Goal: Task Accomplishment & Management: Manage account settings

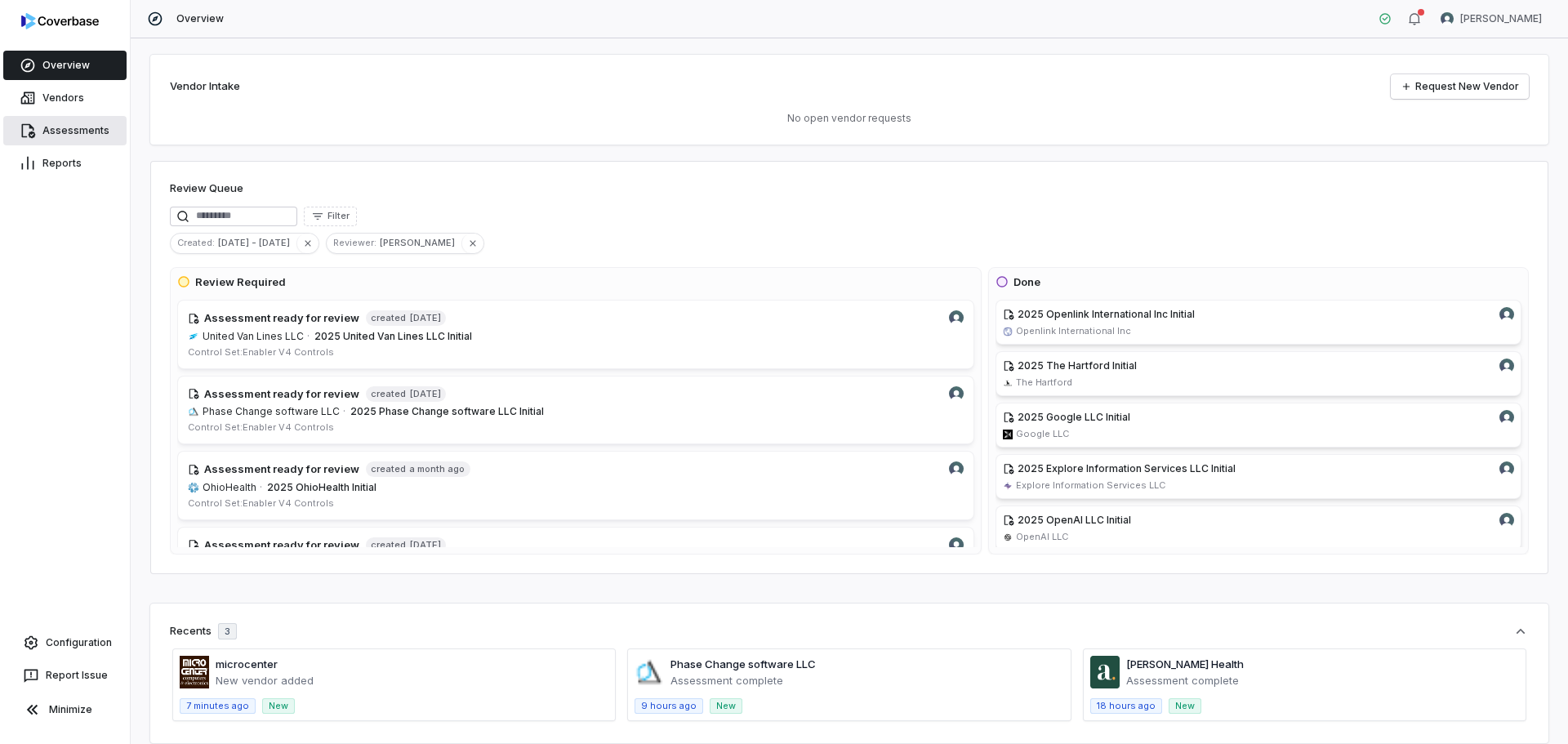
click at [67, 135] on link "Assessments" at bounding box center [65, 130] width 123 height 29
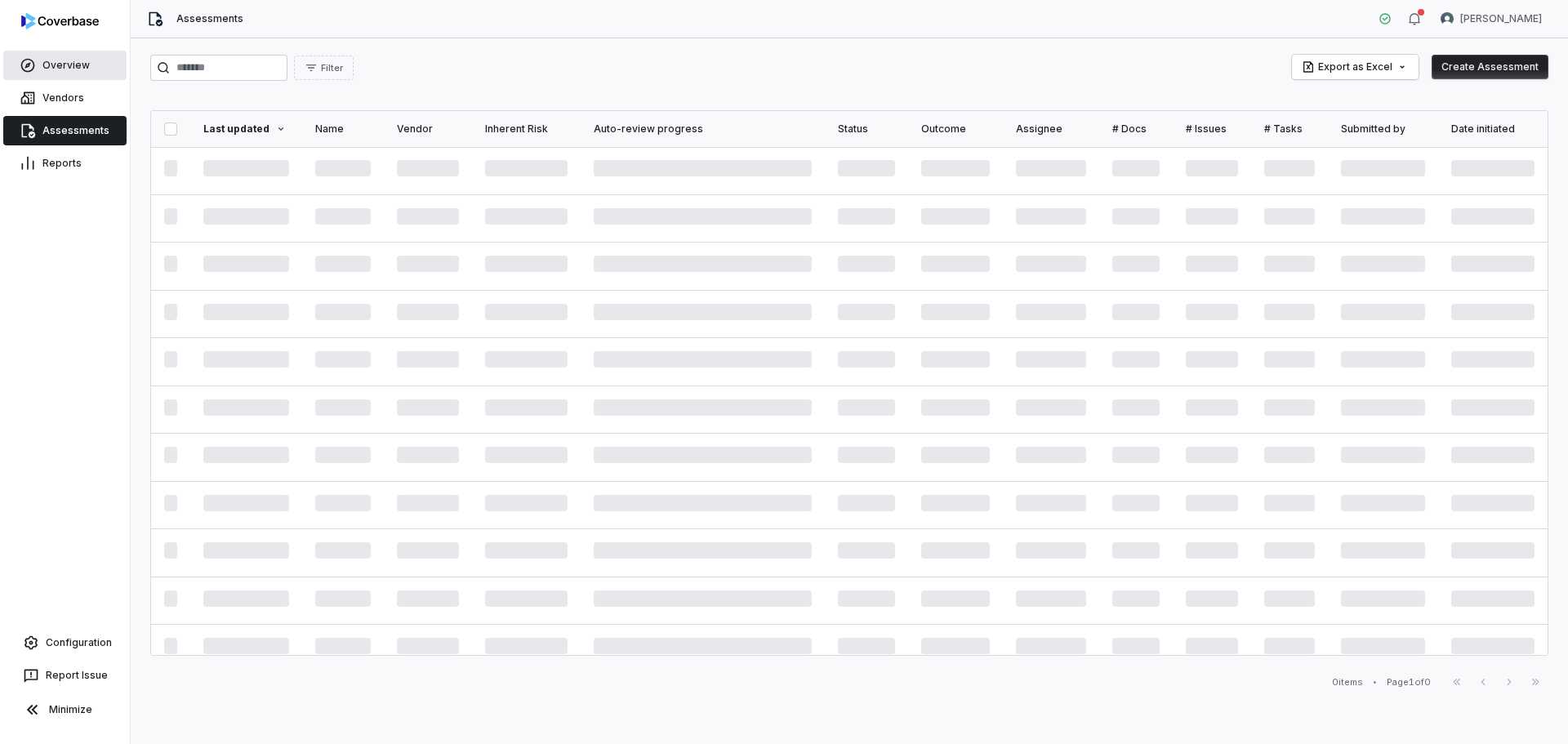
click at [59, 62] on link "Overview" at bounding box center [65, 65] width 123 height 29
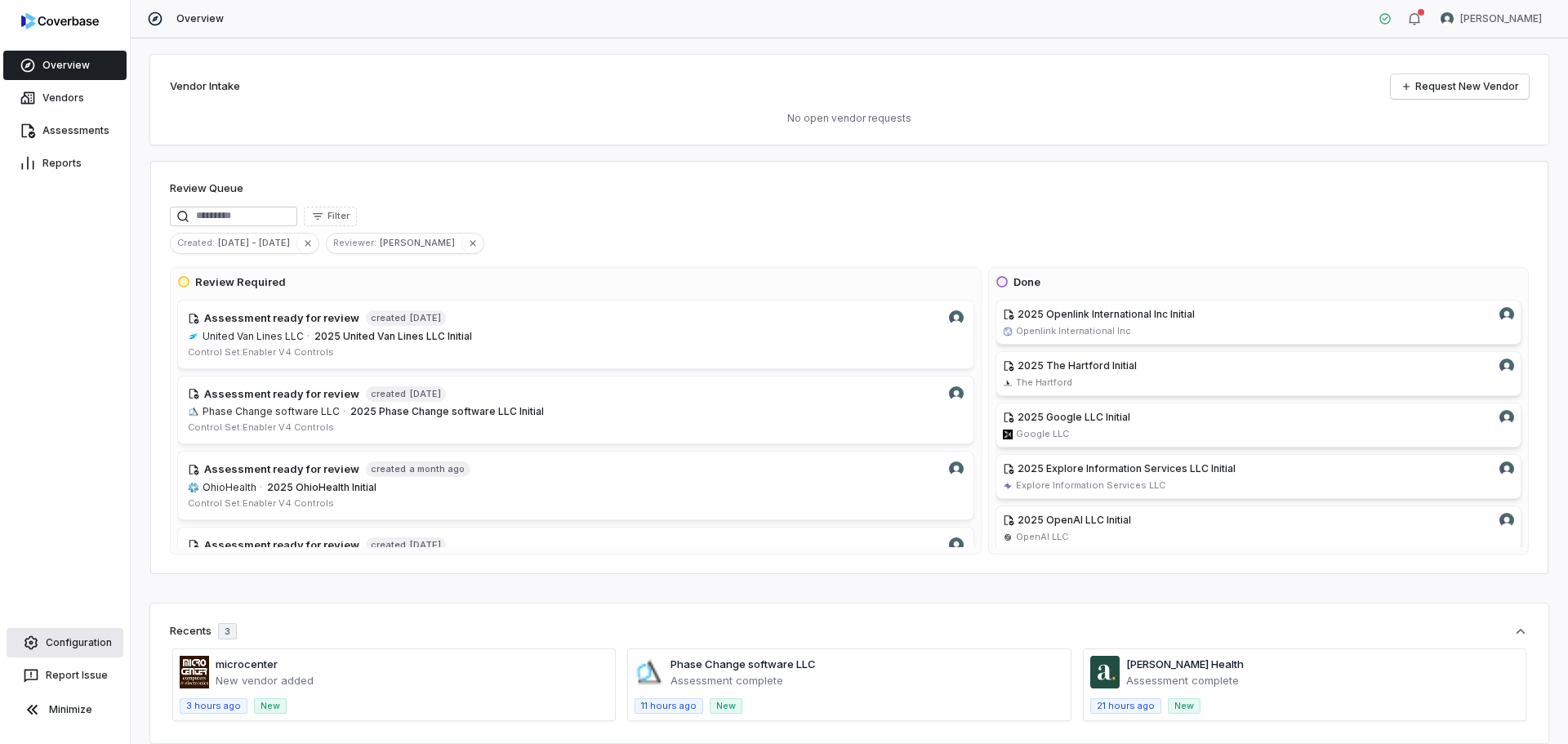
click at [65, 652] on link "Configuration" at bounding box center [64, 642] width 117 height 29
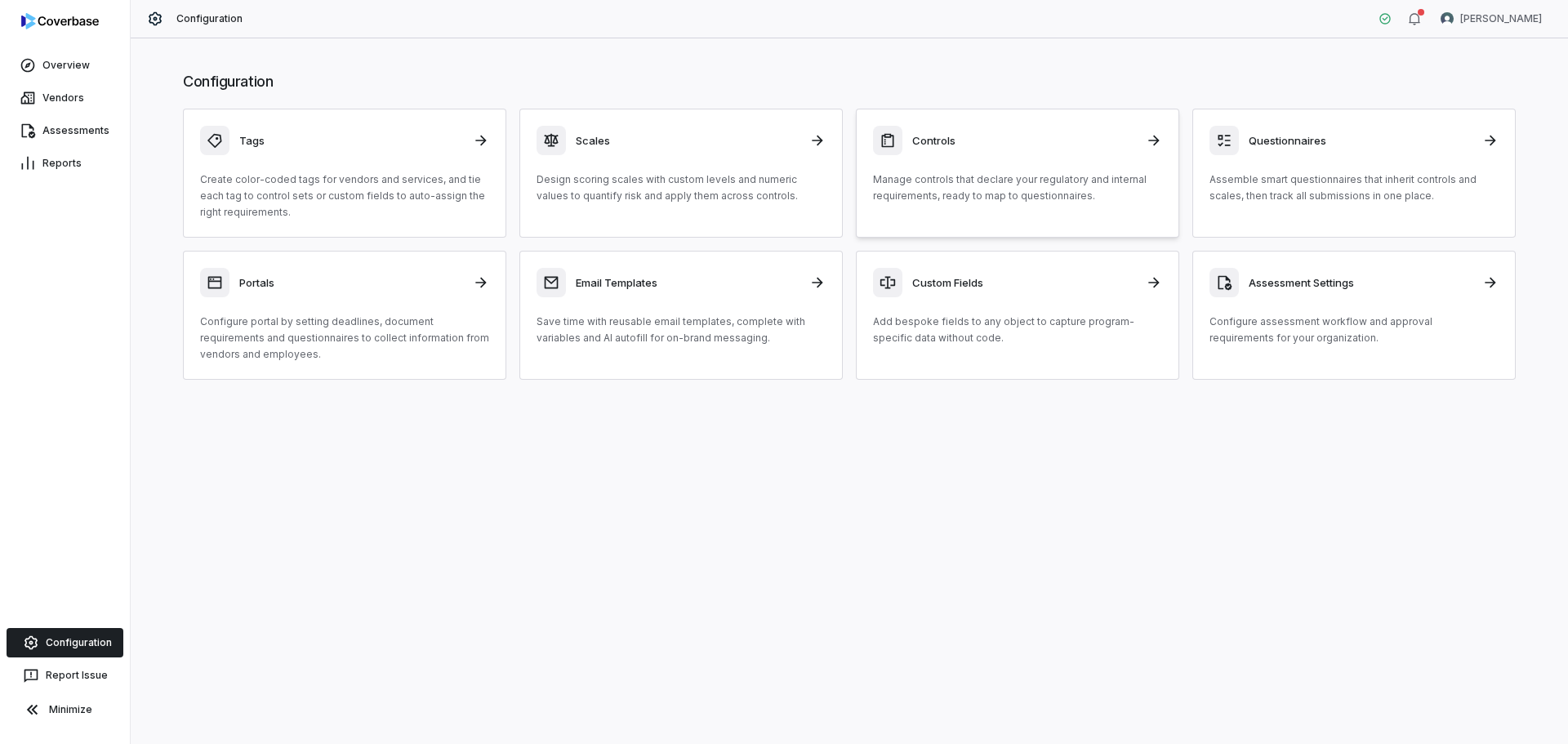
click at [1058, 207] on link "Controls Manage controls that declare your regulatory and internal requirements…" at bounding box center [1018, 173] width 323 height 129
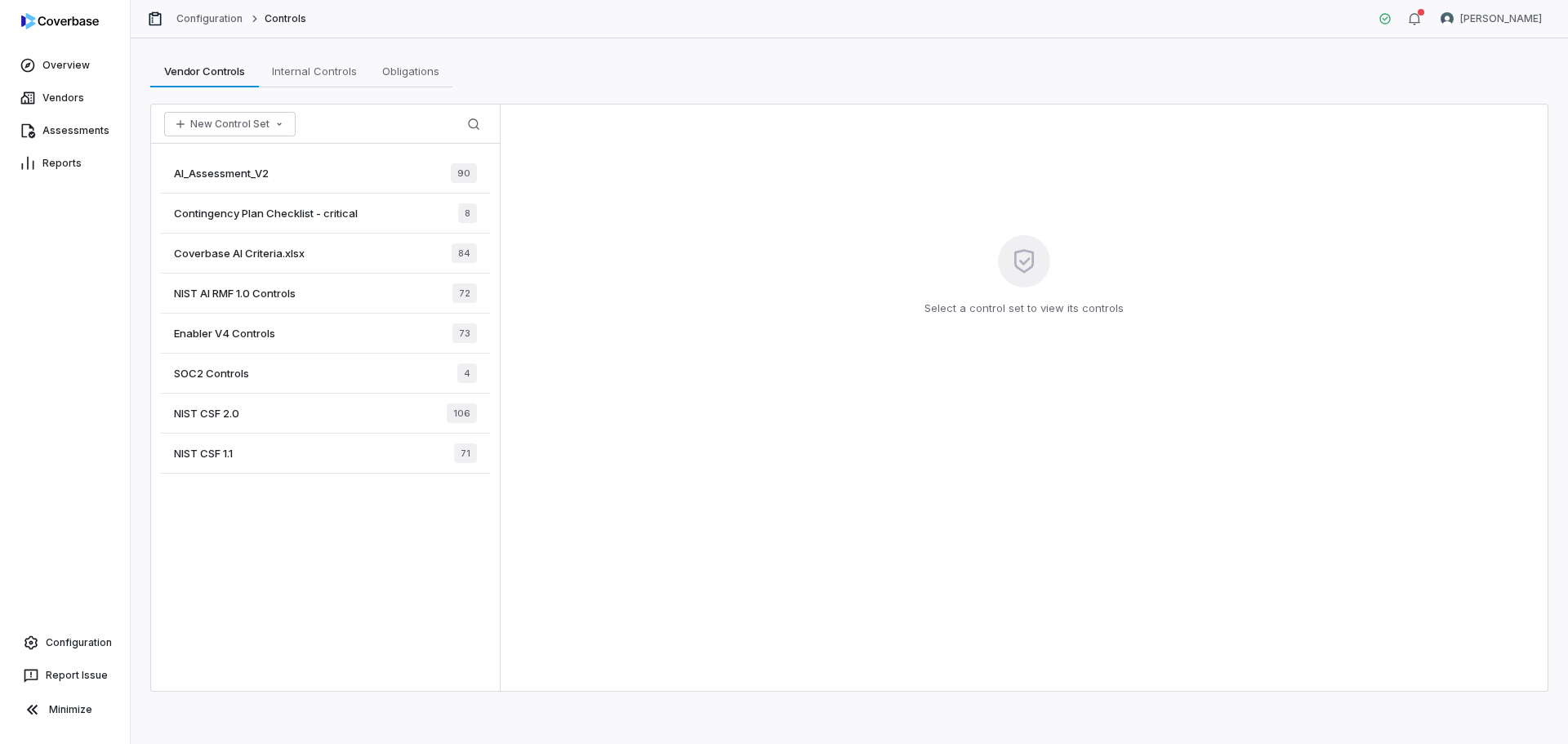
click at [233, 368] on span "SOC2 Controls" at bounding box center [212, 373] width 76 height 15
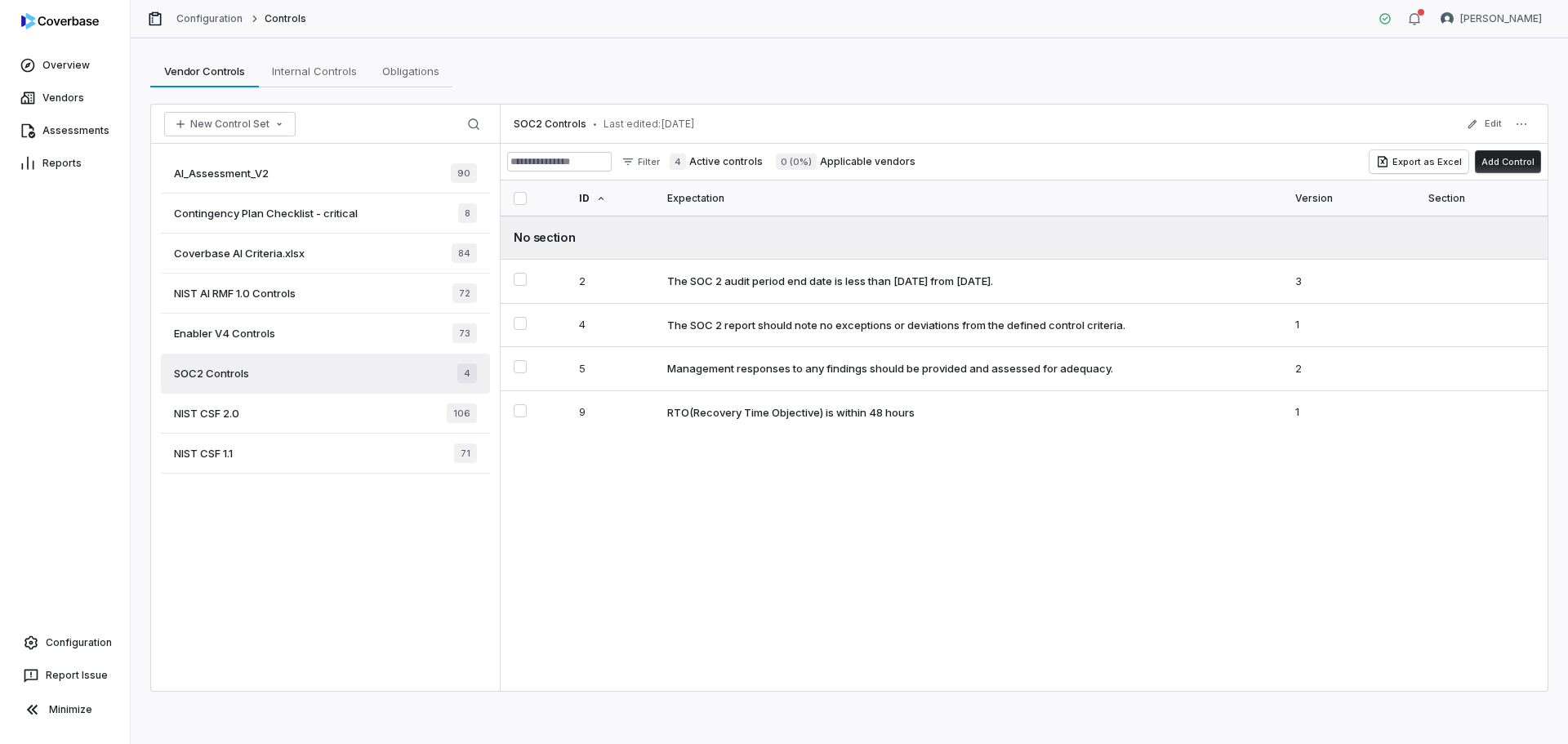
click at [245, 336] on span "Enabler V4 Controls" at bounding box center [224, 333] width 101 height 15
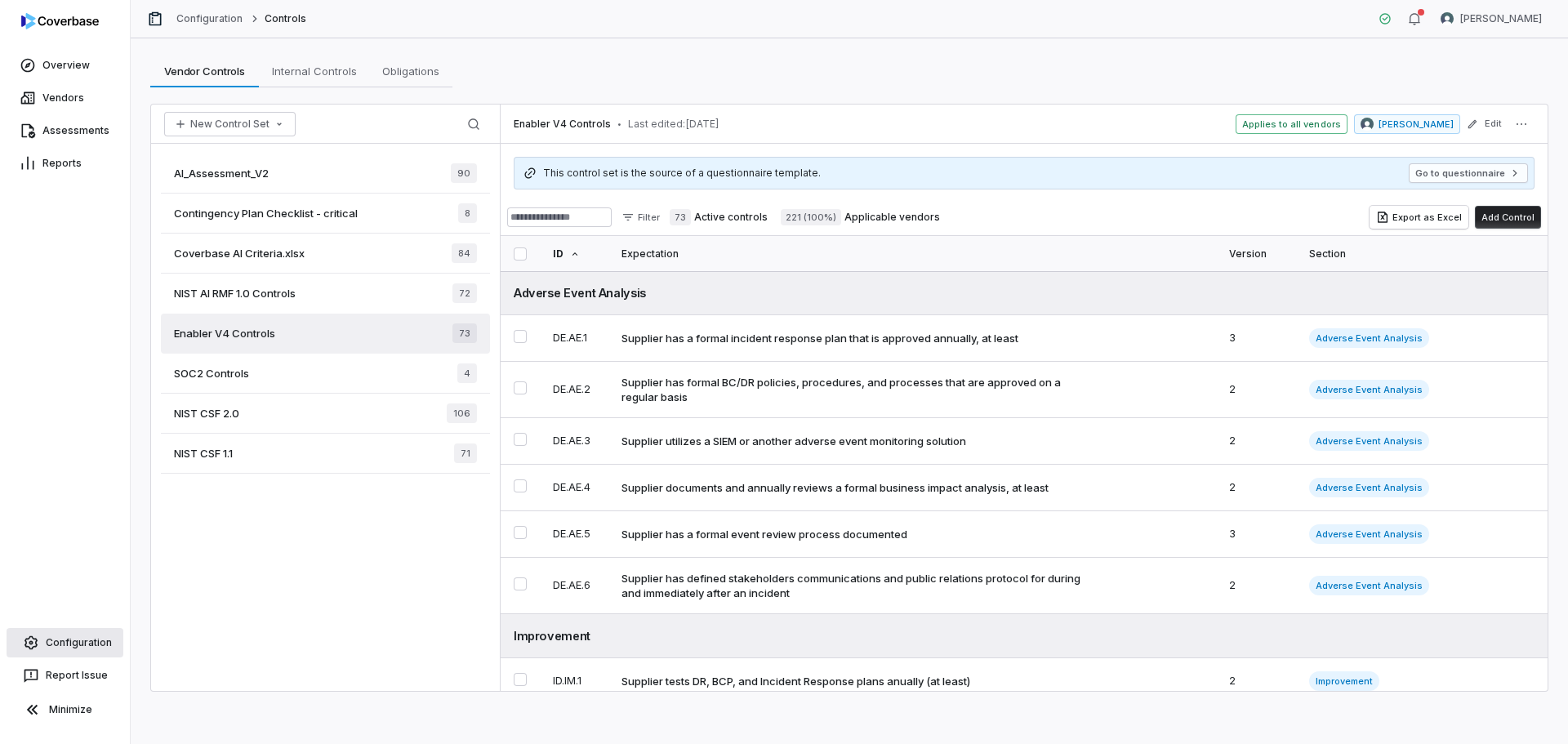
click at [82, 637] on link "Configuration" at bounding box center [64, 642] width 117 height 29
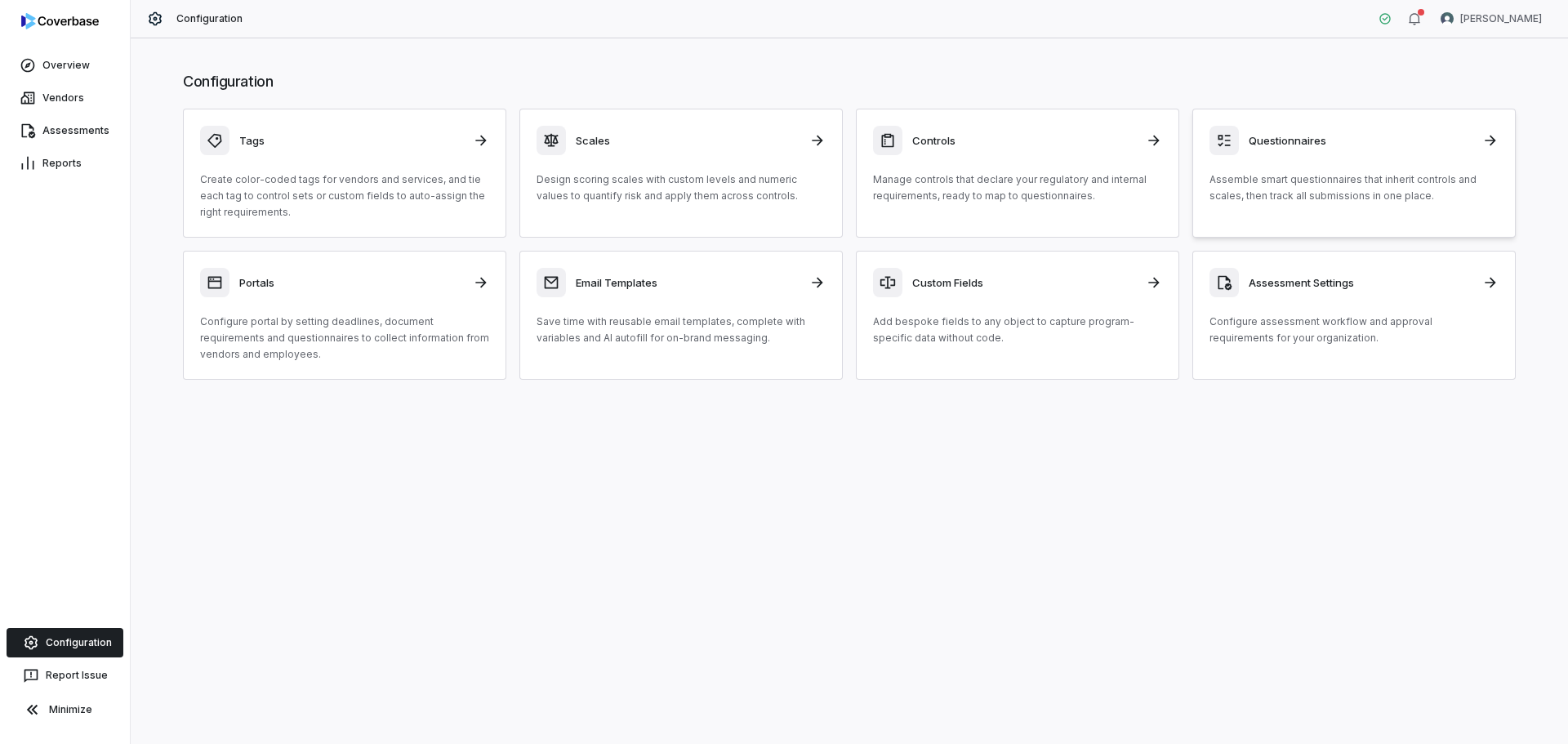
click at [1313, 163] on div "Questionnaires Assemble smart questionnaires that inherit controls and scales, …" at bounding box center [1353, 164] width 289 height 78
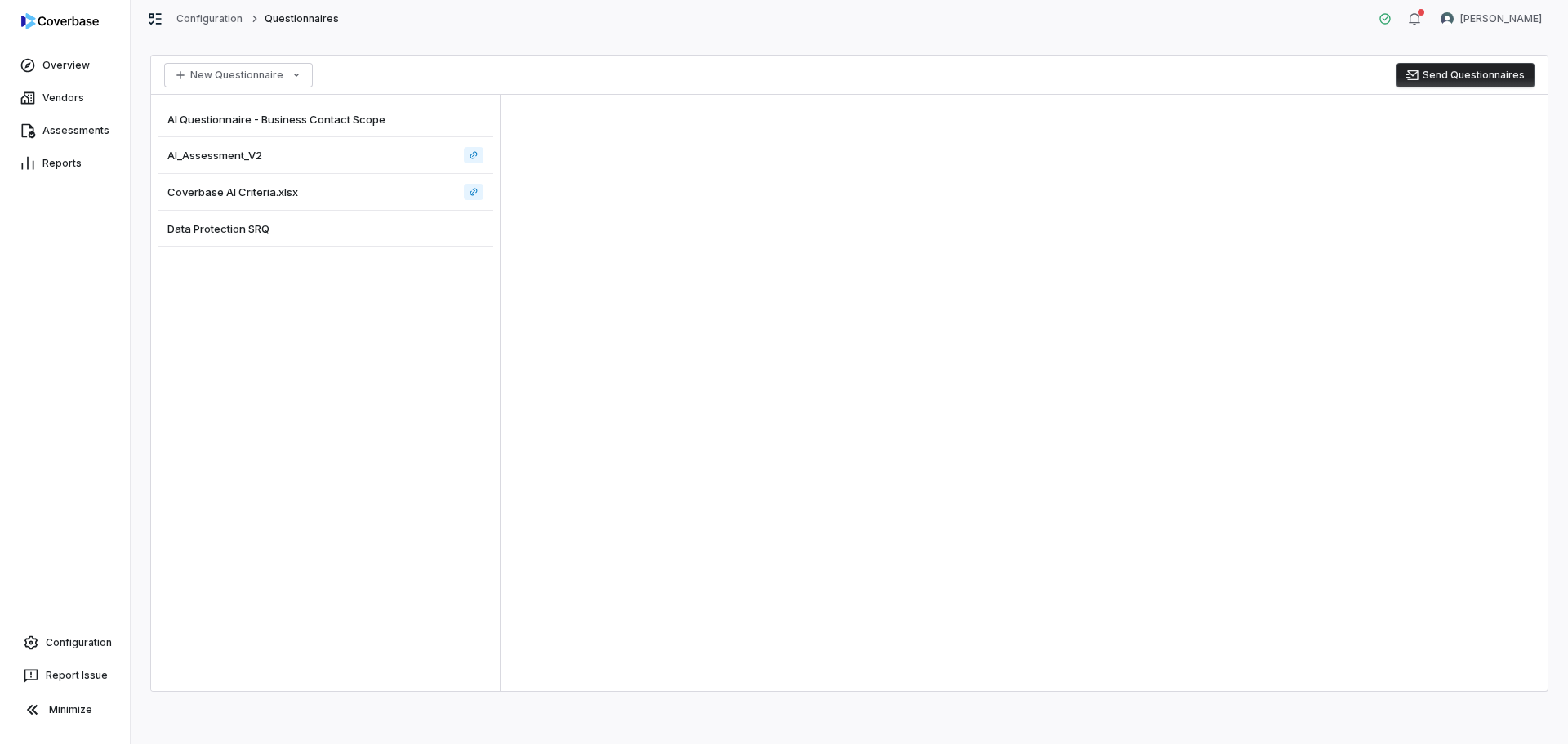
click at [234, 236] on div "Data Protection SRQ" at bounding box center [326, 228] width 335 height 36
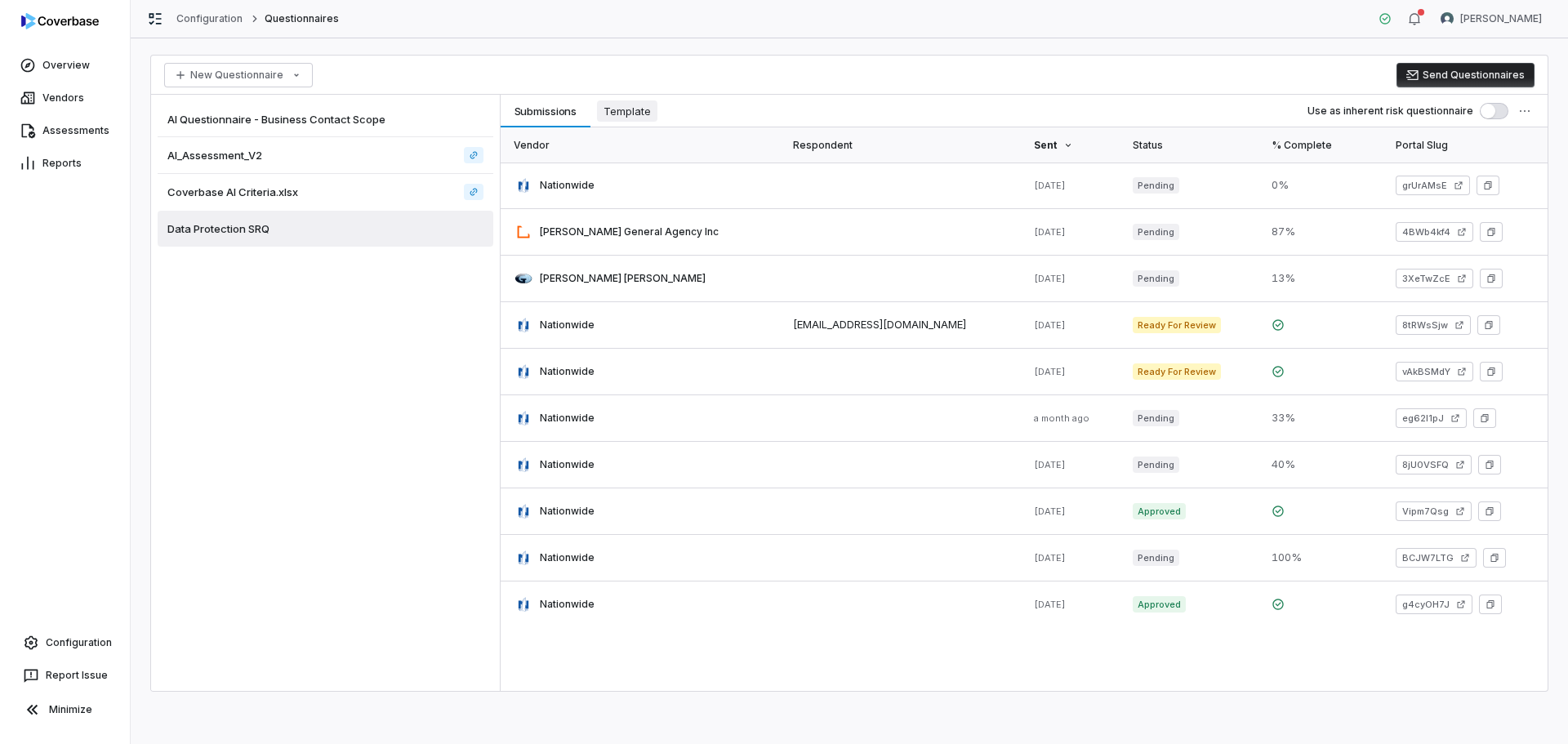
click at [644, 120] on span "Template" at bounding box center [627, 111] width 61 height 21
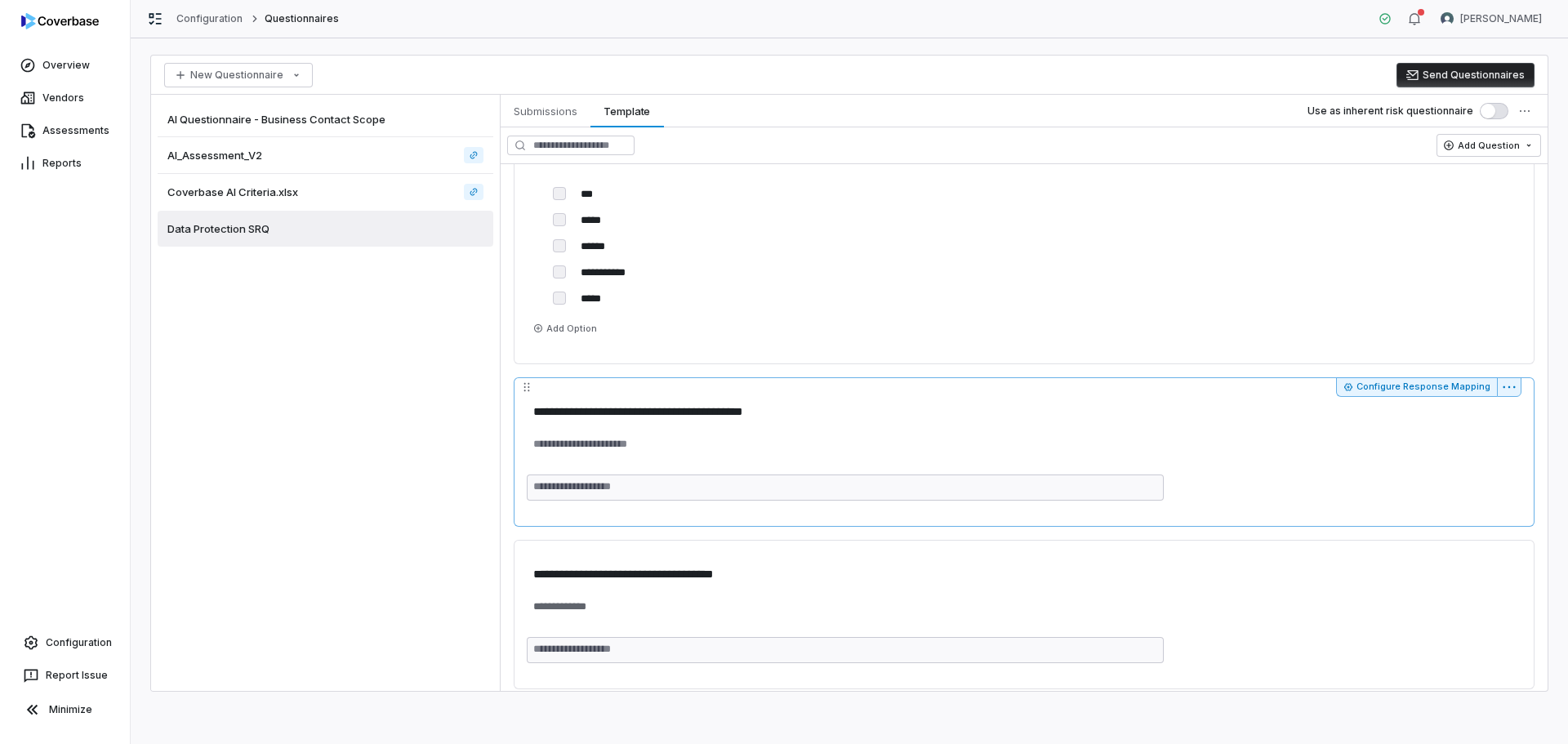
scroll to position [817, 0]
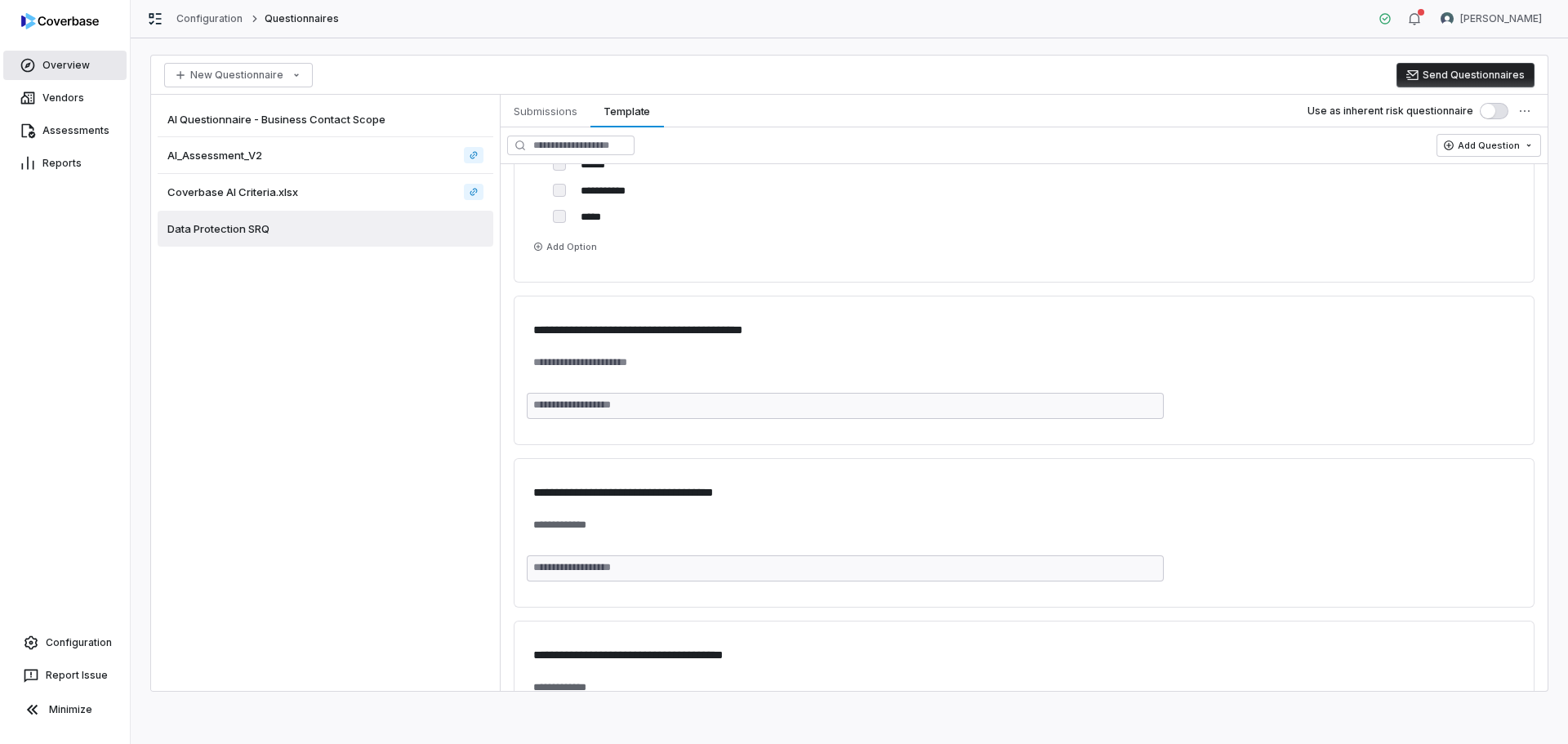
click at [68, 65] on link "Overview" at bounding box center [65, 65] width 123 height 29
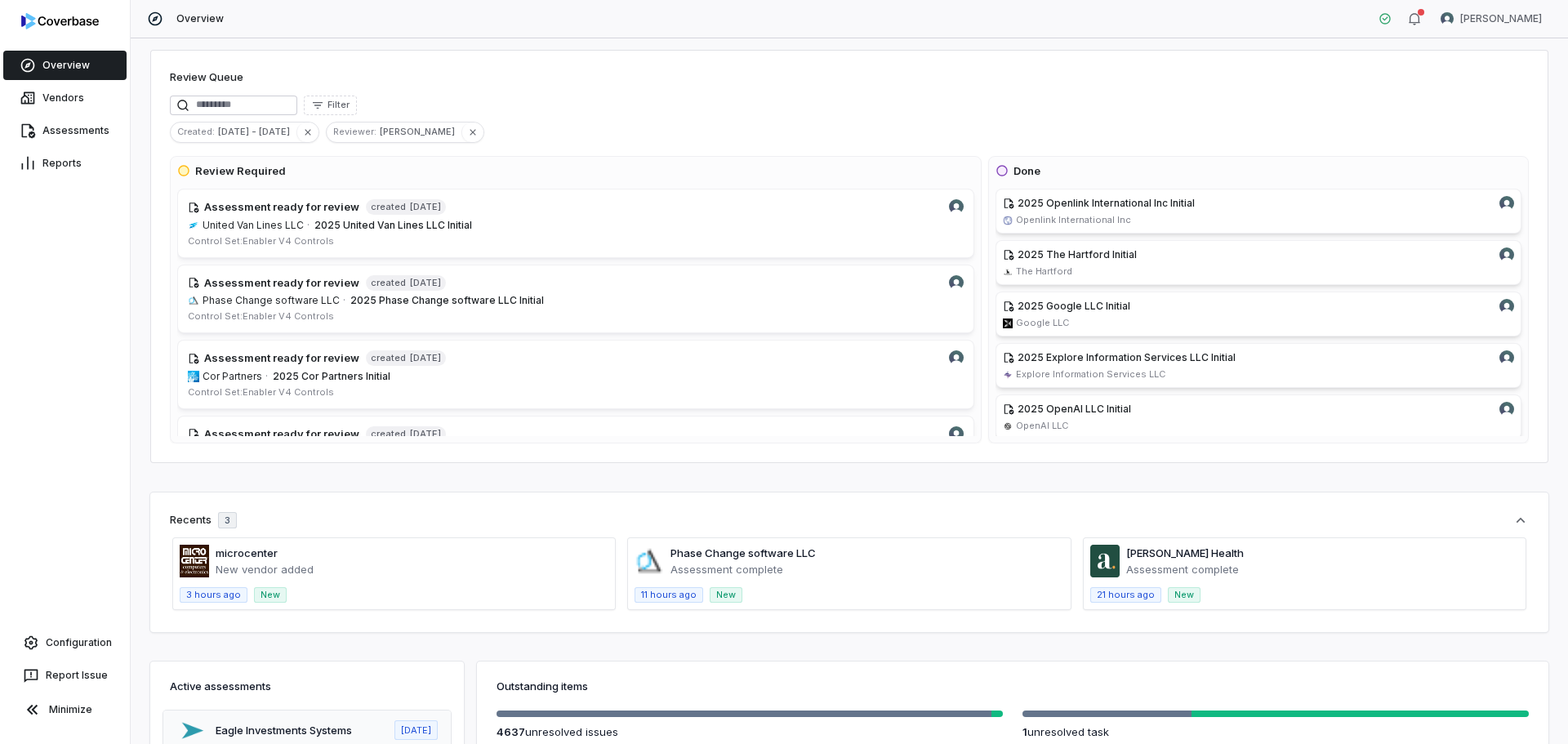
scroll to position [122, 0]
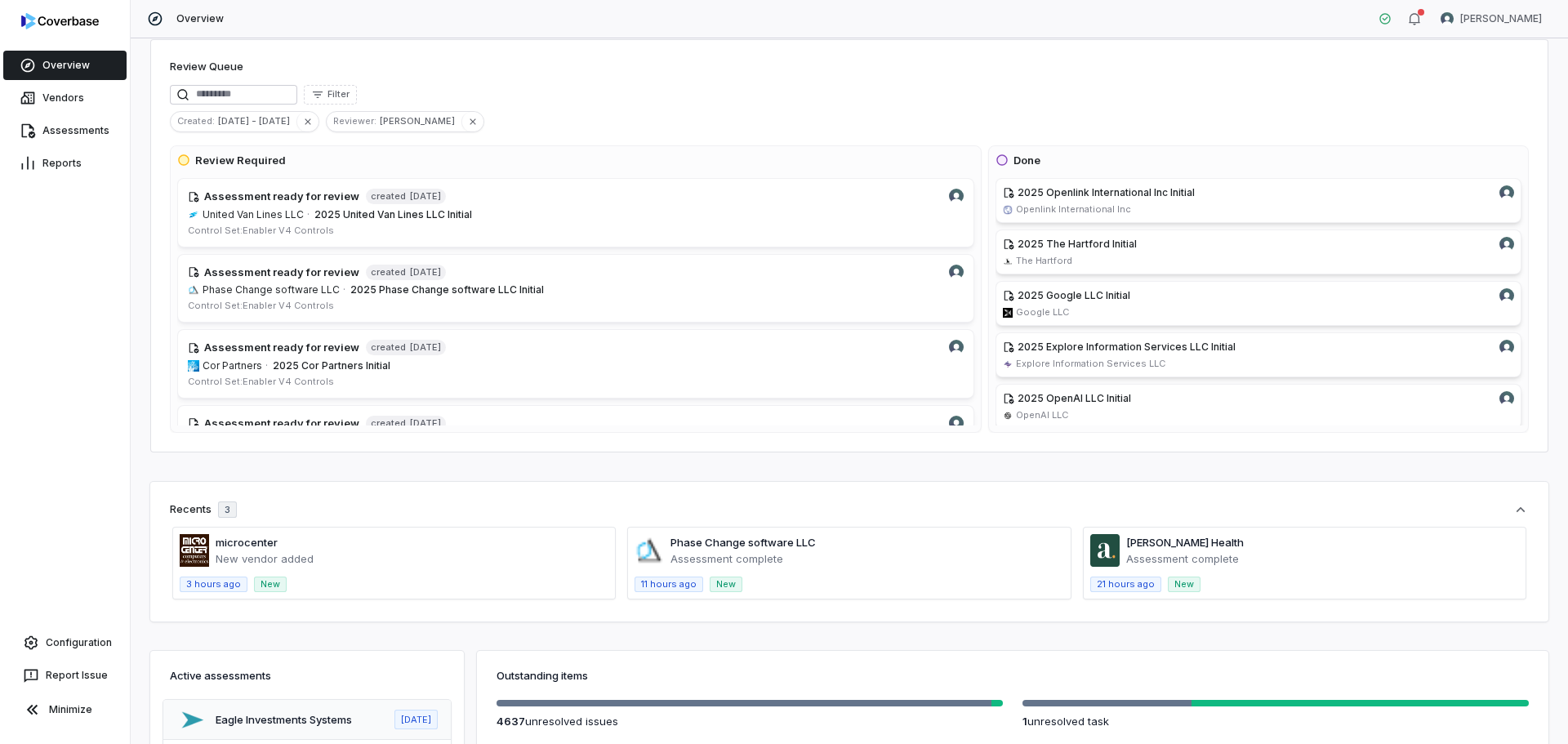
click at [791, 75] on div "Review Queue" at bounding box center [849, 69] width 1359 height 19
drag, startPoint x: 64, startPoint y: 135, endPoint x: 64, endPoint y: 228, distance: 93.0
click at [64, 135] on link "Assessments" at bounding box center [65, 130] width 123 height 29
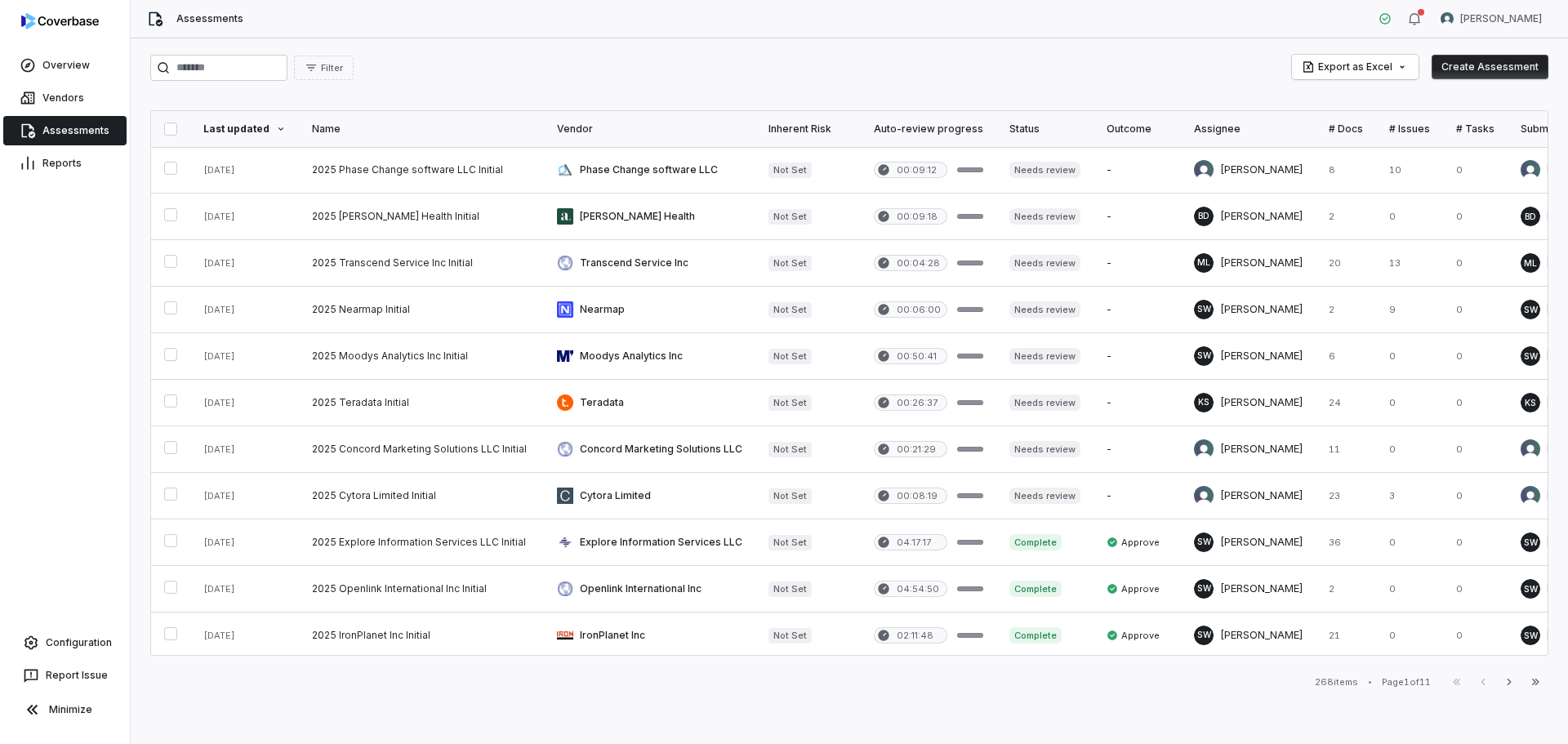
scroll to position [663, 0]
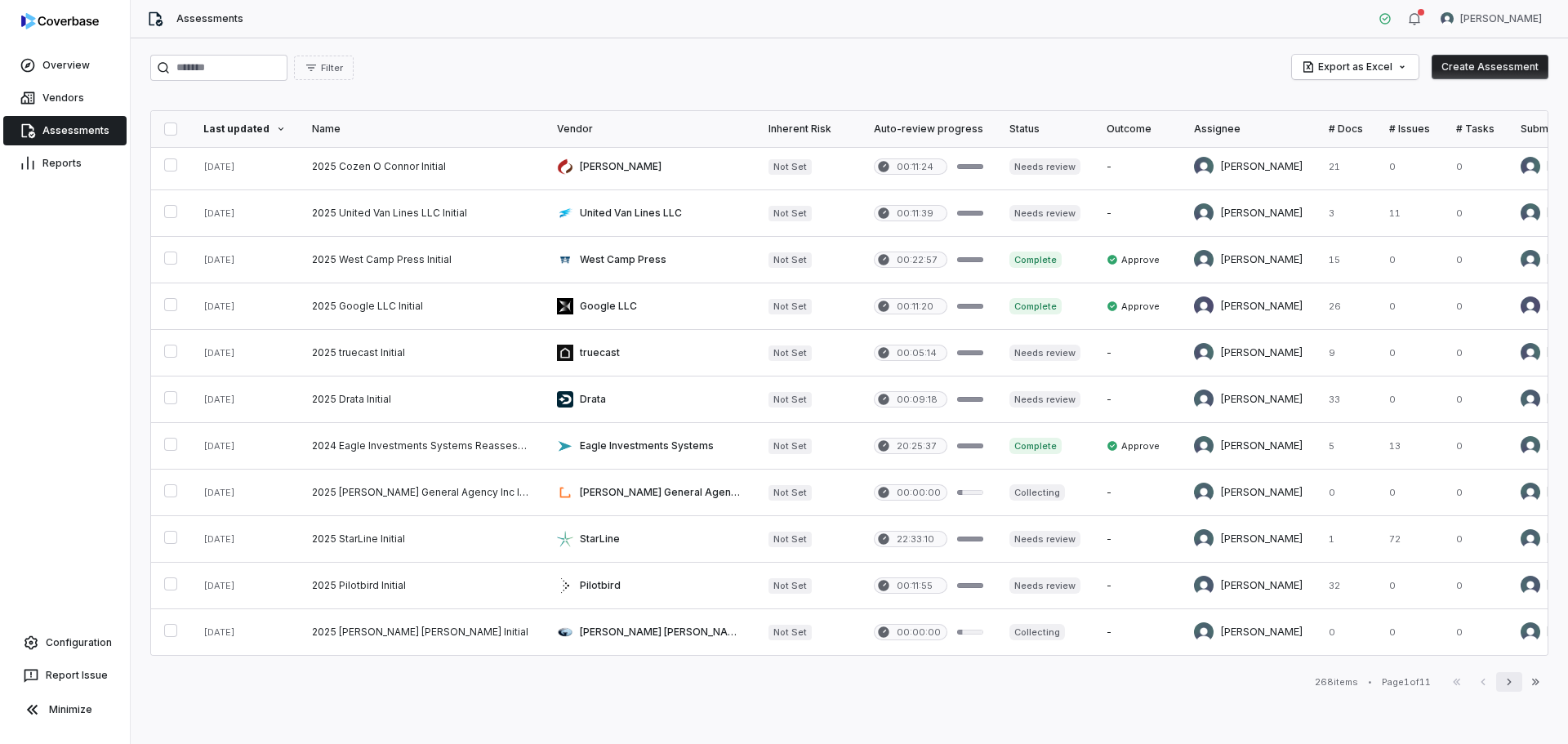
click at [1514, 683] on icon "button" at bounding box center [1508, 682] width 13 height 13
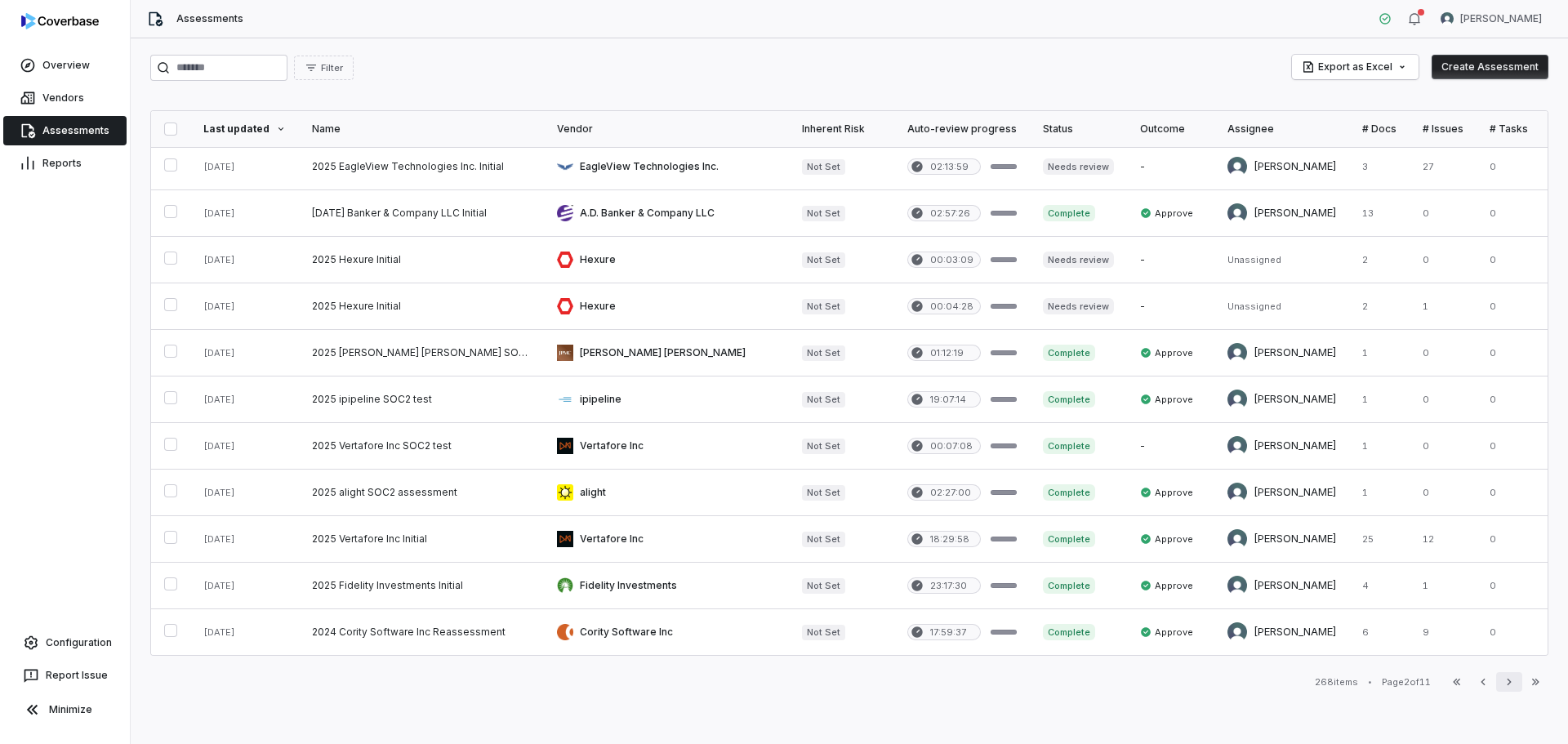
click at [1499, 683] on button "Next" at bounding box center [1509, 682] width 26 height 19
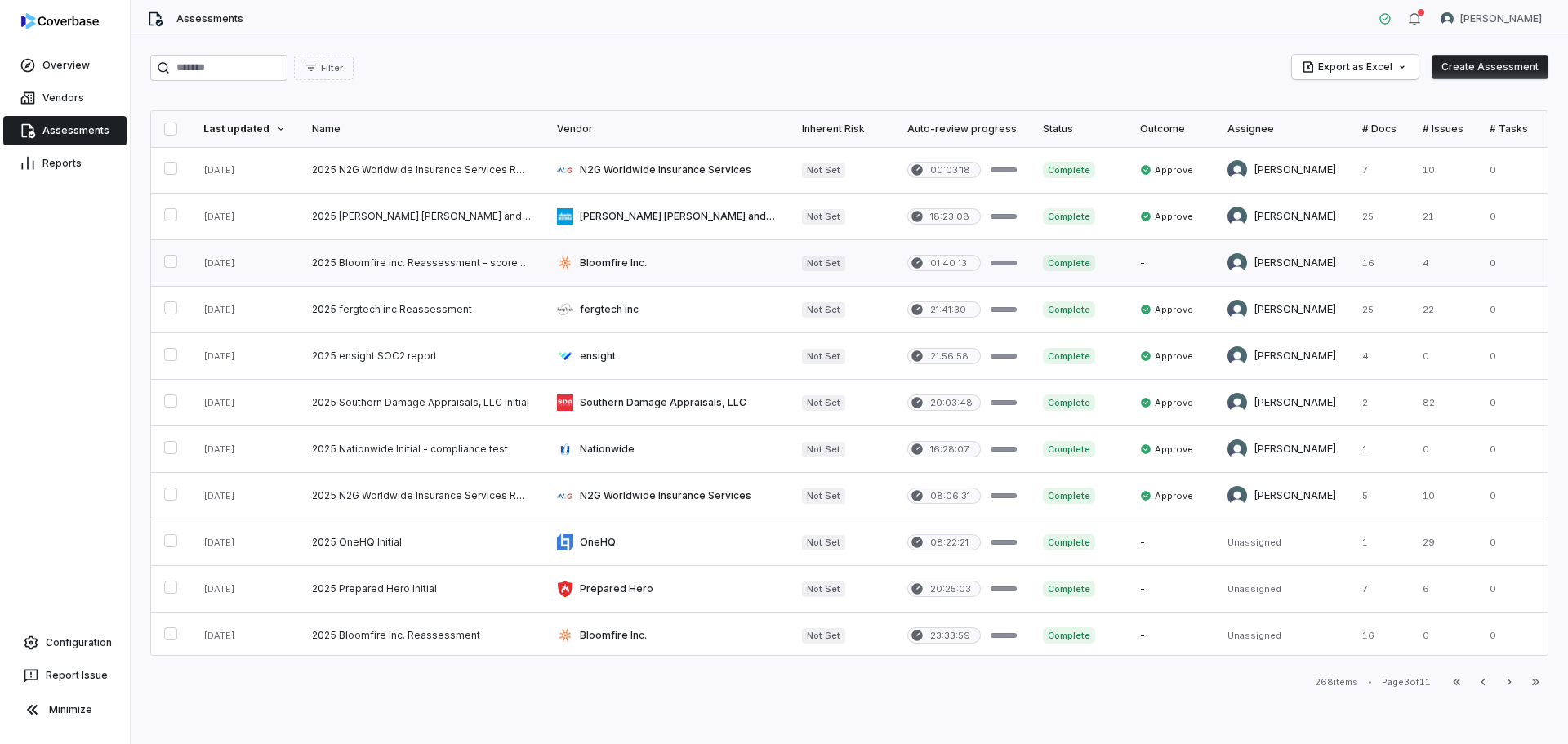
click at [630, 263] on link at bounding box center [665, 263] width 245 height 46
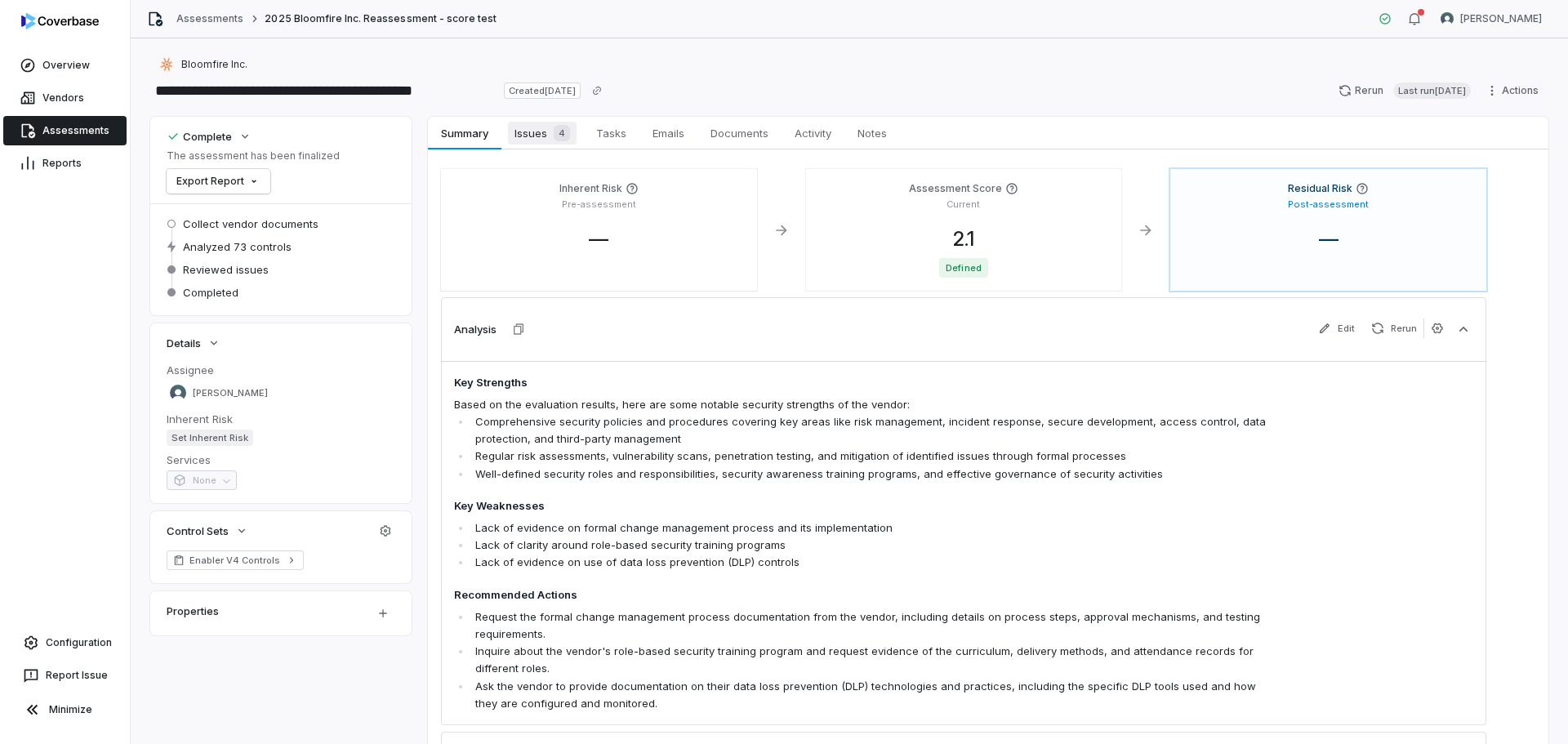
click at [535, 135] on span "Issues 4" at bounding box center [543, 134] width 68 height 23
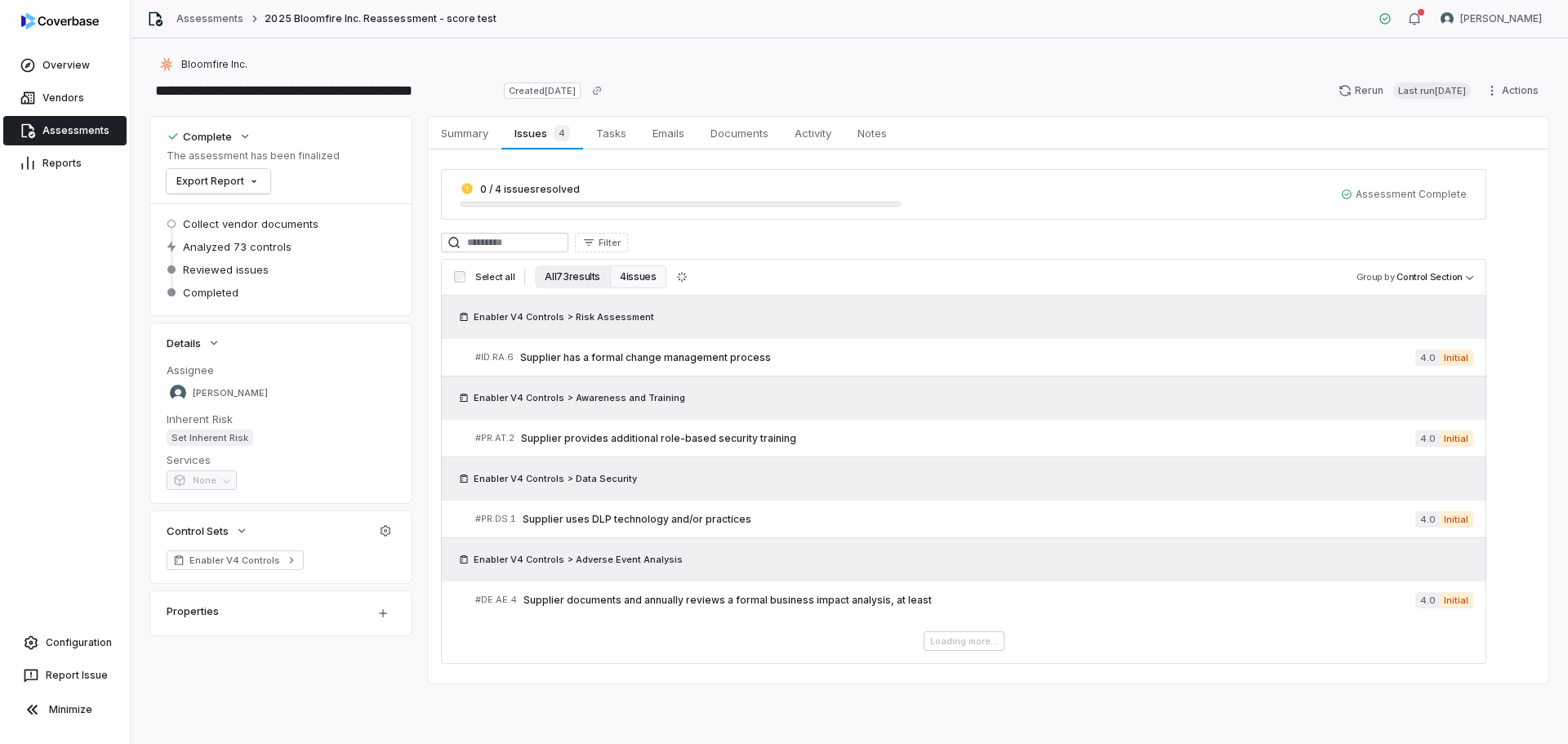
click at [568, 275] on button "All 73 results" at bounding box center [572, 277] width 76 height 23
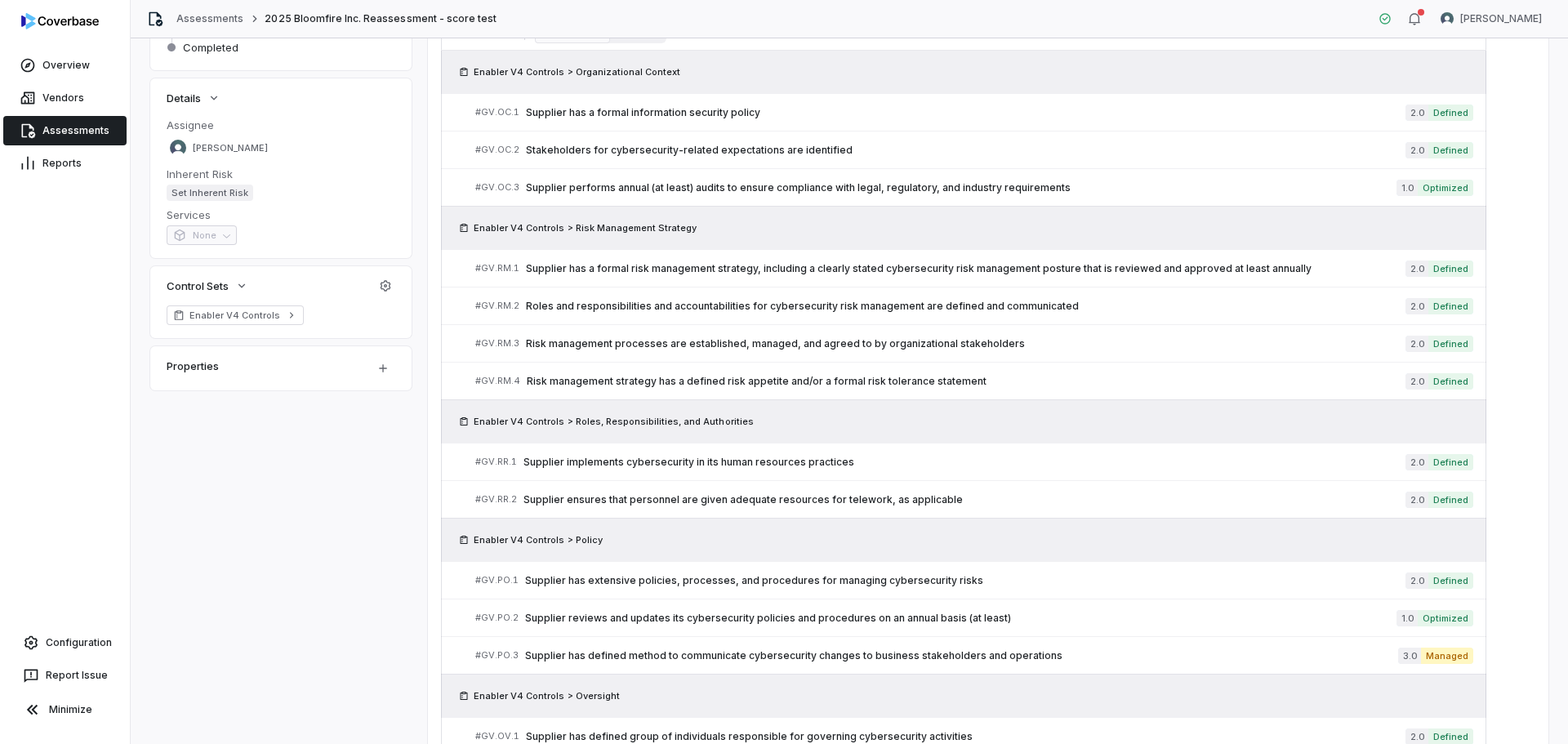
scroll to position [490, 0]
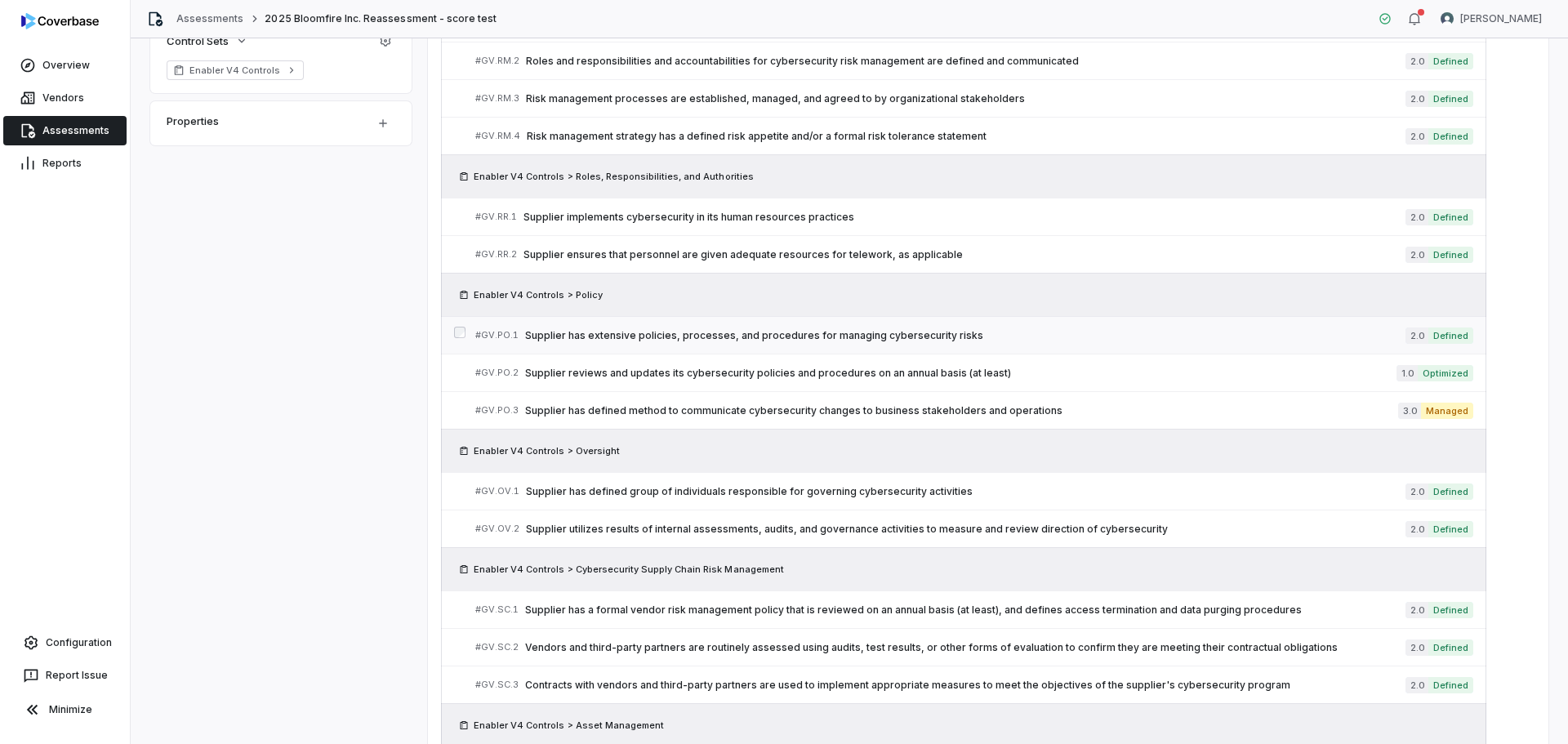
click at [690, 341] on span "Supplier has extensive policies, processes, and procedures for managing cyberse…" at bounding box center [965, 336] width 881 height 13
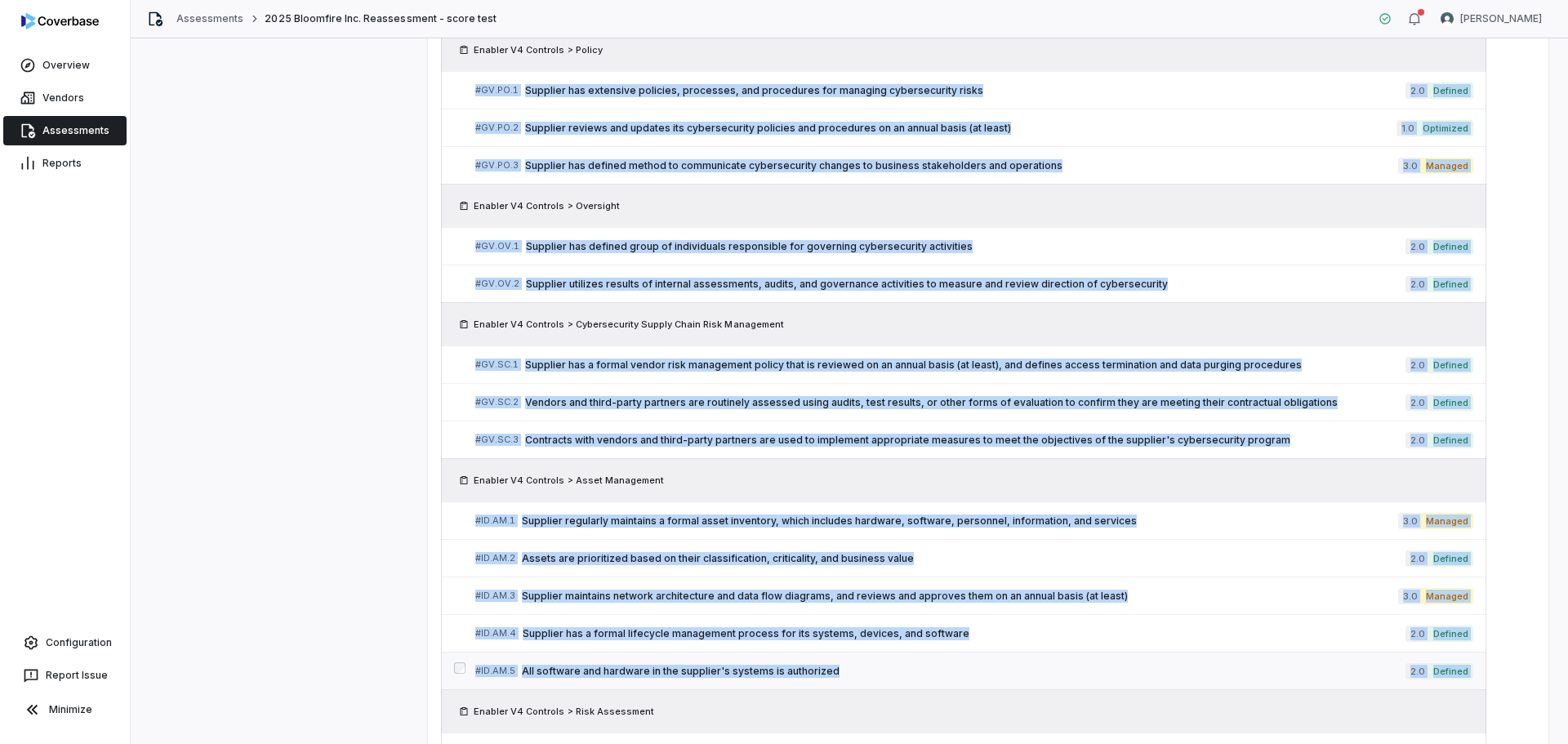
scroll to position [817, 0]
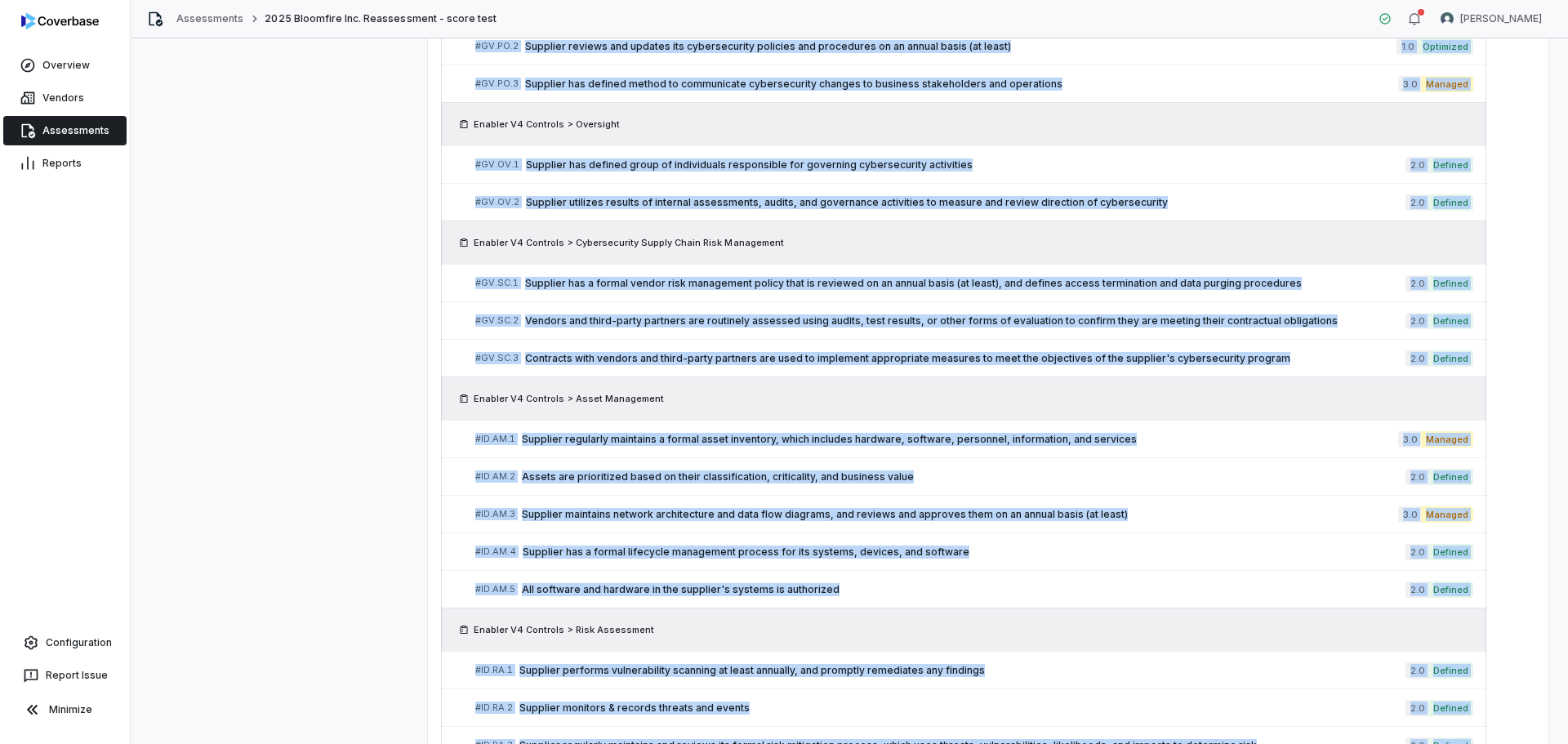
click at [377, 504] on div "Complete The assessment has been finalized Export Report Collect vendor documen…" at bounding box center [849, 64] width 1398 height 1529
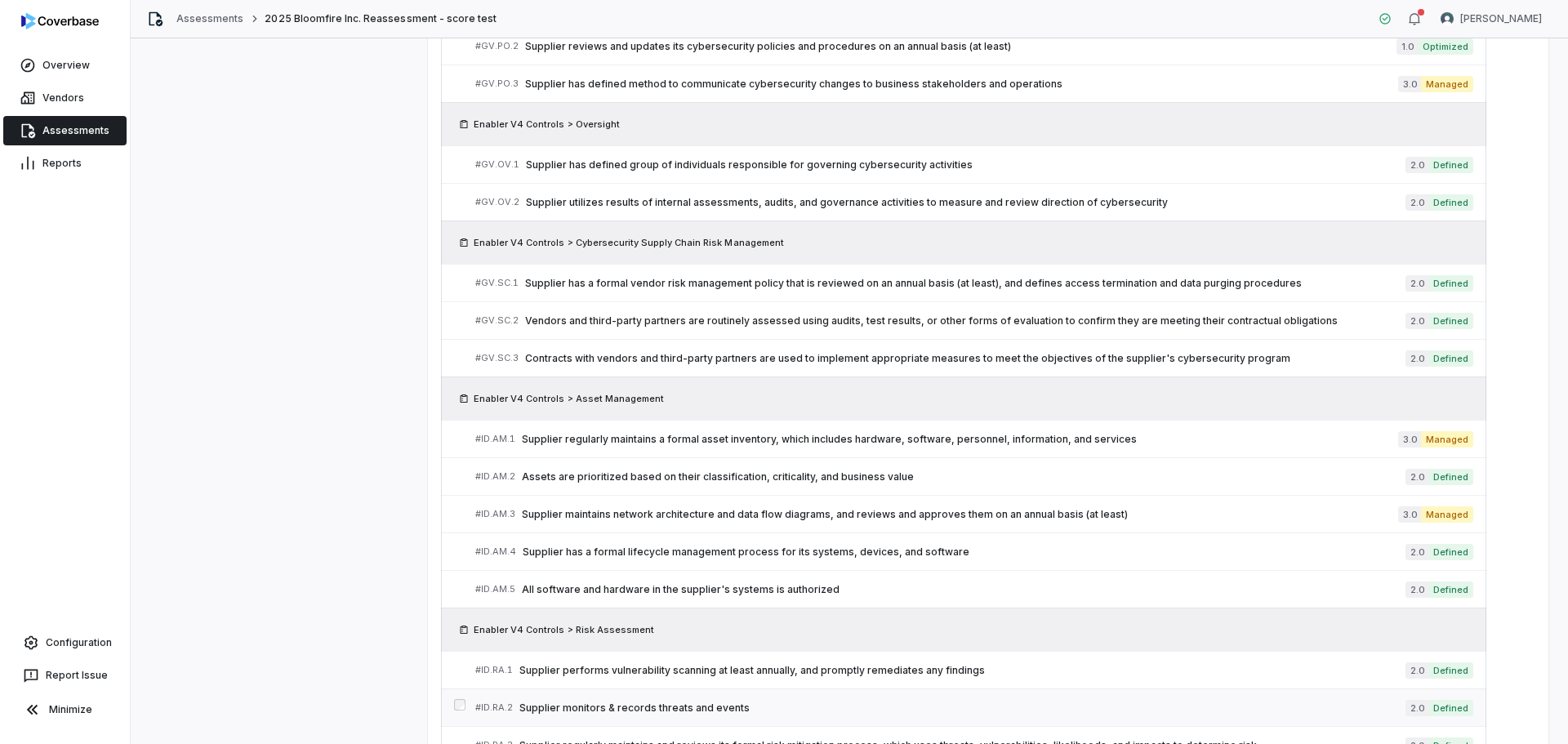
click at [656, 713] on span "Supplier monitors & records threats and events" at bounding box center [962, 708] width 886 height 13
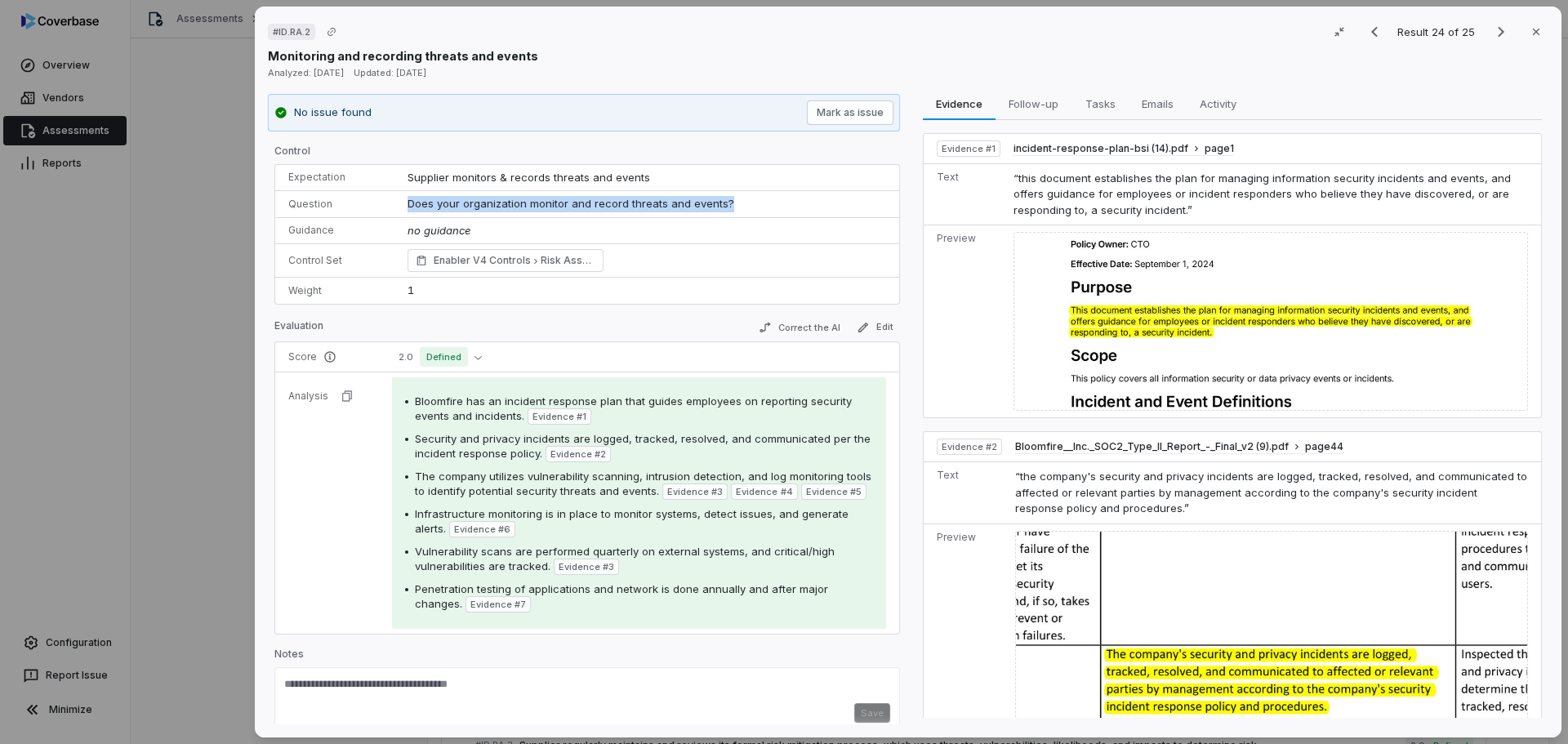
drag, startPoint x: 406, startPoint y: 206, endPoint x: 741, endPoint y: 206, distance: 335.0
click at [741, 206] on td "Does your organization monitor and record threats and events?" at bounding box center [646, 205] width 505 height 27
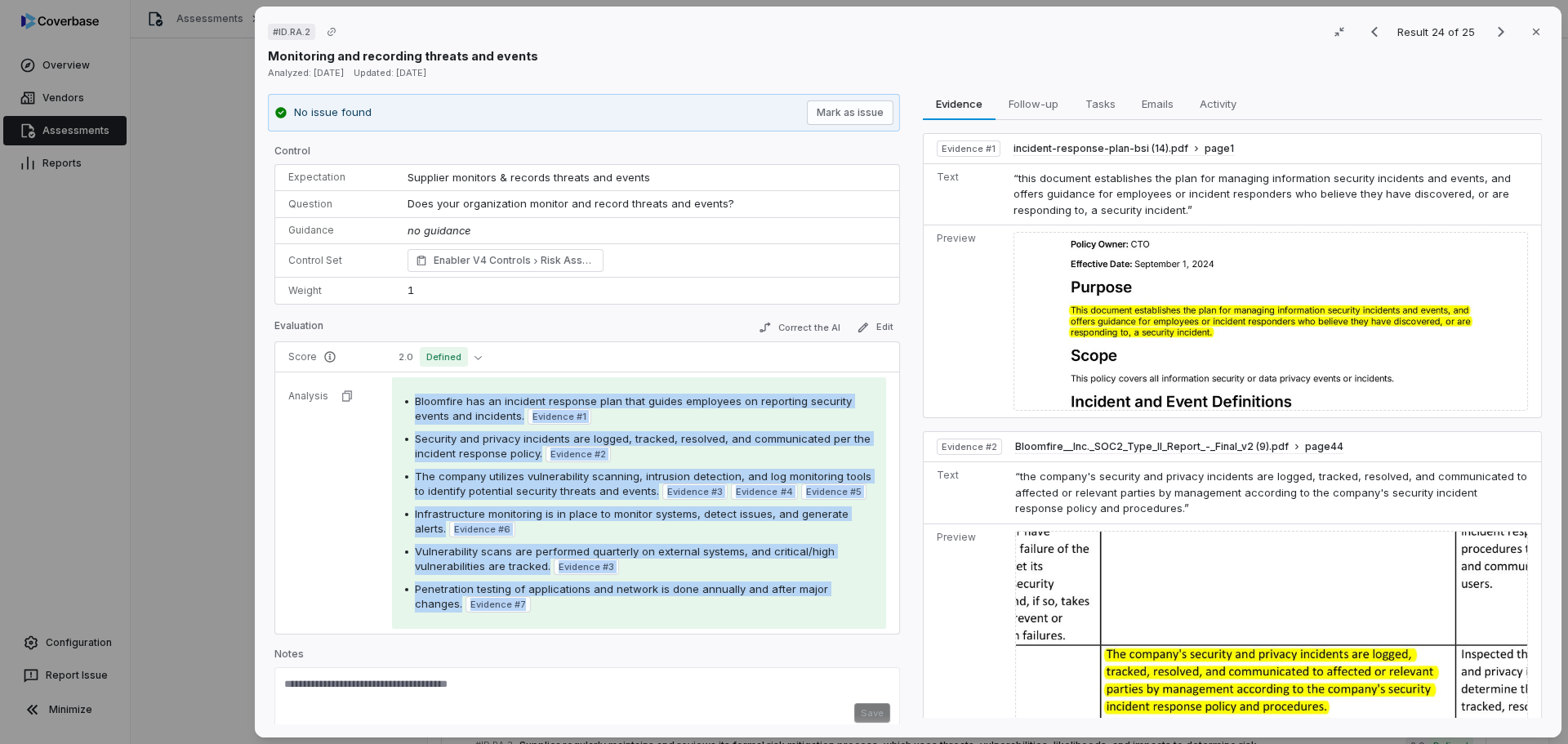
drag, startPoint x: 427, startPoint y: 406, endPoint x: 555, endPoint y: 631, distance: 258.9
click at [555, 629] on div "Bloomfire has an incident response plan that guides employees on reporting secu…" at bounding box center [638, 503] width 494 height 251
click at [578, 612] on div "Penetration testing of applications and network is done annually and after majo…" at bounding box center [644, 596] width 458 height 31
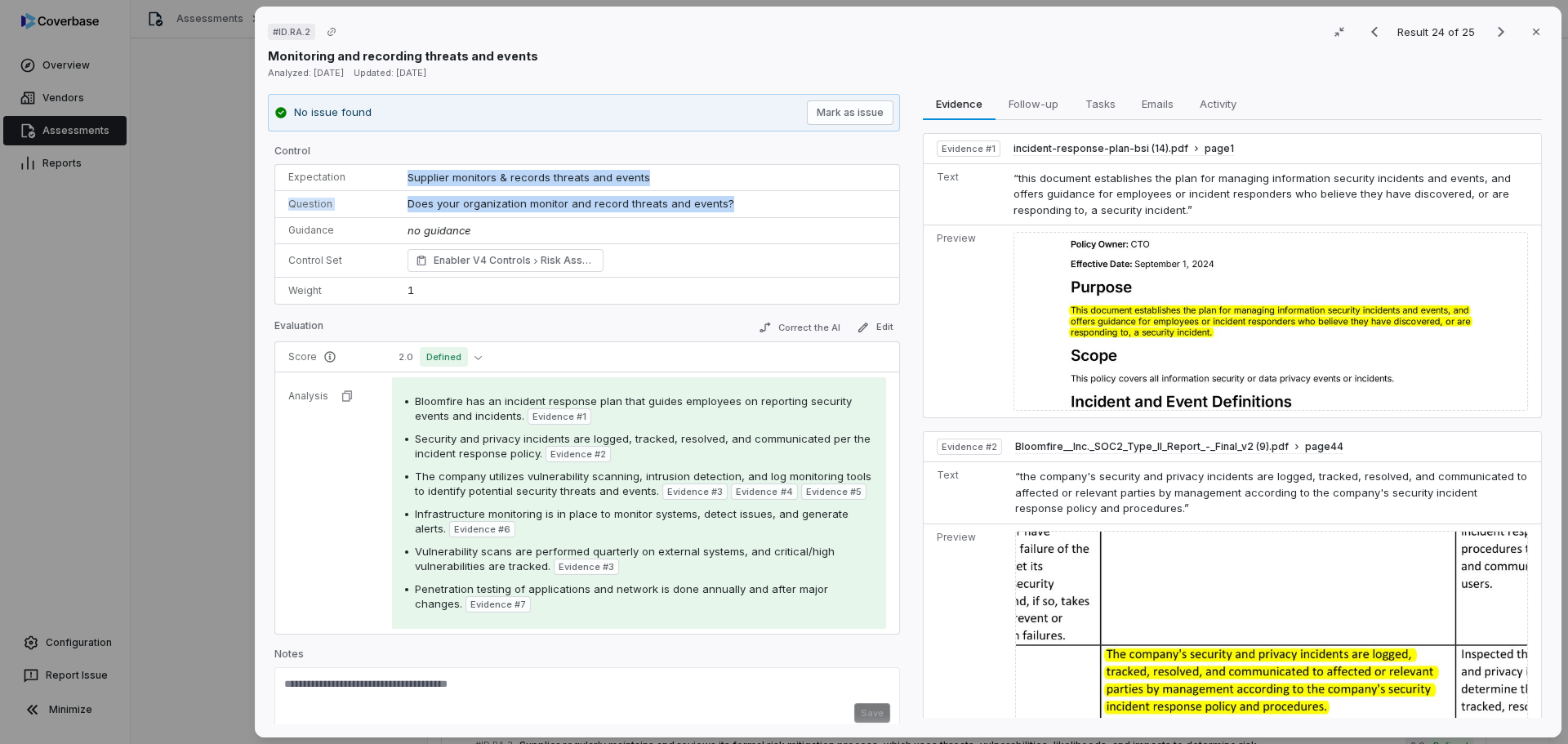
drag, startPoint x: 401, startPoint y: 177, endPoint x: 753, endPoint y: 209, distance: 353.5
click at [753, 209] on tbody "Expectation Supplier monitors & records threats and events Question Does your o…" at bounding box center [586, 235] width 624 height 139
click at [753, 207] on td "Does your organization monitor and record threats and events?" at bounding box center [646, 205] width 505 height 27
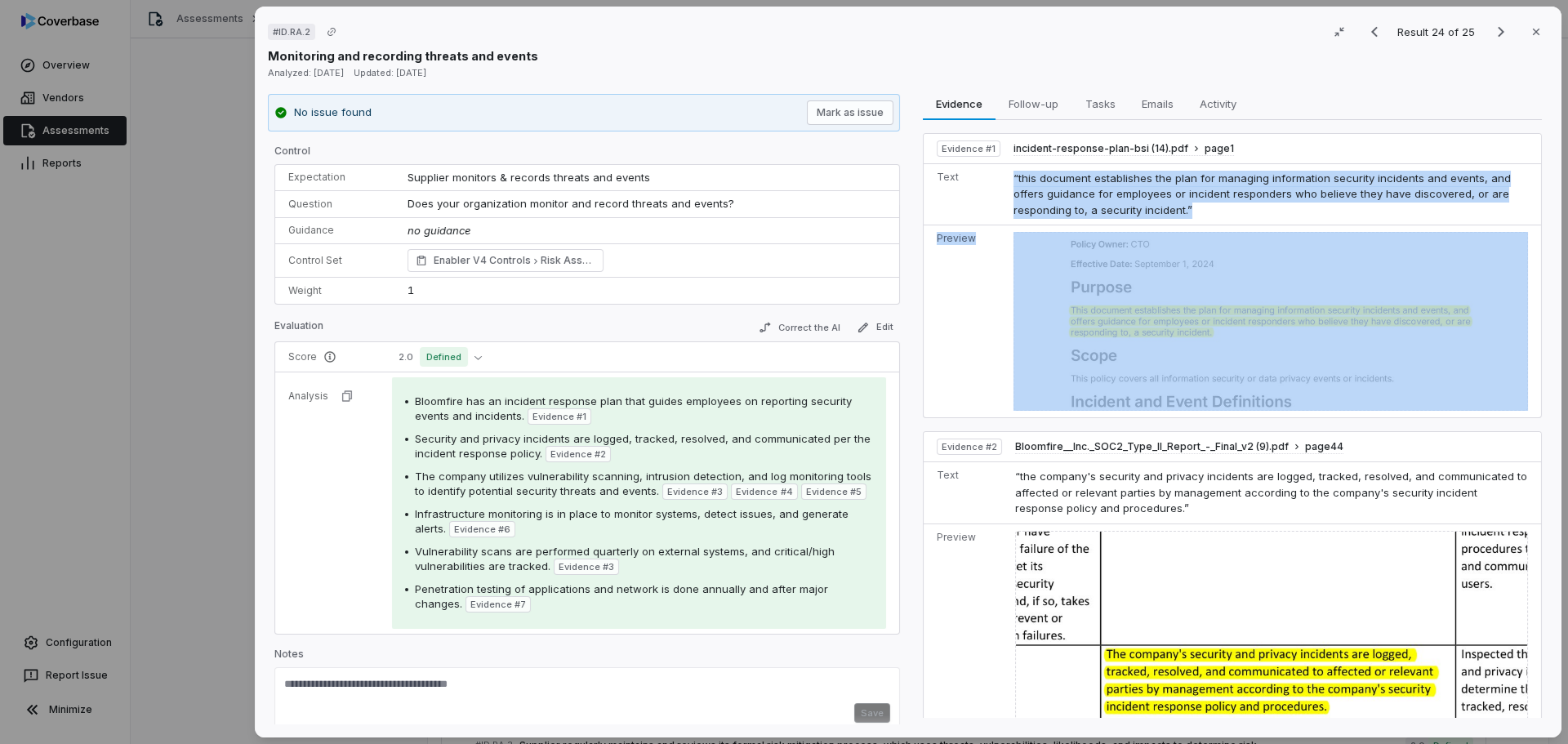
drag, startPoint x: 1013, startPoint y: 177, endPoint x: 1186, endPoint y: 227, distance: 180.1
click at [1186, 227] on tbody "Evidence # 1 incident-response-plan-bsi (14).pdf page 1 Text “this document est…" at bounding box center [1232, 277] width 617 height 285
click at [1166, 210] on span "“this document establishes the plan for managing information security incidents…" at bounding box center [1262, 193] width 497 height 45
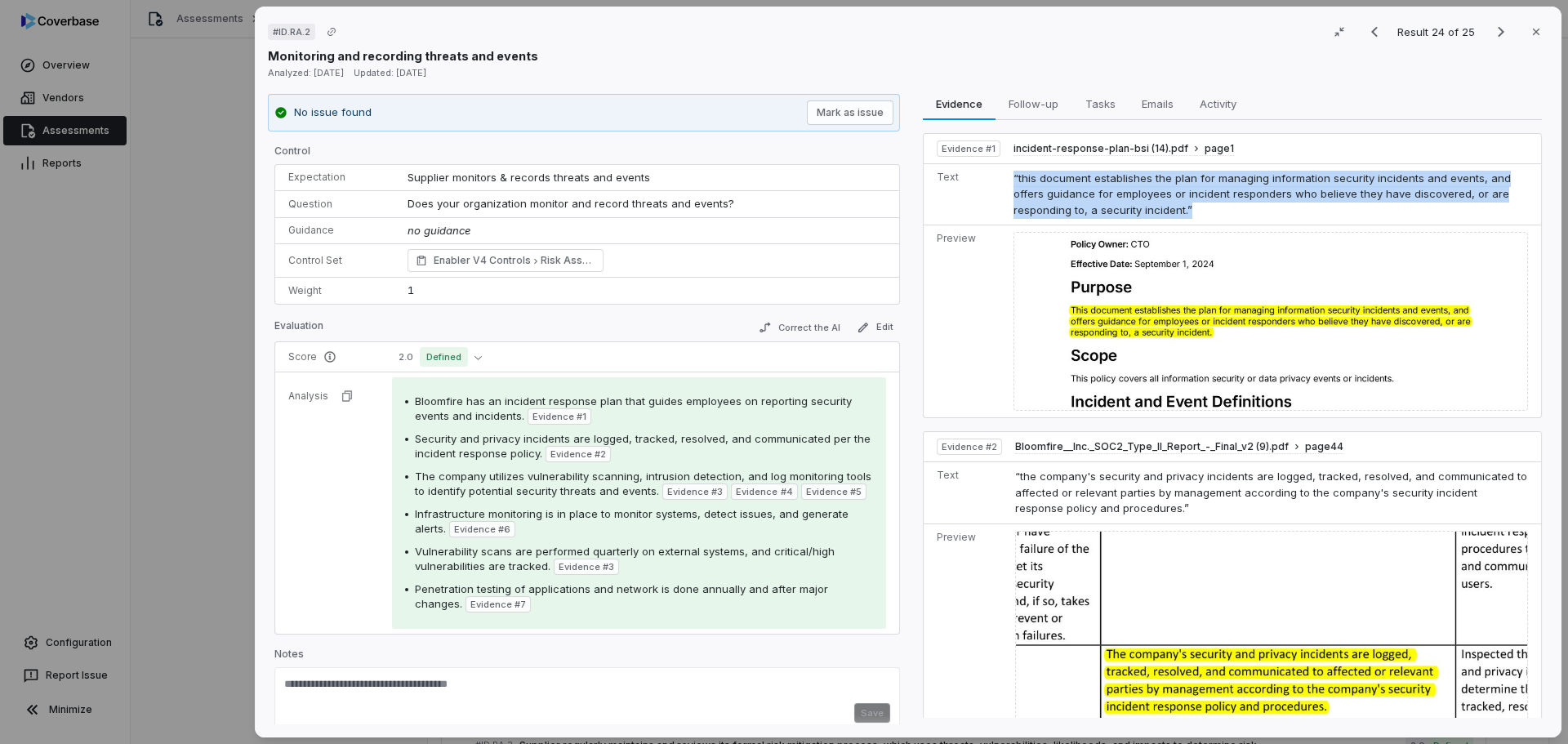
drag, startPoint x: 1109, startPoint y: 195, endPoint x: 1186, endPoint y: 216, distance: 79.8
click at [1186, 216] on td "“this document establishes the plan for managing information security incidents…" at bounding box center [1274, 194] width 534 height 62
click at [1174, 326] on img at bounding box center [1270, 321] width 514 height 179
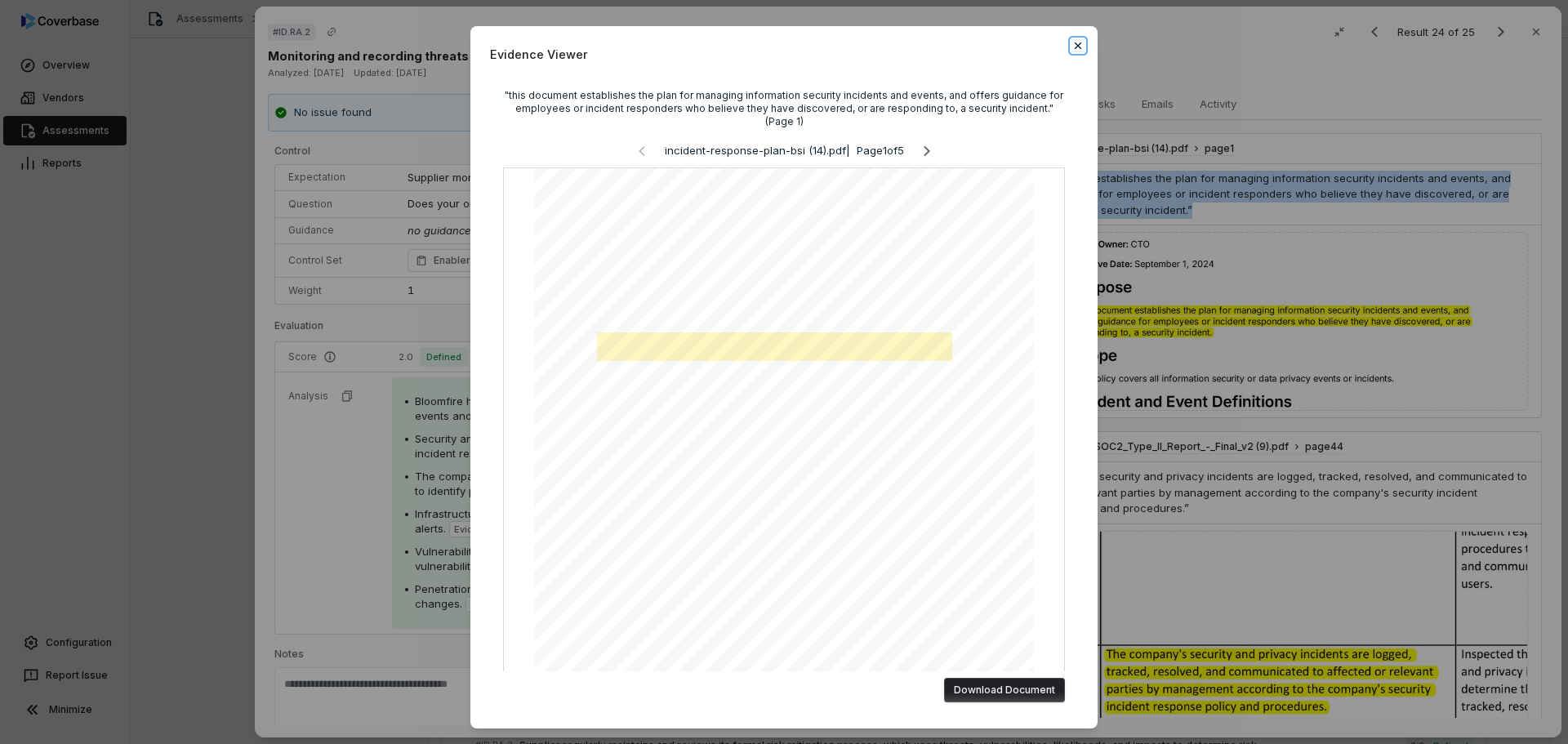
click at [1076, 40] on icon "button" at bounding box center [1077, 46] width 13 height 13
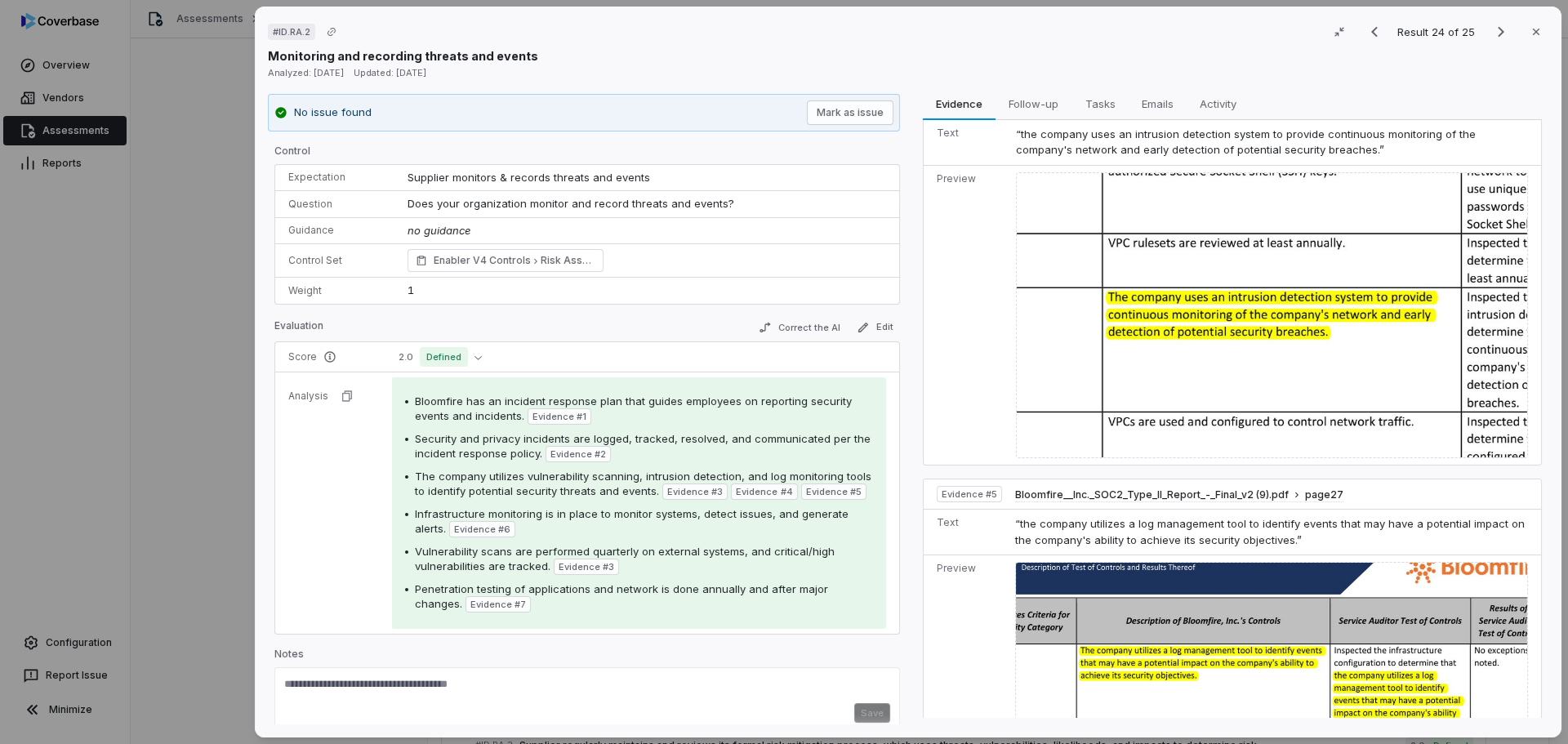
scroll to position [1389, 0]
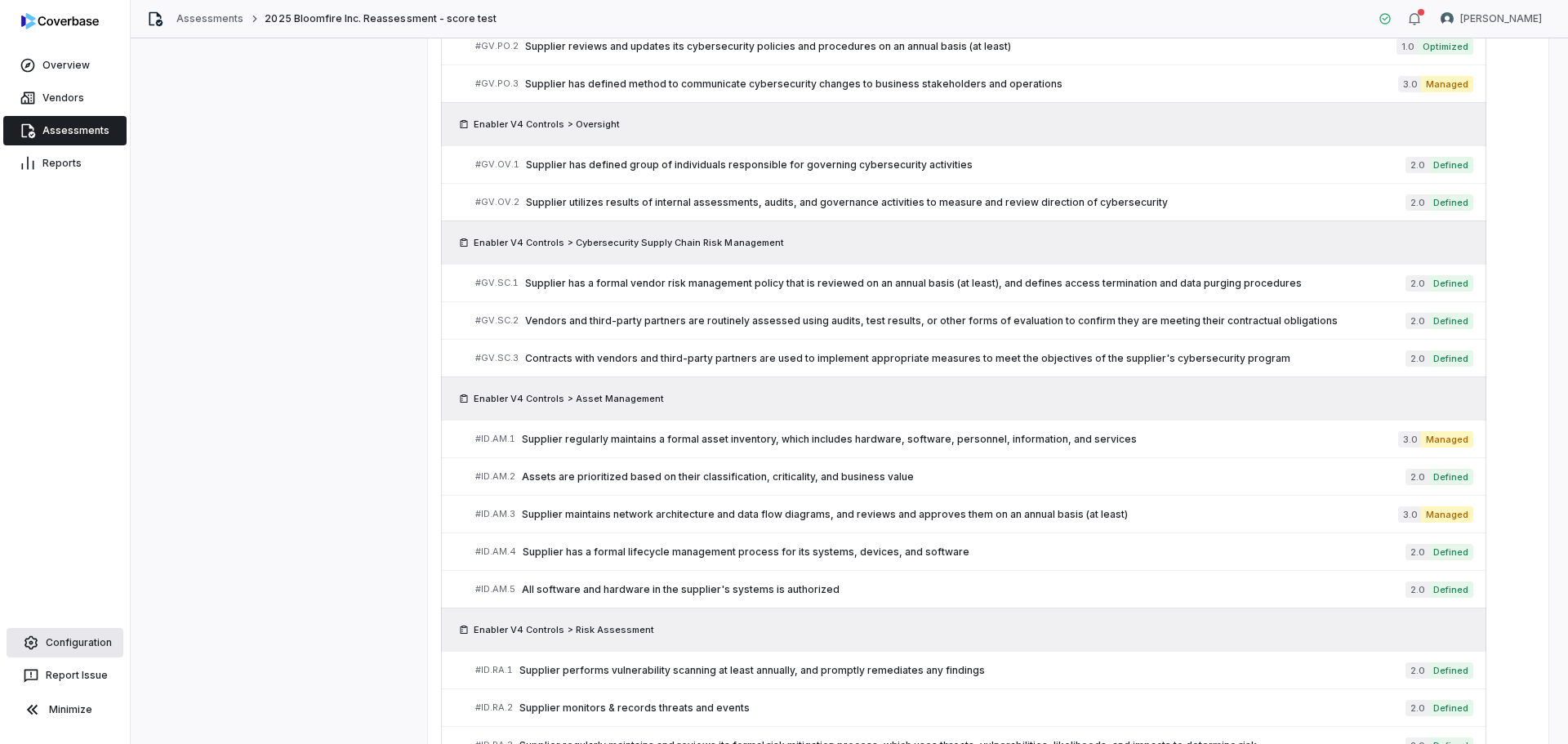
click at [76, 648] on link "Configuration" at bounding box center [64, 642] width 117 height 29
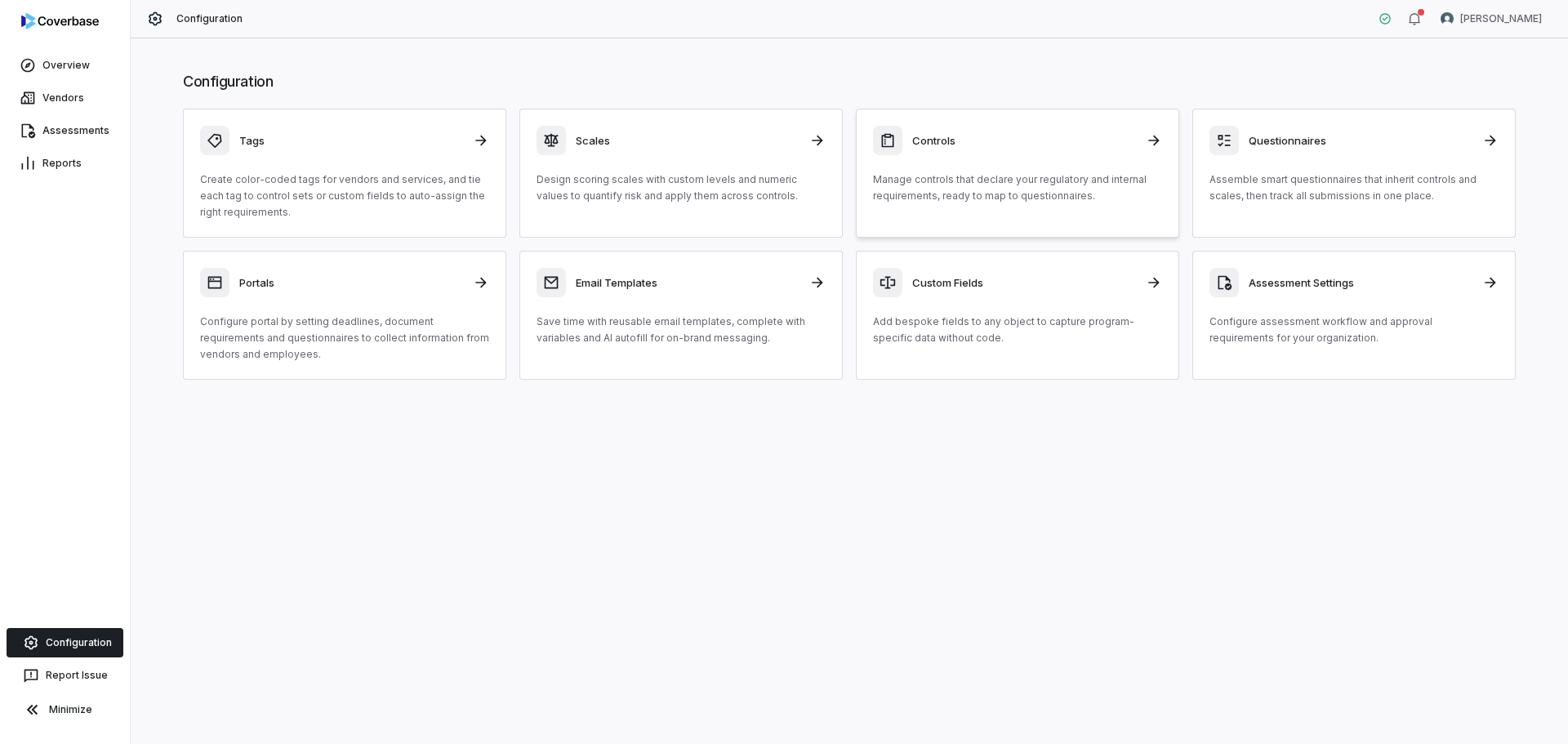
click at [970, 179] on p "Manage controls that declare your regulatory and internal requirements, ready t…" at bounding box center [1017, 187] width 289 height 33
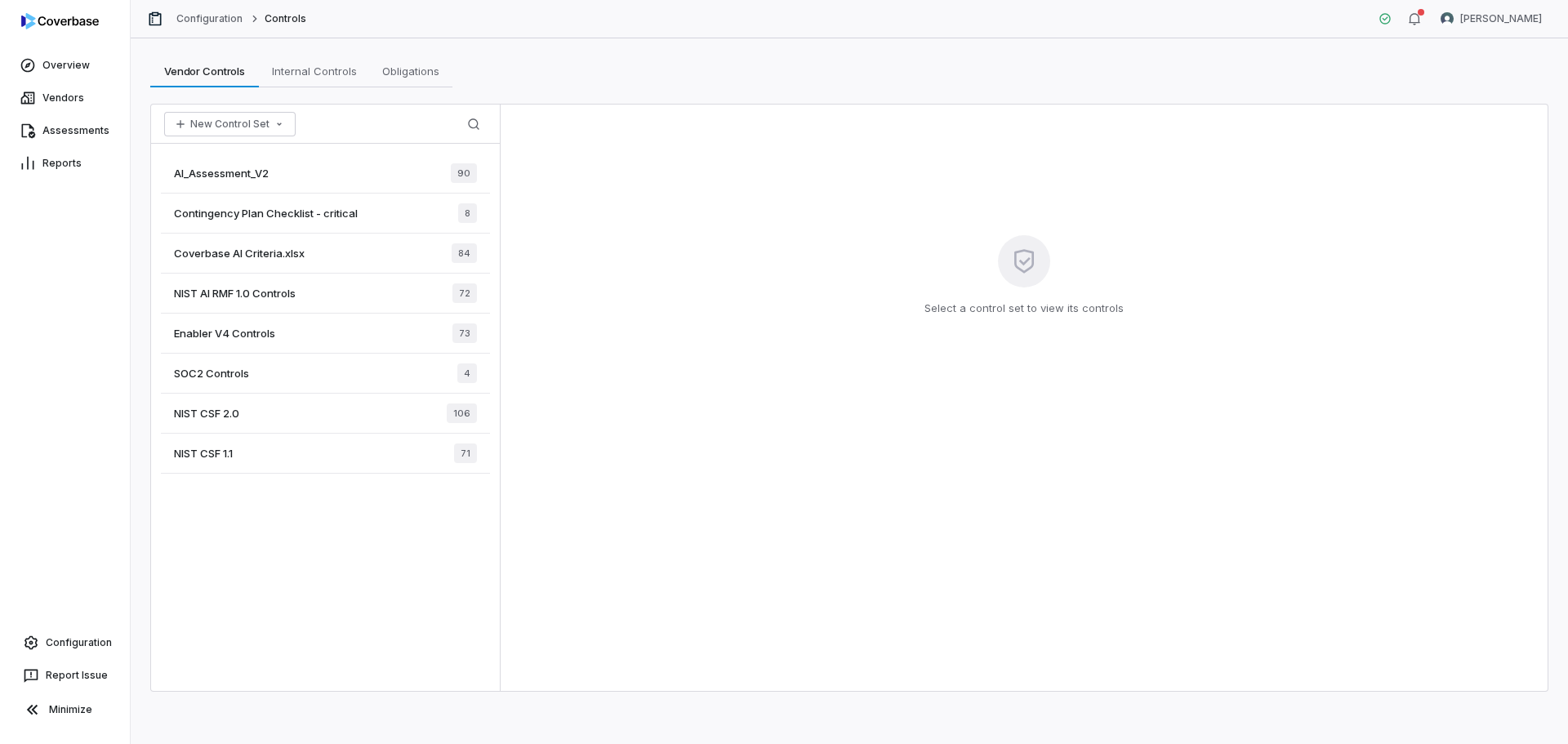
click at [255, 338] on span "Enabler V4 Controls" at bounding box center [224, 333] width 101 height 15
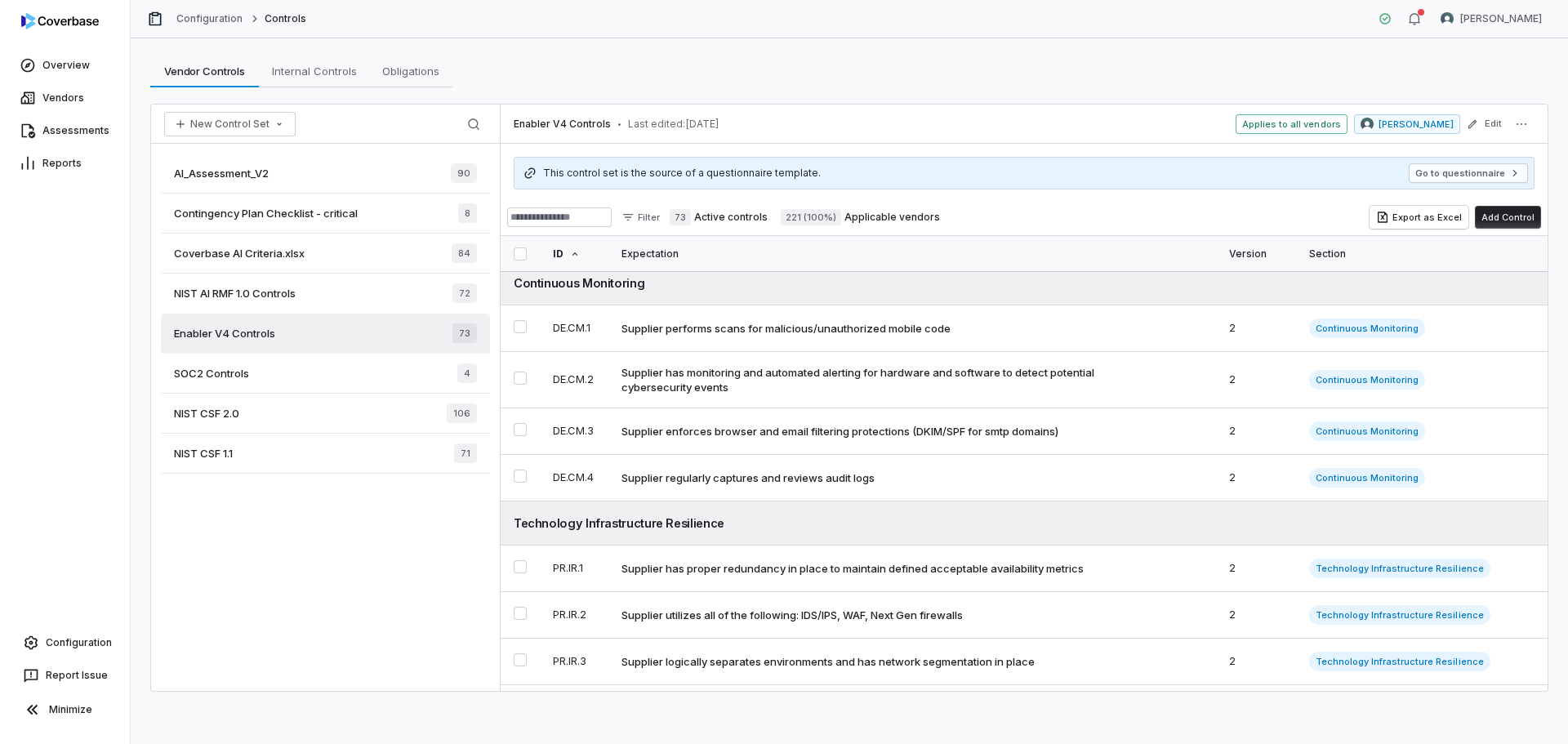
scroll to position [327, 0]
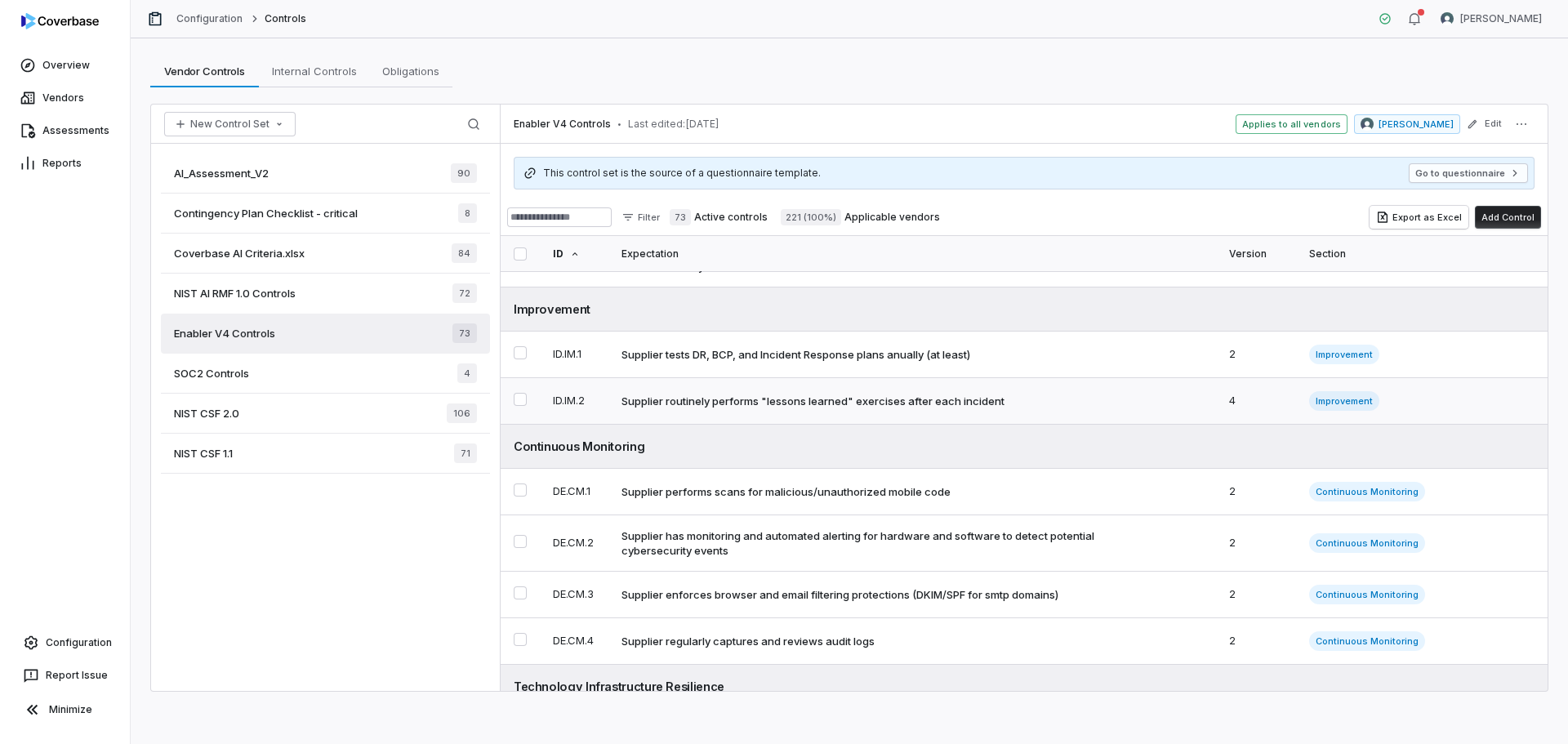
click at [784, 401] on div "Supplier routinely performs "lessons learned" exercises after each incident" at bounding box center [813, 401] width 383 height 15
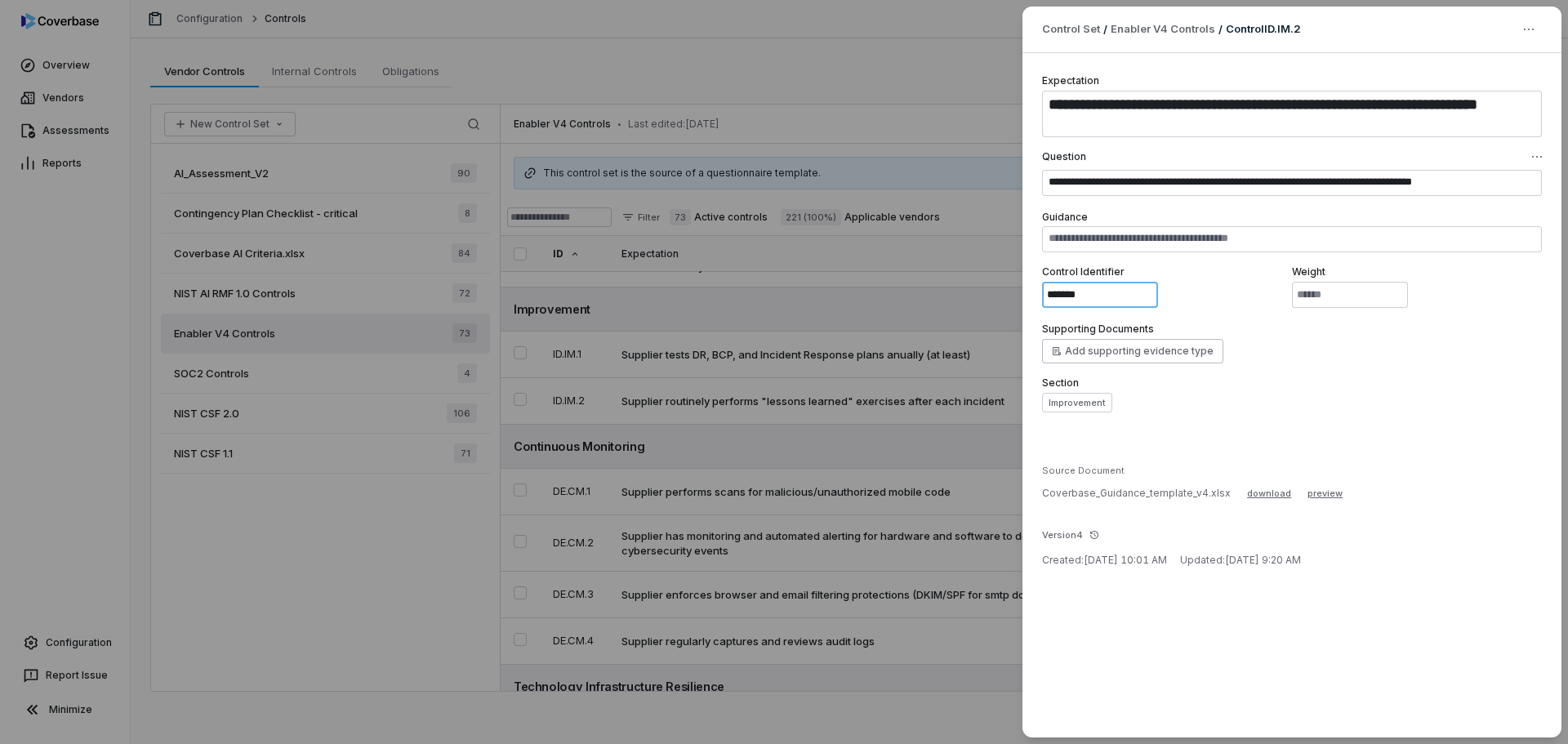
drag, startPoint x: 1077, startPoint y: 295, endPoint x: 1009, endPoint y: 297, distance: 68.0
click at [1009, 297] on div "**********" at bounding box center [784, 372] width 1568 height 744
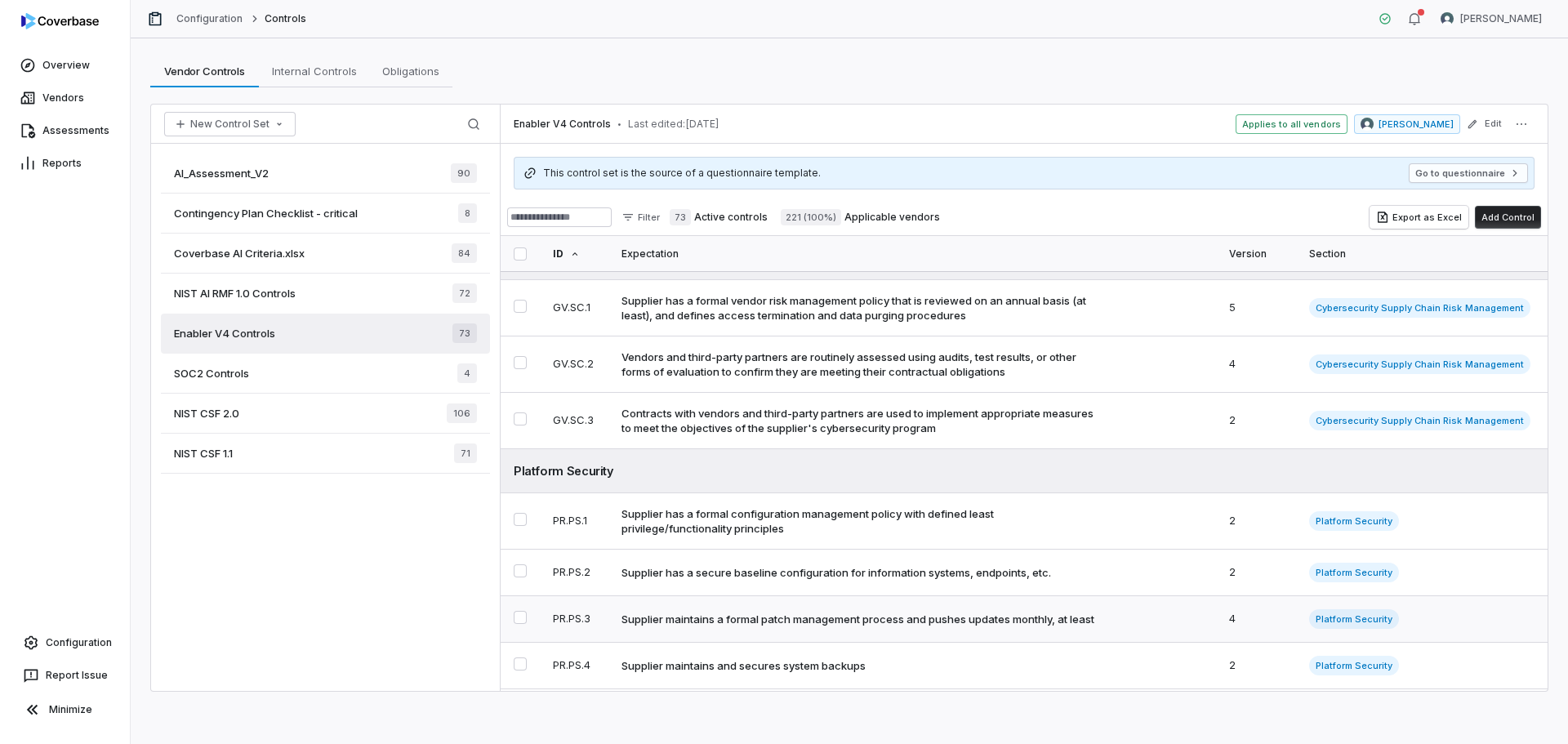
scroll to position [2859, 0]
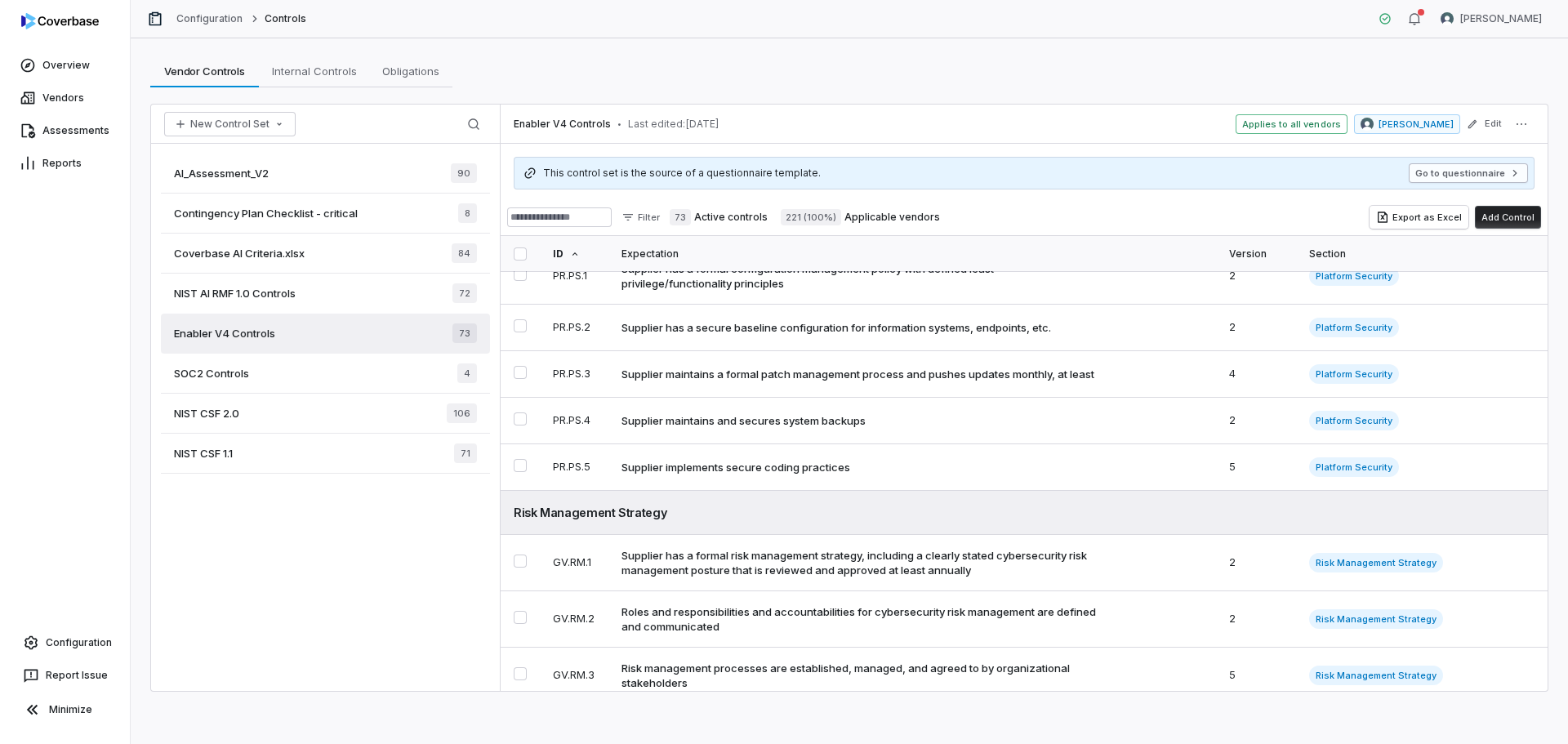
click at [1437, 176] on button "Go to questionnaire" at bounding box center [1468, 173] width 119 height 19
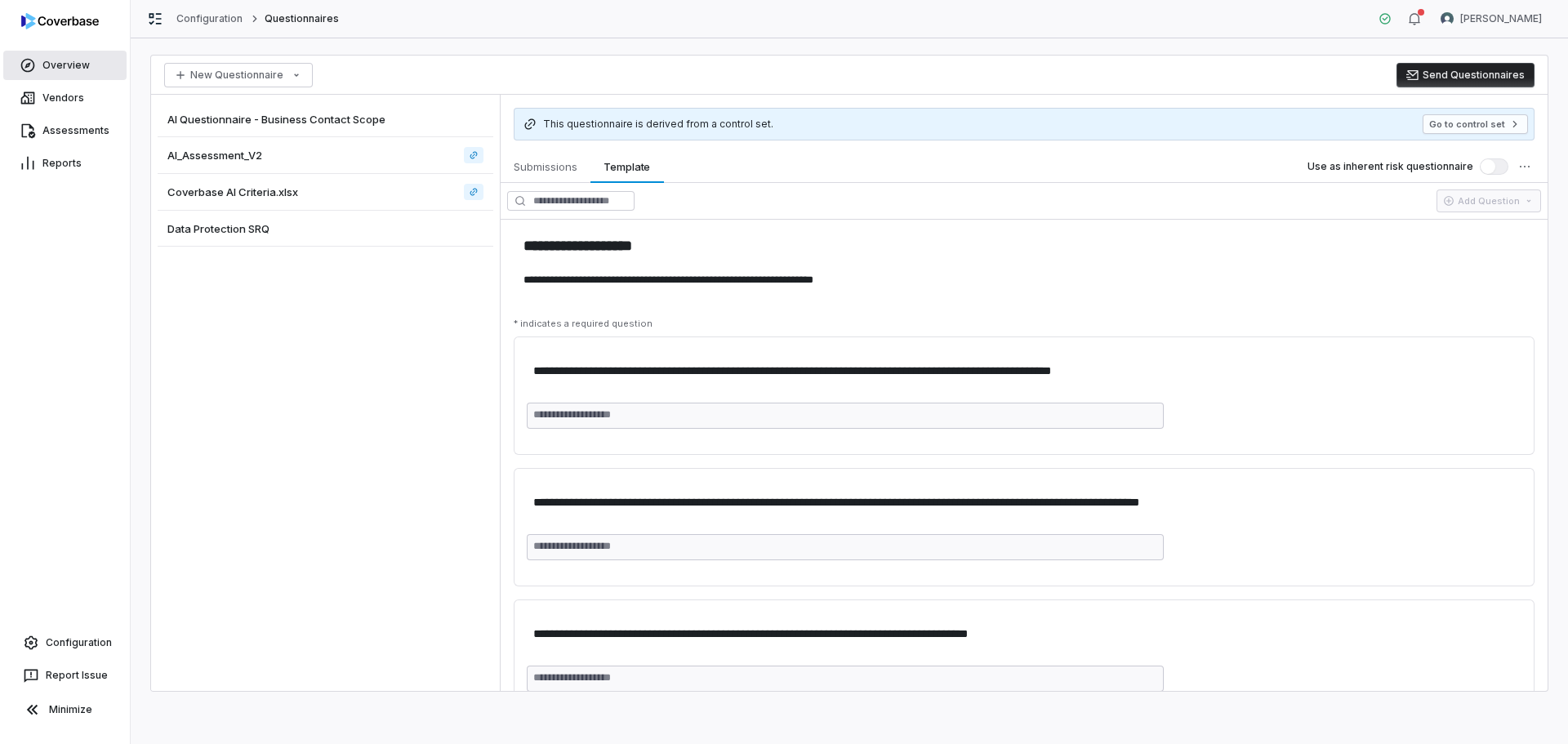
click at [41, 55] on link "Overview" at bounding box center [65, 65] width 123 height 29
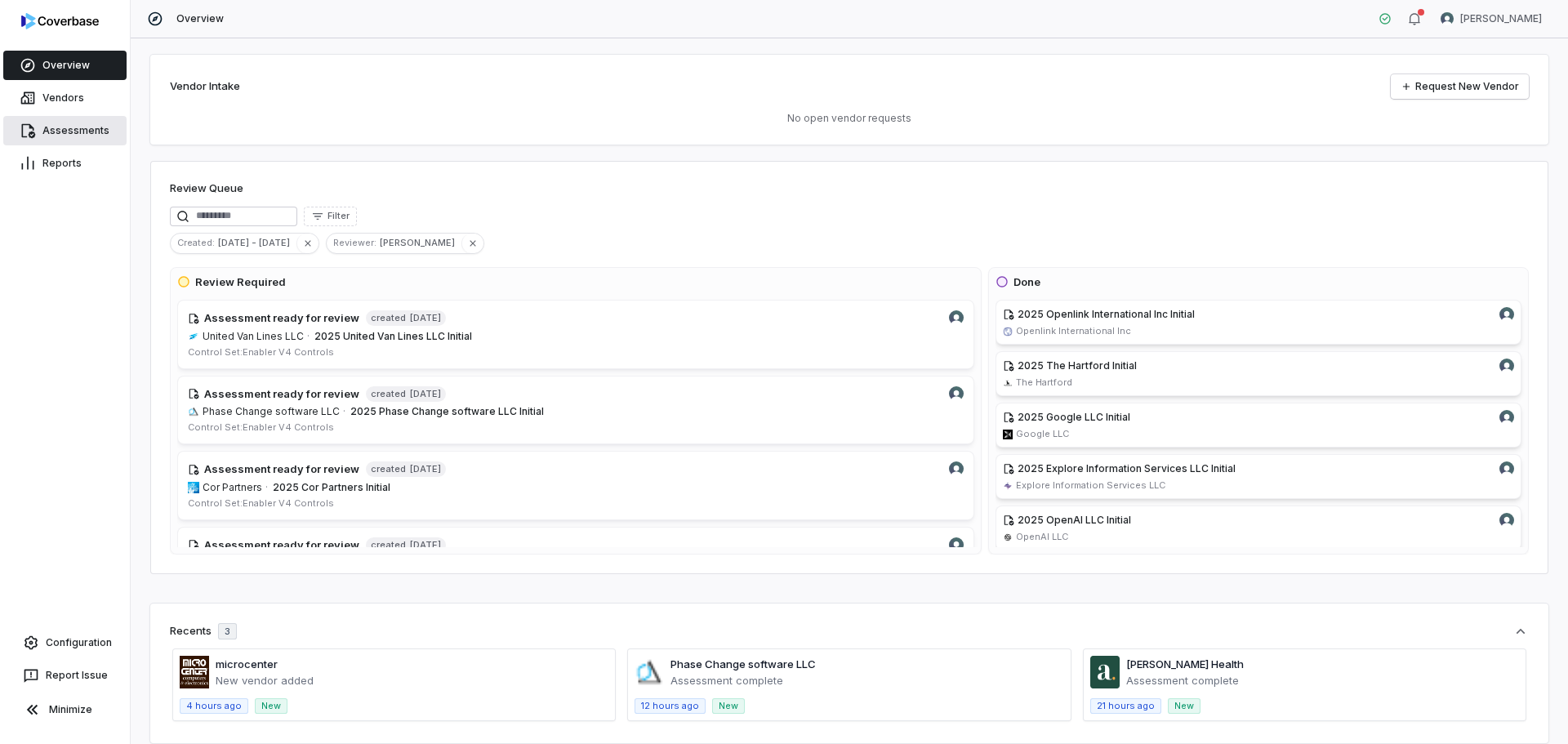
click at [68, 128] on link "Assessments" at bounding box center [65, 130] width 123 height 29
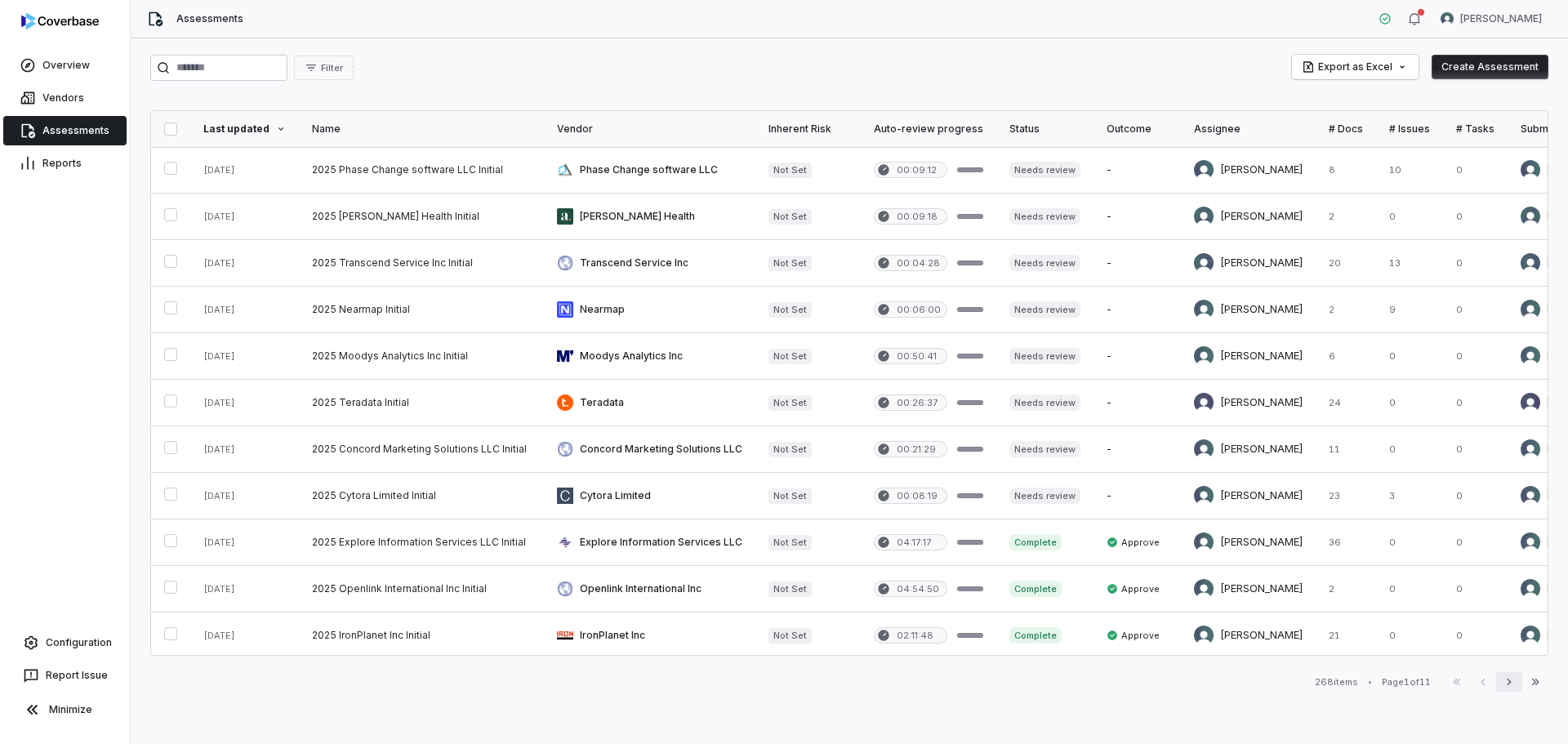
click at [1508, 677] on icon "button" at bounding box center [1508, 682] width 13 height 13
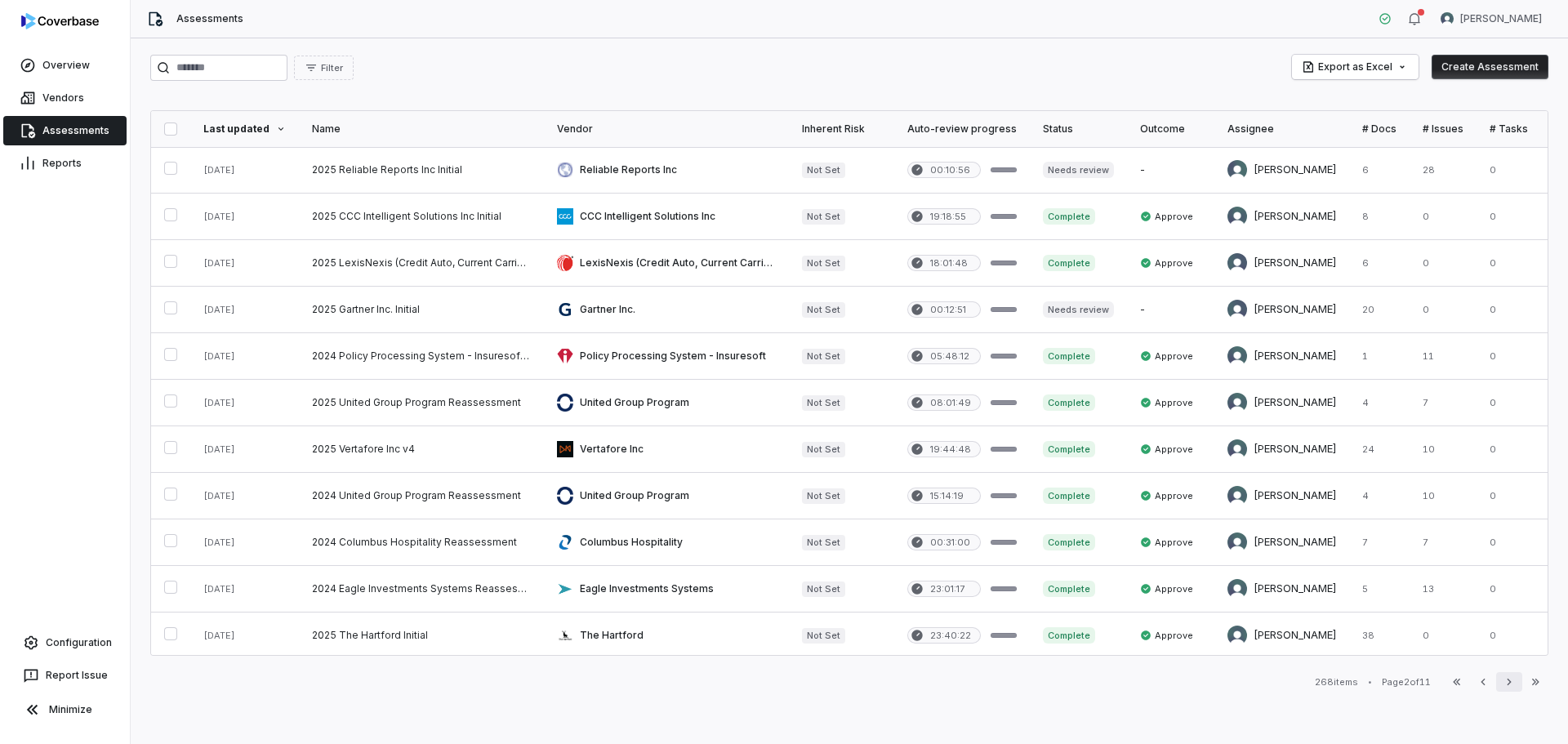
click at [1508, 683] on icon "button" at bounding box center [1508, 682] width 13 height 13
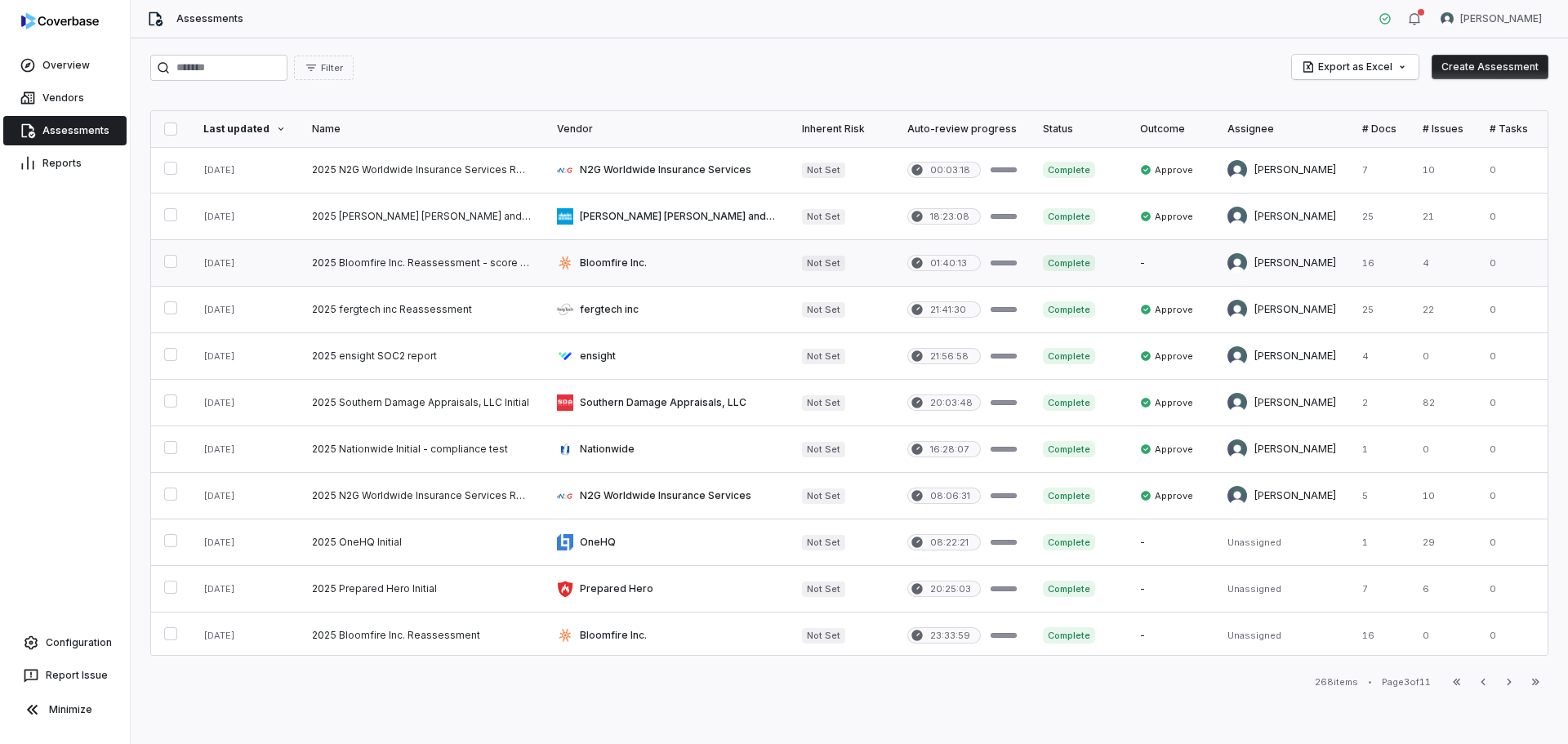
click at [613, 269] on link at bounding box center [665, 263] width 245 height 46
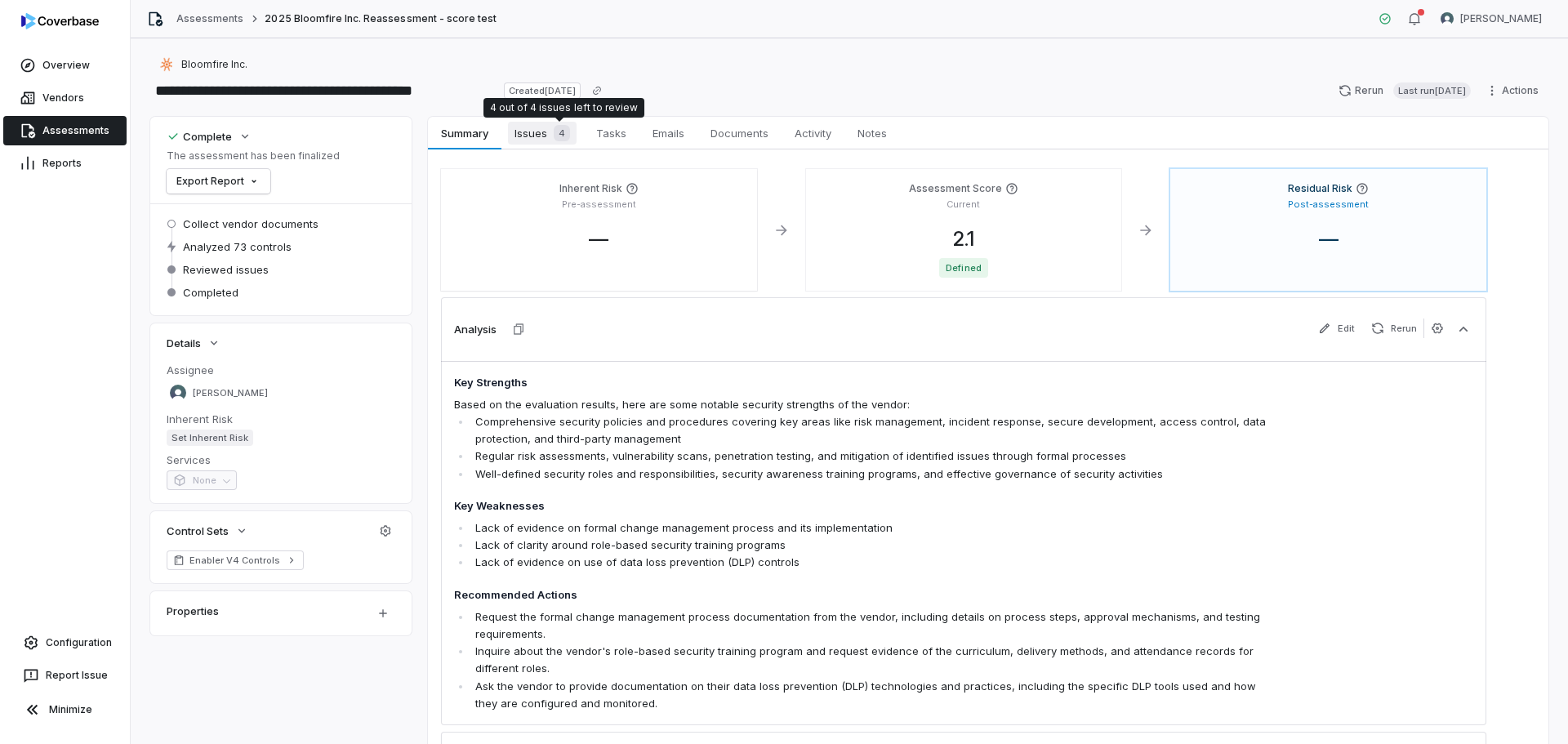
click at [542, 131] on span "Issues 4" at bounding box center [543, 134] width 68 height 23
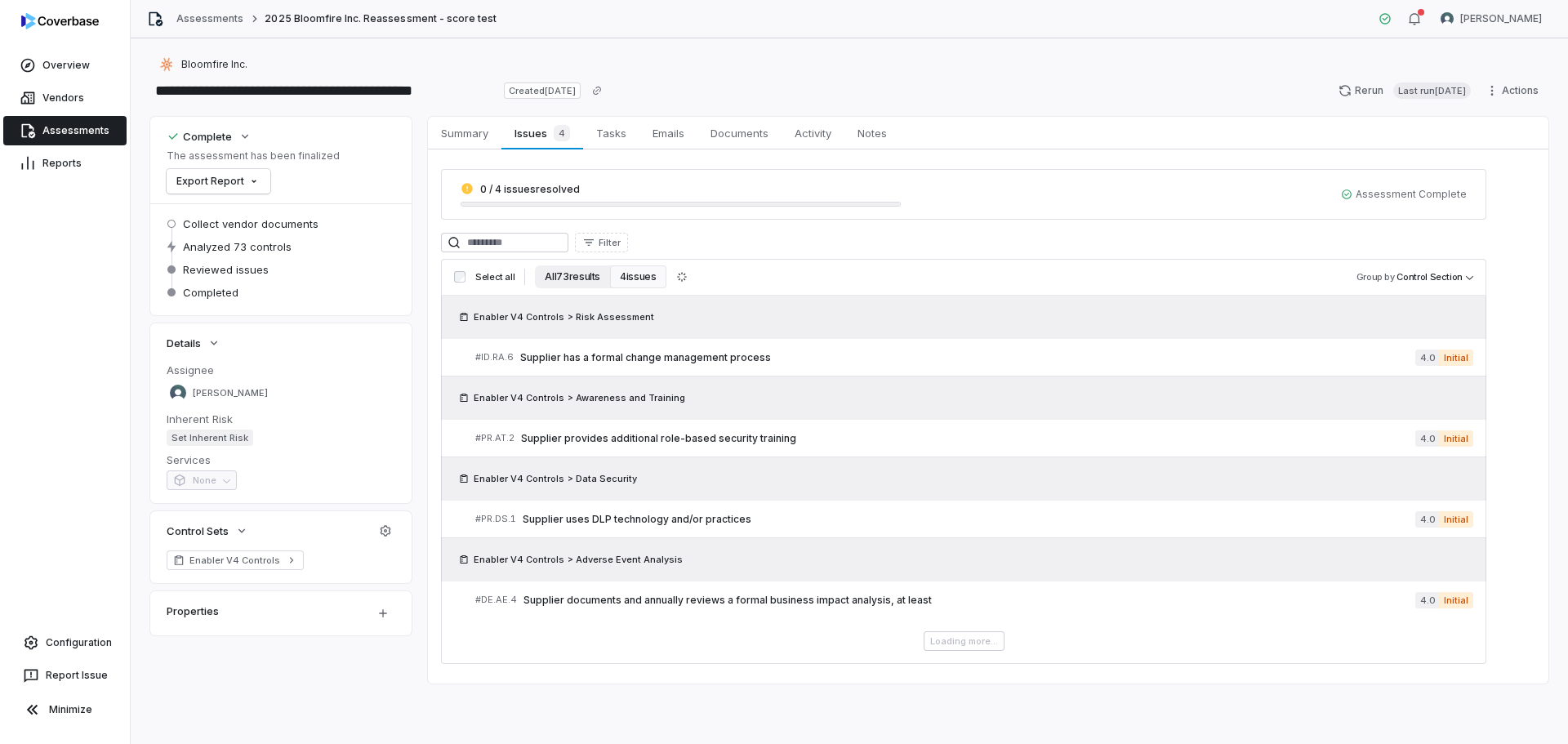
click at [574, 286] on button "All 73 results" at bounding box center [572, 277] width 76 height 23
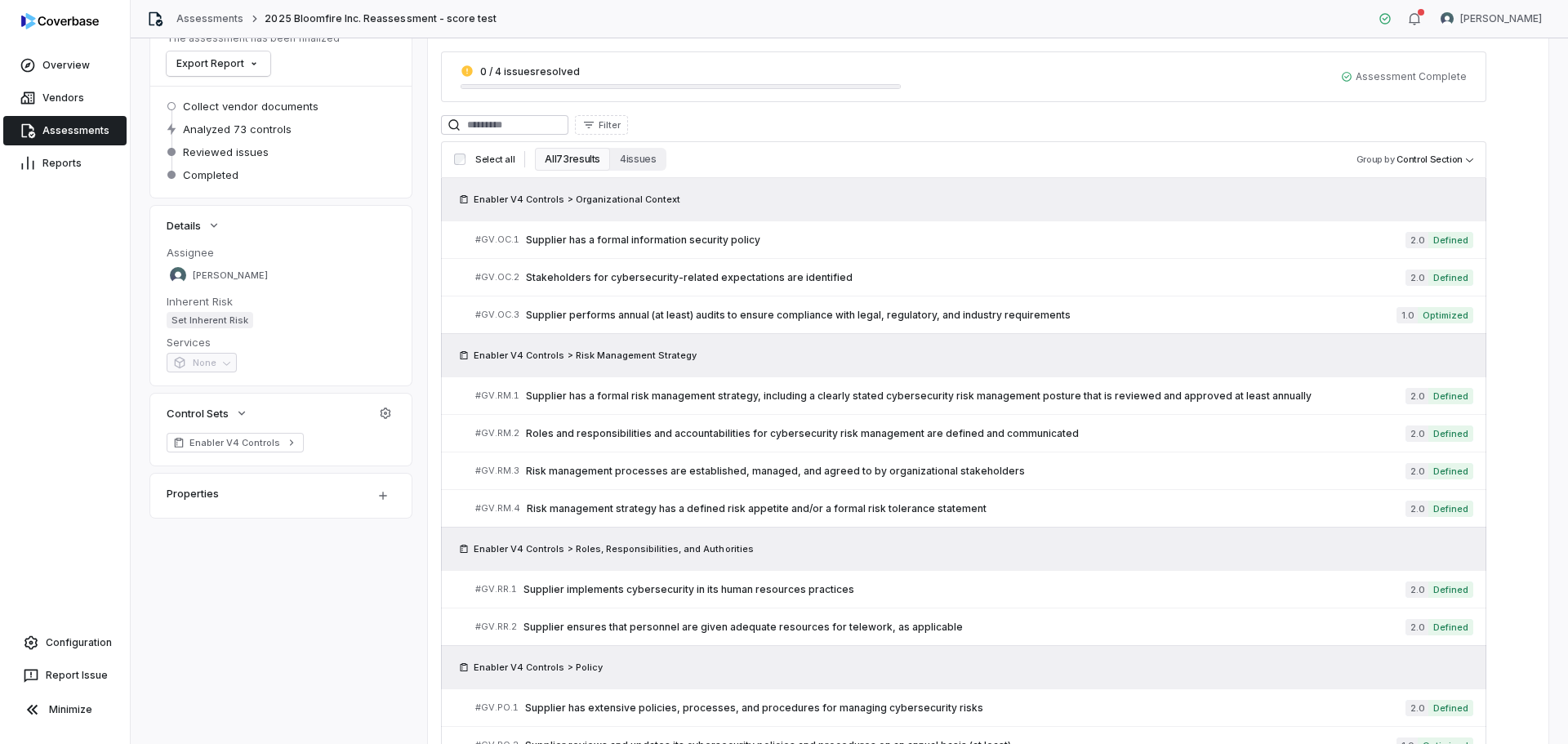
drag, startPoint x: 1514, startPoint y: 311, endPoint x: 1516, endPoint y: 331, distance: 20.1
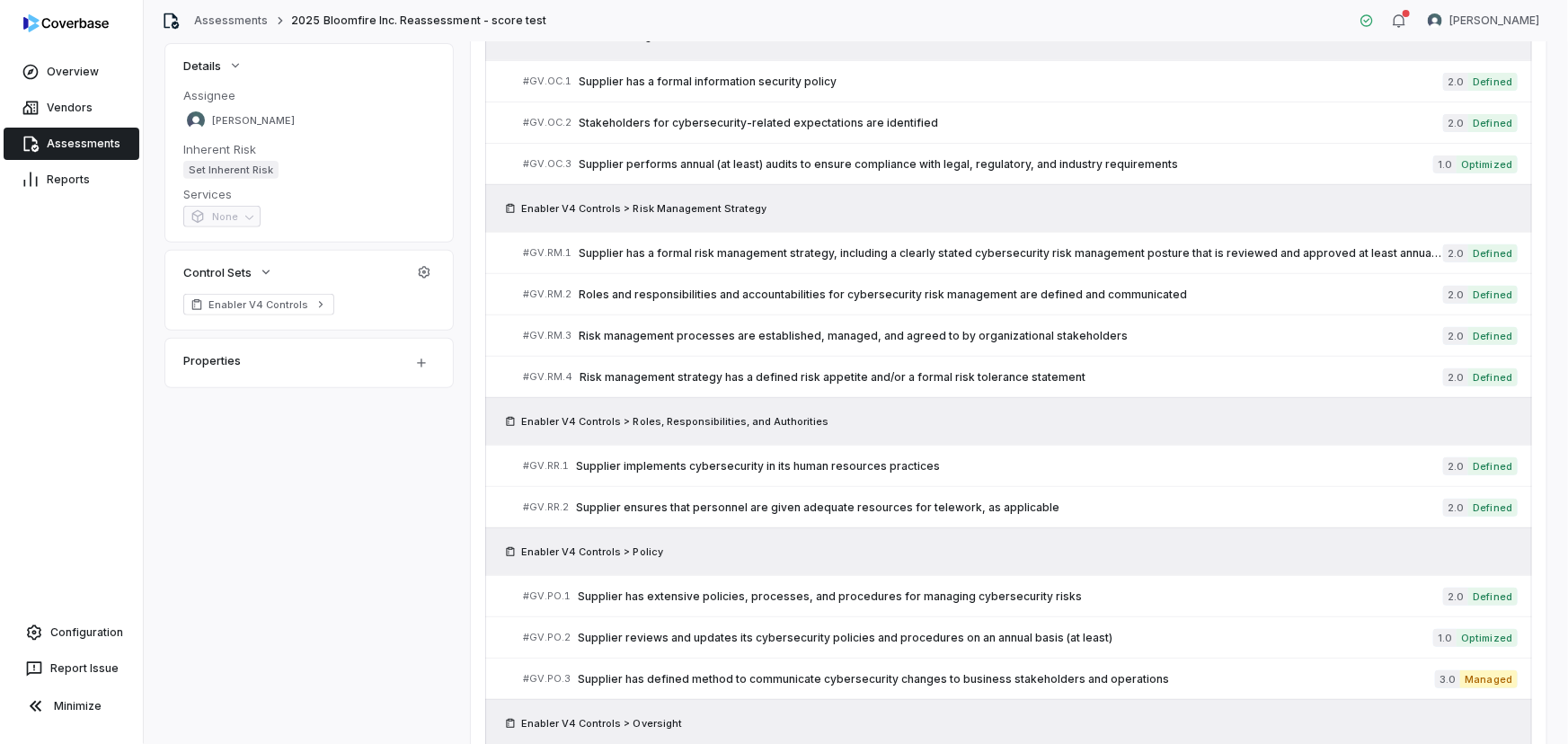
scroll to position [312, 0]
click at [604, 467] on span "Supplier implements cybersecurity in its human resources practices" at bounding box center [1010, 466] width 868 height 14
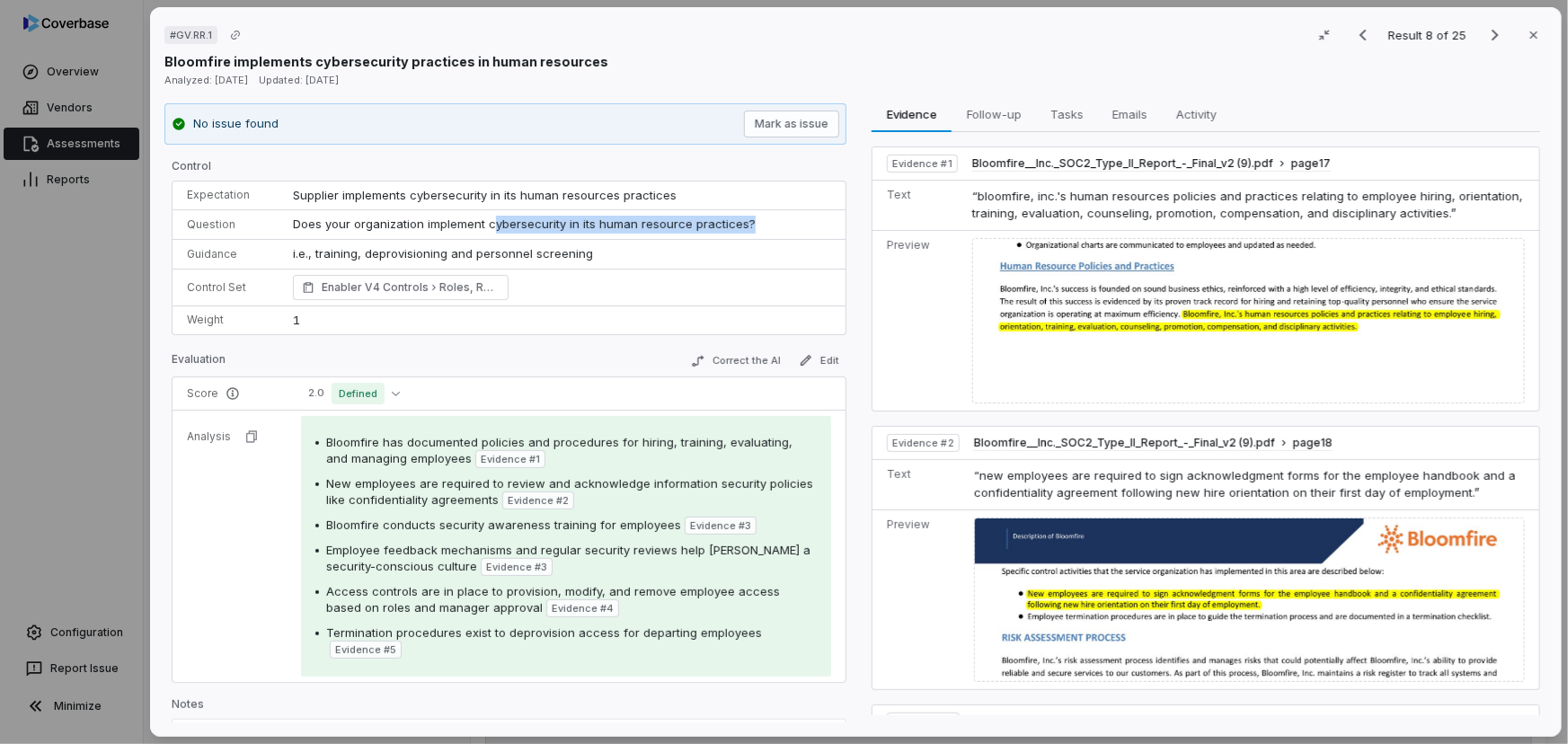
drag, startPoint x: 552, startPoint y: 225, endPoint x: 737, endPoint y: 224, distance: 185.0
click at [738, 224] on td "Does your organization implement cybersecurity in its human resource practices?" at bounding box center [561, 225] width 568 height 30
click at [994, 209] on span "“bloomfire, inc.'s human resources policies and practices relating to employee …" at bounding box center [1246, 204] width 551 height 32
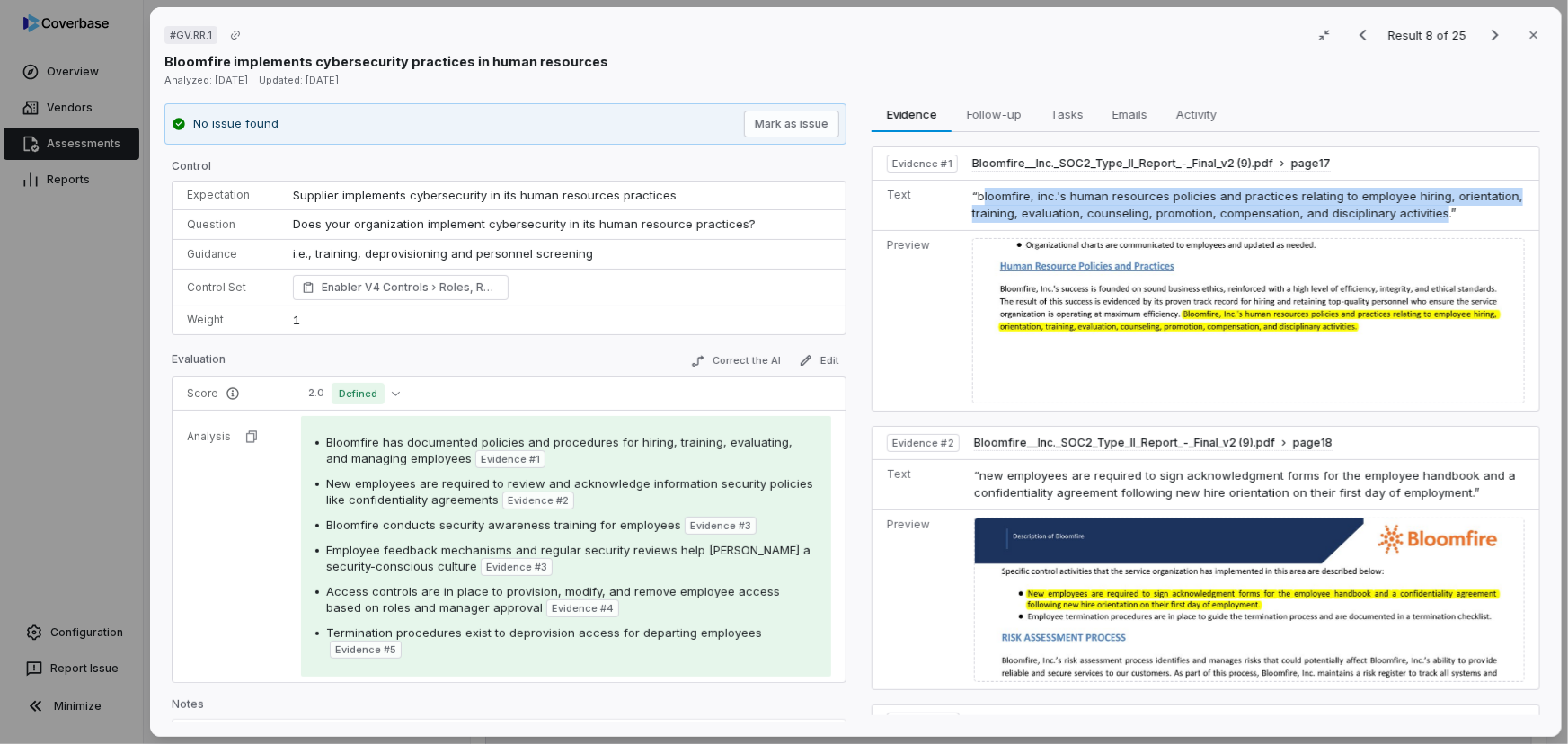
drag, startPoint x: 996, startPoint y: 194, endPoint x: 1411, endPoint y: 211, distance: 415.3
click at [1411, 211] on span "“bloomfire, inc.'s human resources policies and practices relating to employee …" at bounding box center [1246, 204] width 551 height 32
click at [1326, 207] on span "“bloomfire, inc.'s human resources policies and practices relating to employee …" at bounding box center [1246, 204] width 551 height 32
drag, startPoint x: 1076, startPoint y: 198, endPoint x: 1420, endPoint y: 224, distance: 345.0
click at [1420, 224] on td "“bloomfire, inc.'s human resources policies and practices relating to employee …" at bounding box center [1251, 205] width 574 height 50
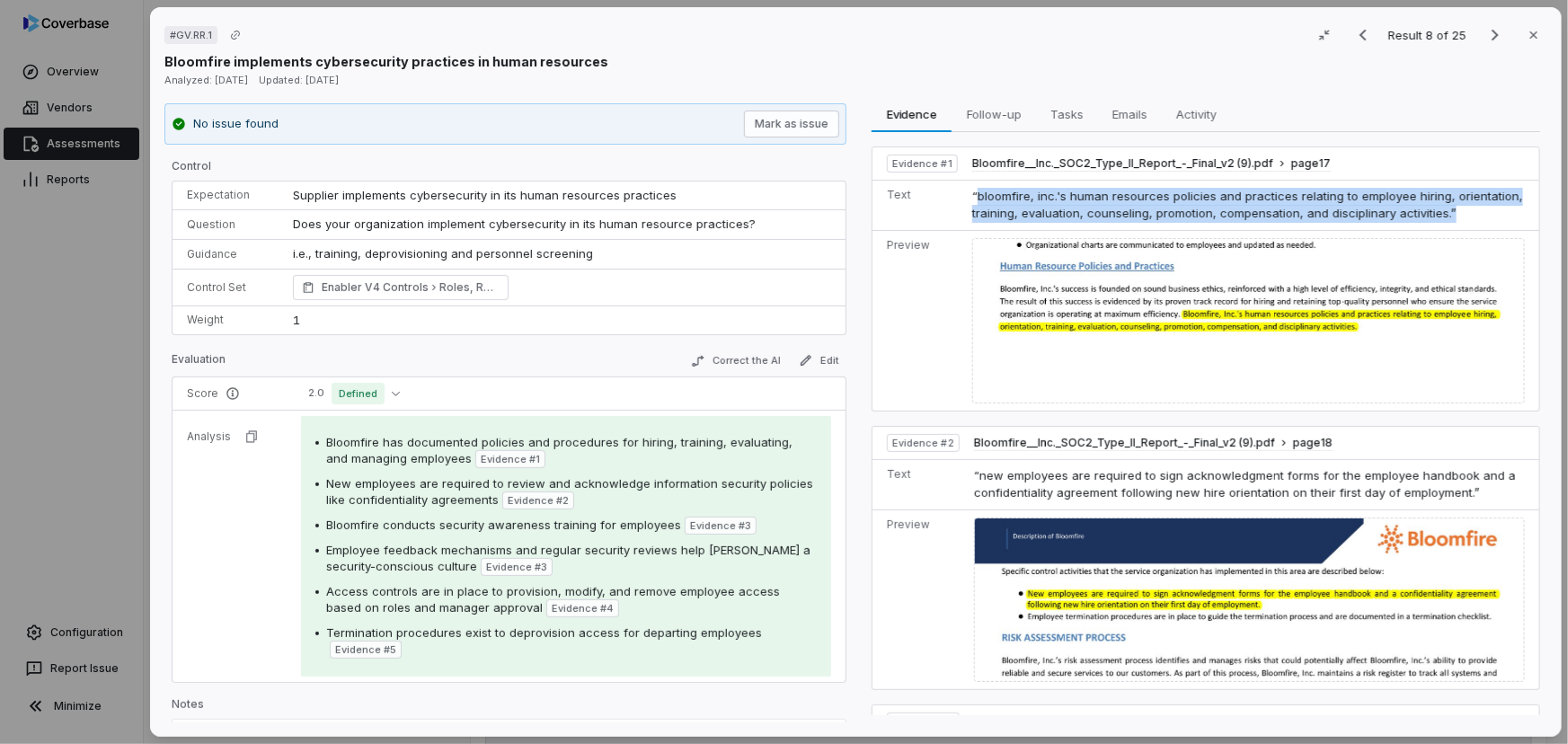
scroll to position [244, 0]
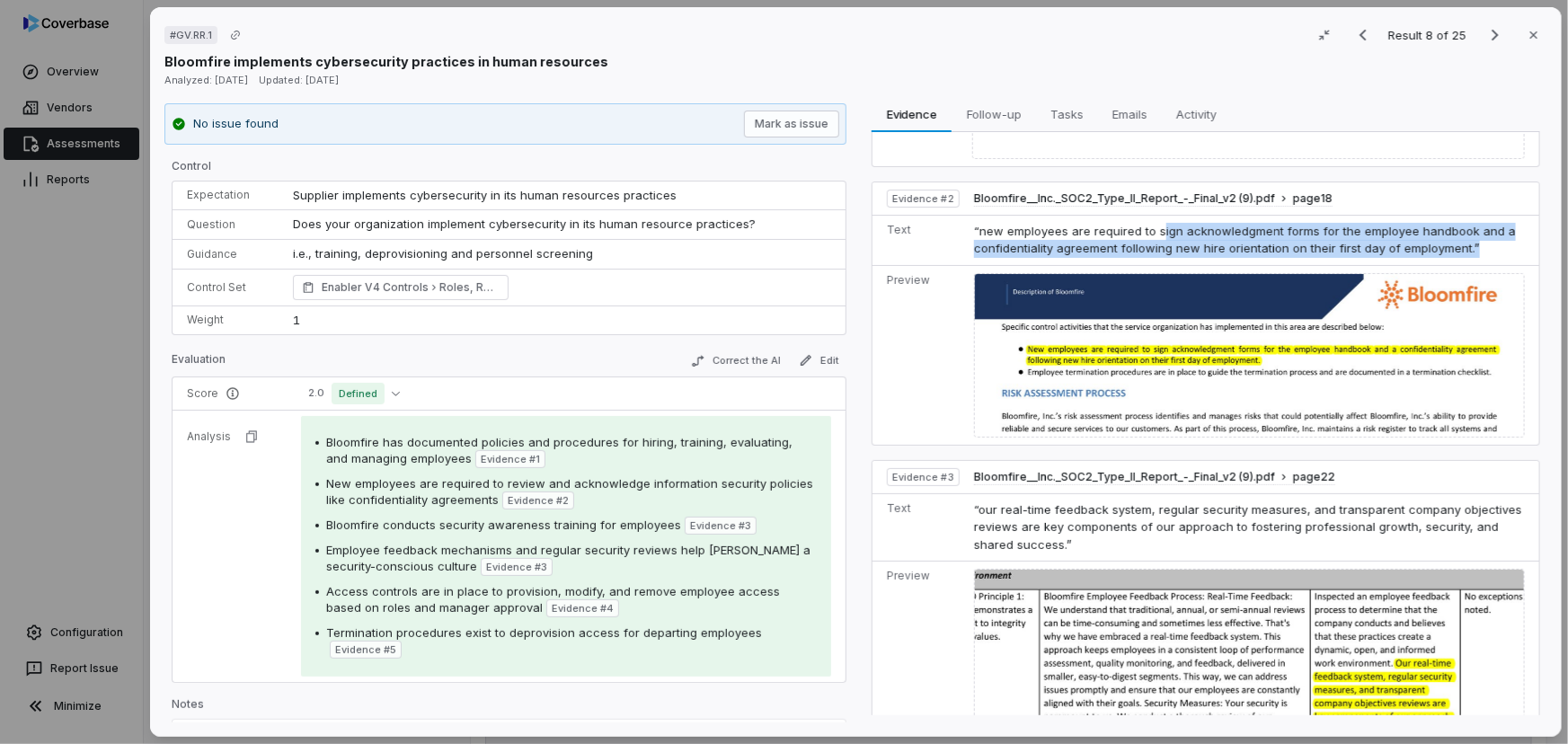
drag, startPoint x: 1425, startPoint y: 243, endPoint x: 1109, endPoint y: 231, distance: 316.2
click at [1109, 231] on td "“new employees are required to sign acknowledgment forms for the employee handb…" at bounding box center [1252, 240] width 572 height 50
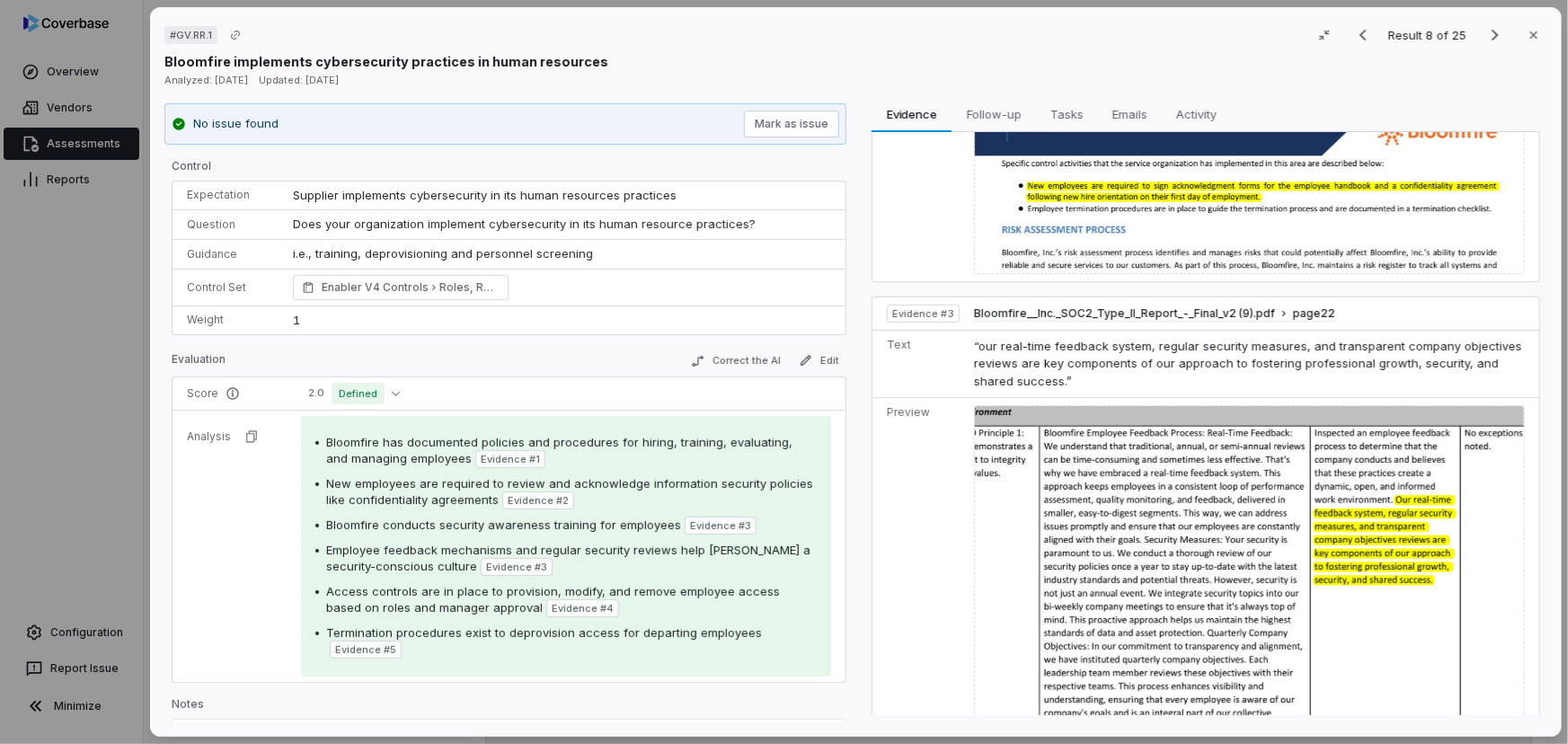
click at [154, 423] on div "# GV.RR.1 Result 8 of 25 Close Bloomfire implements cybersecurity practices in …" at bounding box center [855, 371] width 1411 height 730
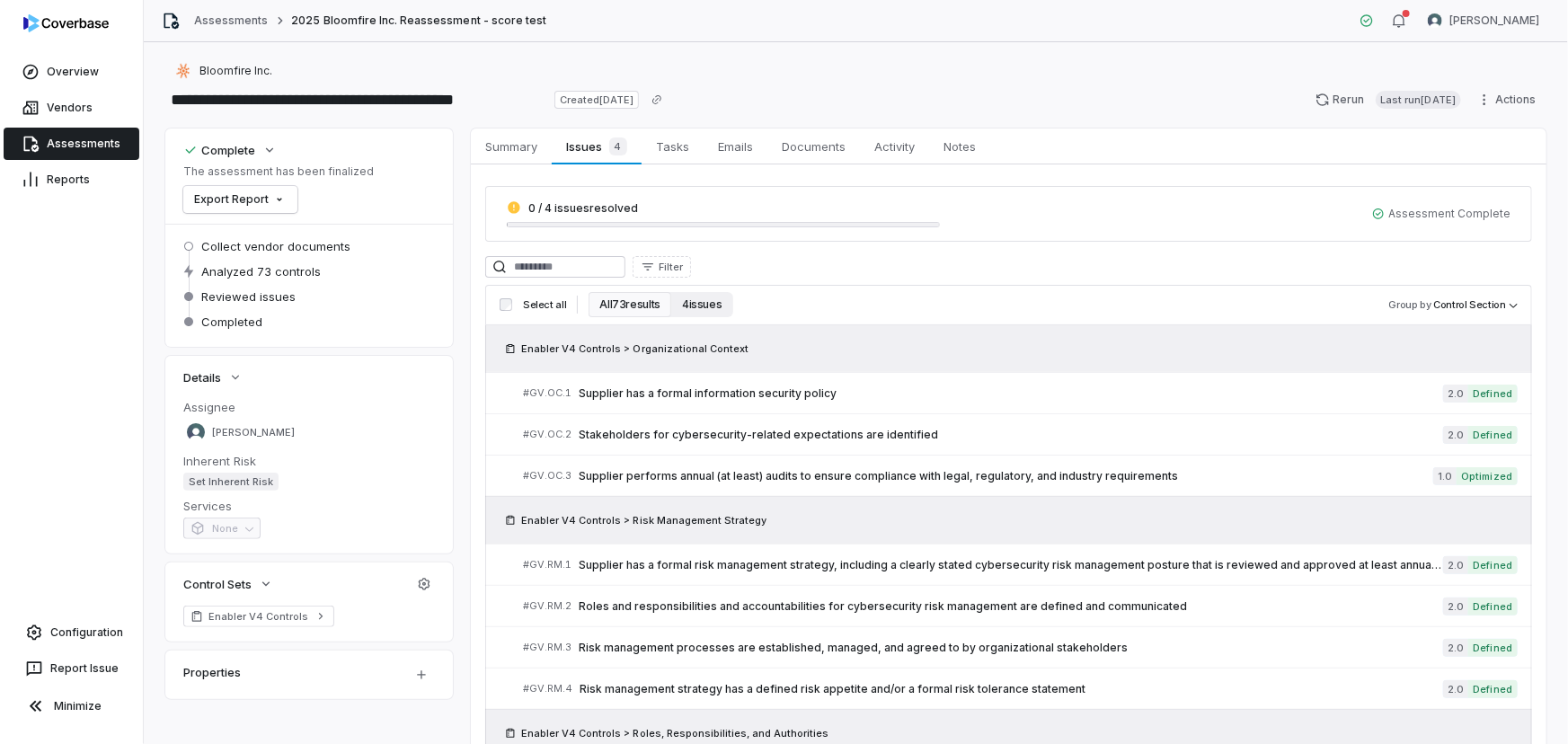
click at [701, 301] on button "4 issues" at bounding box center [701, 304] width 61 height 25
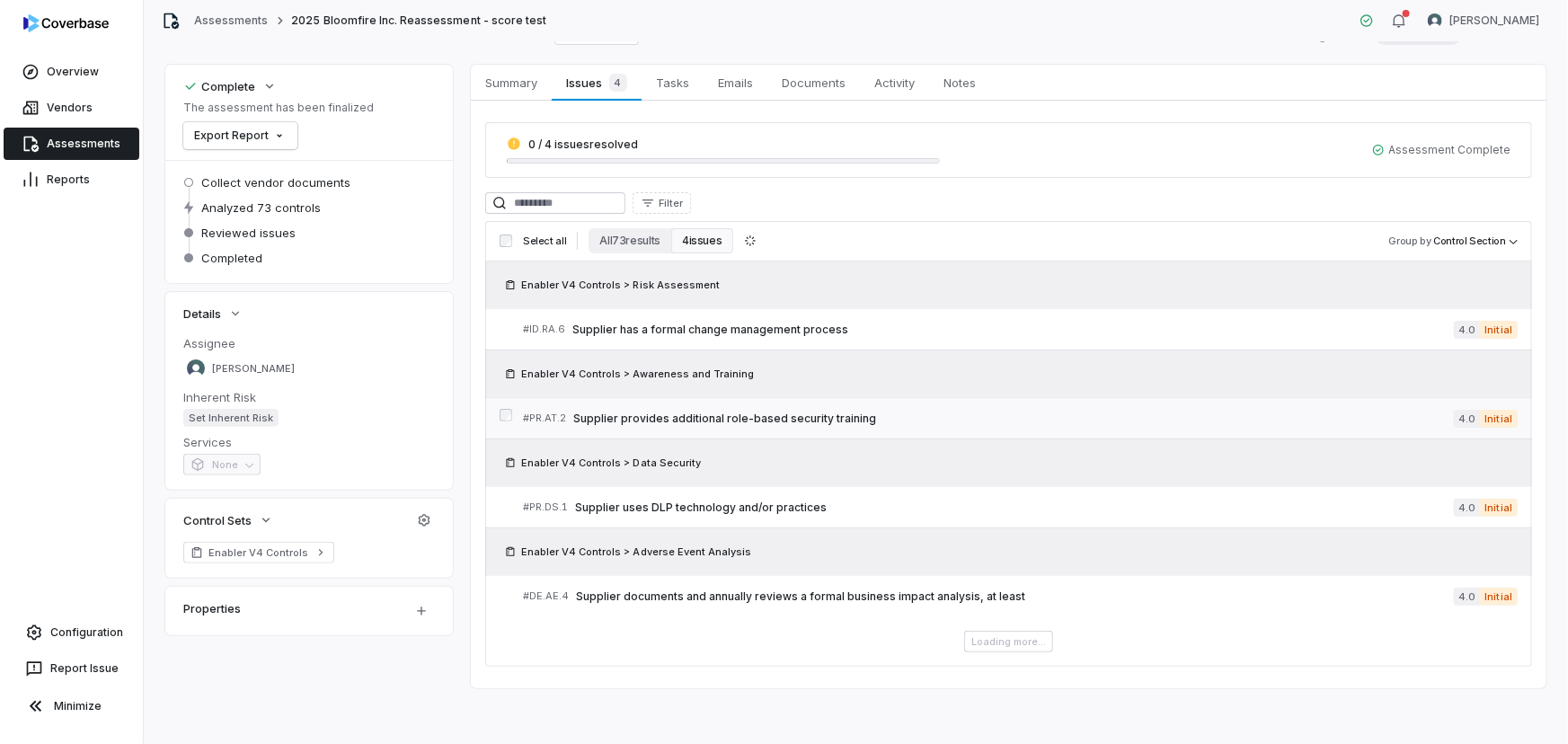
scroll to position [14, 0]
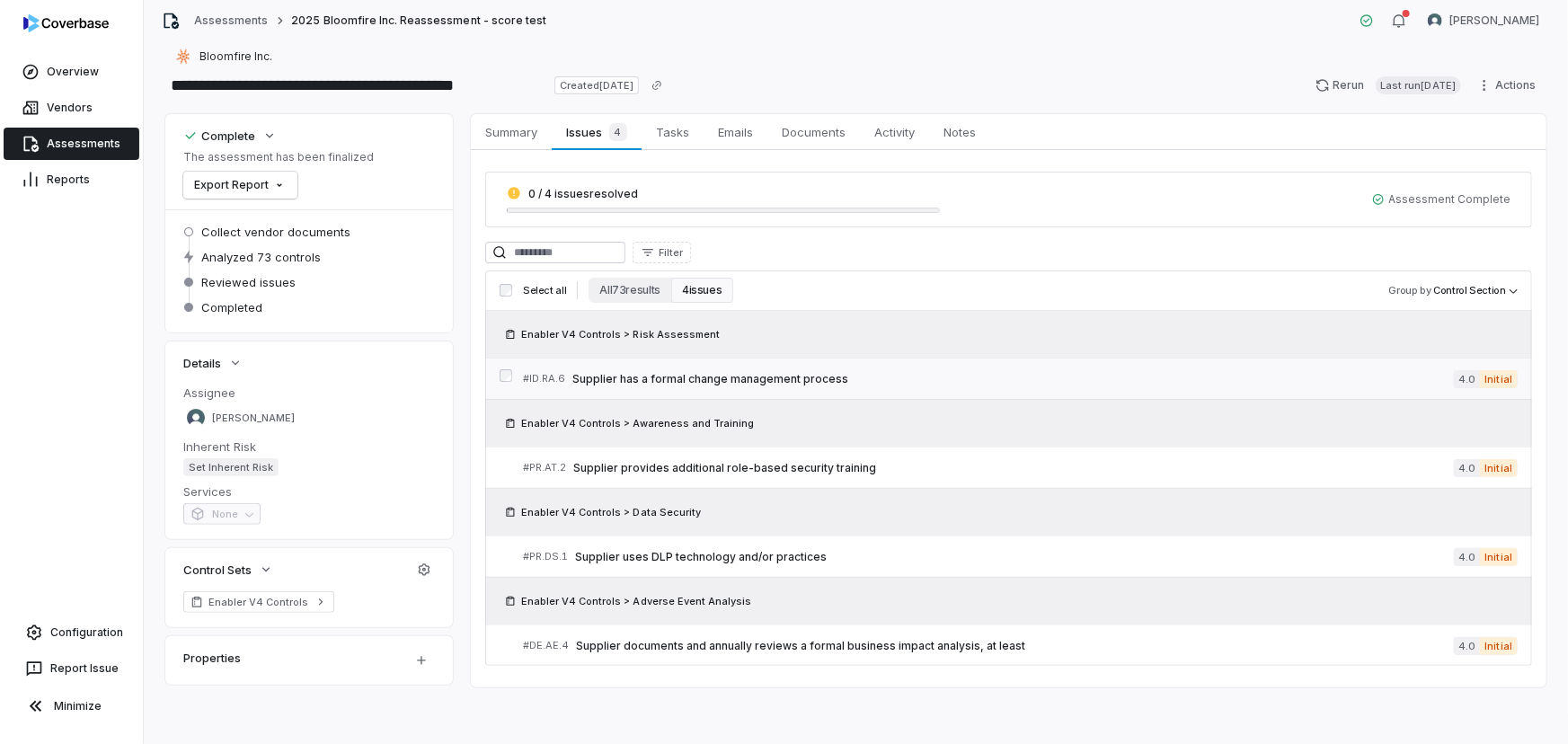
click at [764, 377] on span "Supplier has a formal change management process" at bounding box center [1012, 379] width 881 height 14
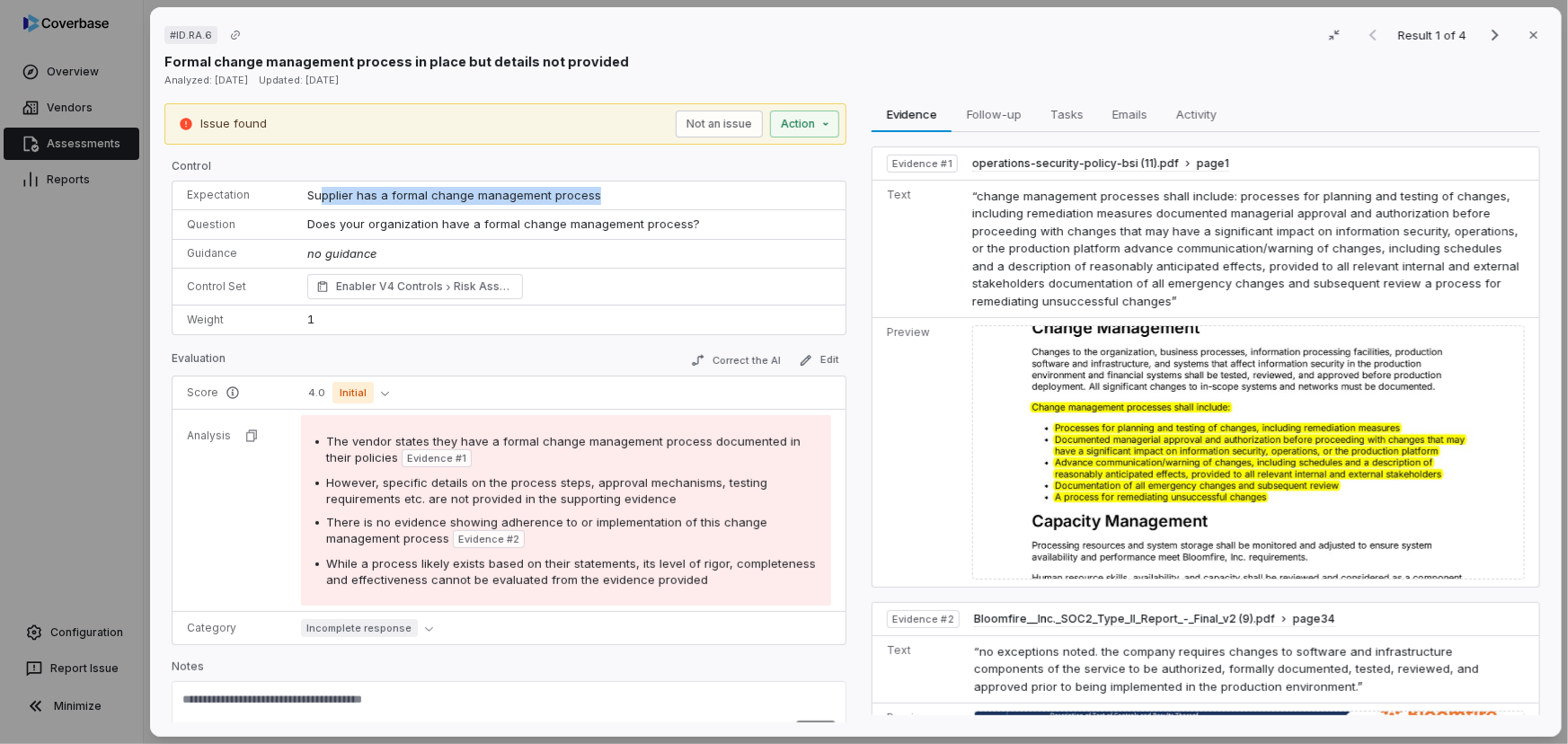
drag, startPoint x: 316, startPoint y: 200, endPoint x: 613, endPoint y: 211, distance: 297.2
click at [603, 198] on td "Supplier has a formal change management process" at bounding box center [568, 196] width 553 height 29
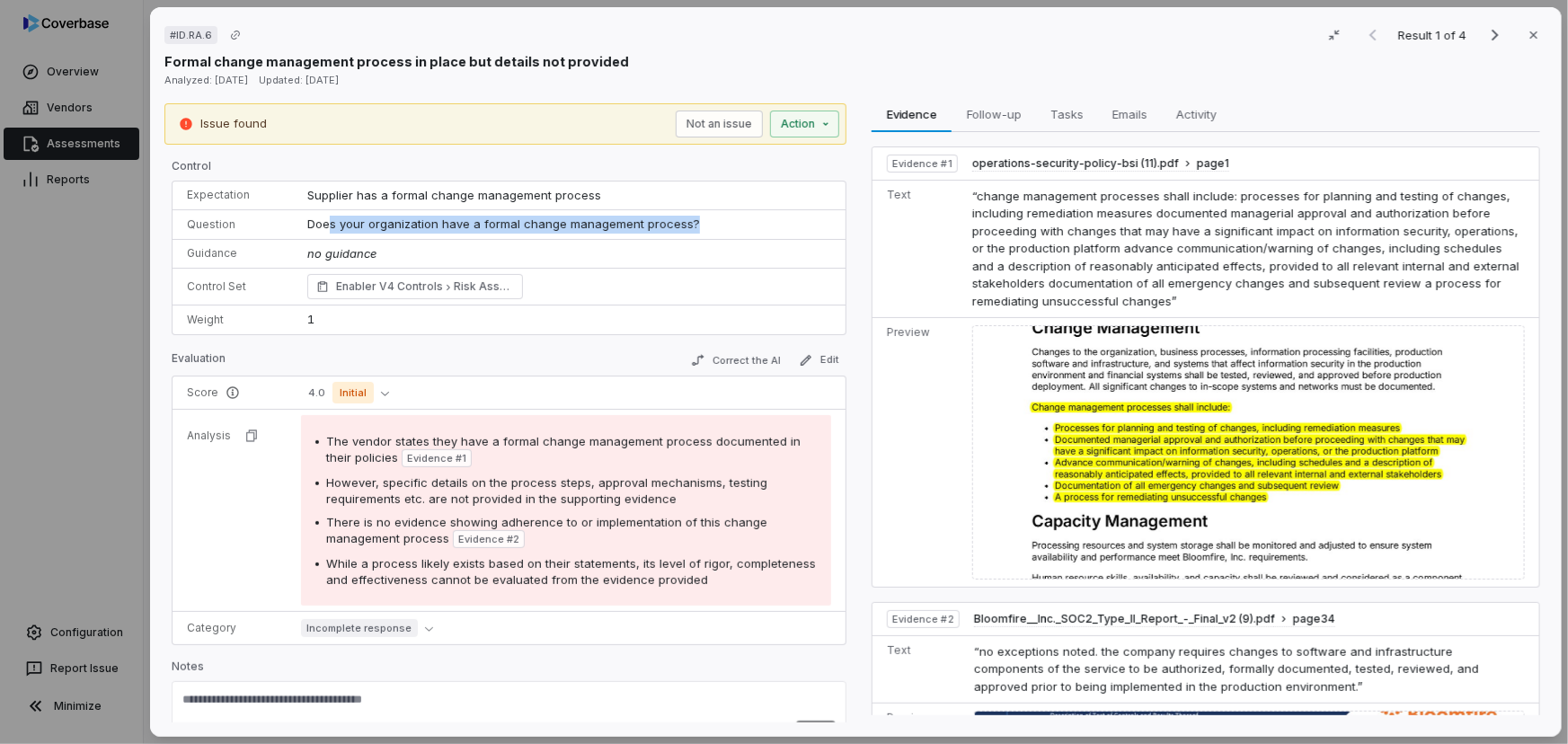
drag, startPoint x: 332, startPoint y: 224, endPoint x: 705, endPoint y: 212, distance: 373.2
click at [705, 212] on td "Does your organization have a formal change management process?" at bounding box center [568, 225] width 553 height 30
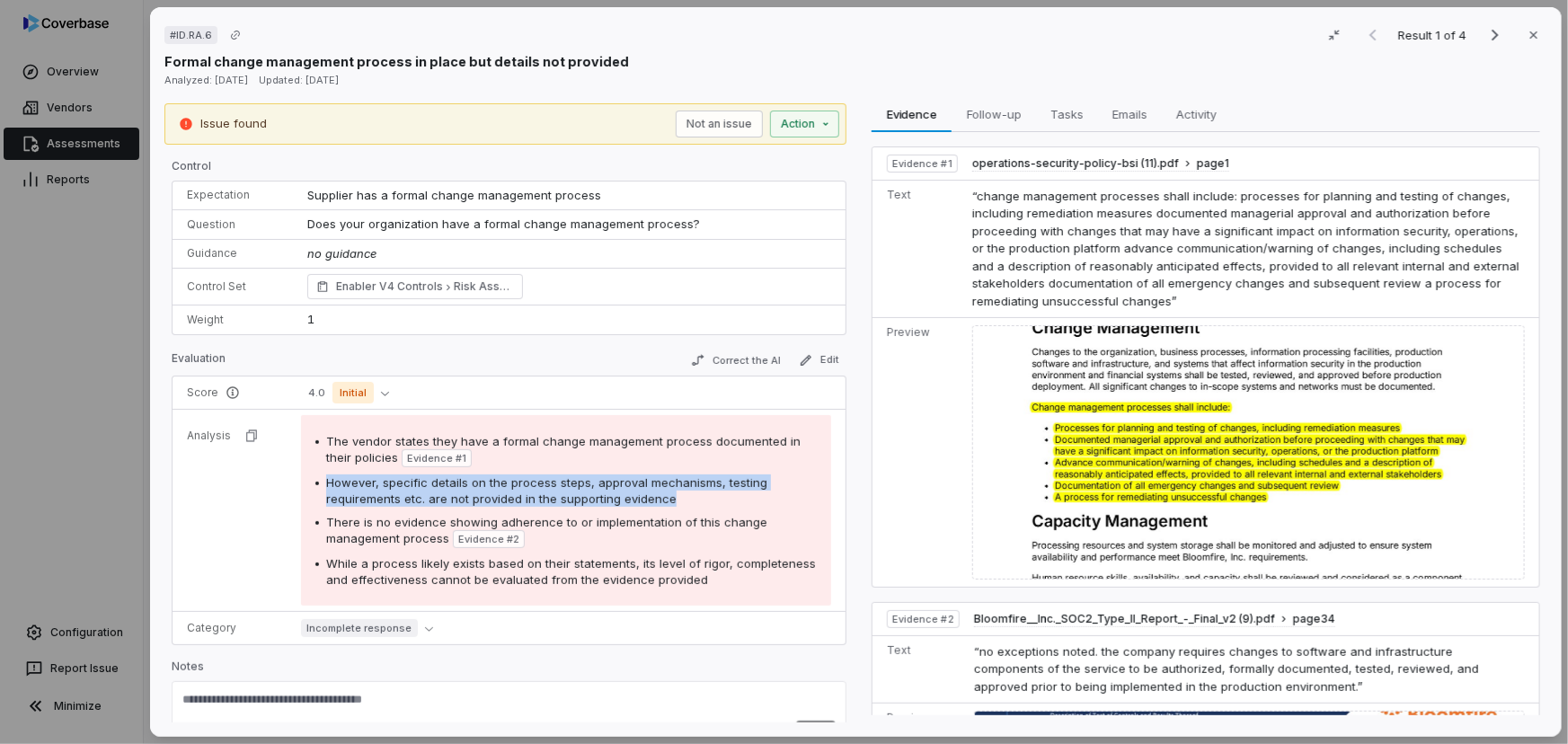
drag, startPoint x: 320, startPoint y: 480, endPoint x: 692, endPoint y: 501, distance: 372.6
click at [692, 501] on div "However, specific details on the process steps, approval mechanisms, testing re…" at bounding box center [565, 490] width 501 height 32
click at [378, 400] on button "4.0 Initial" at bounding box center [349, 392] width 96 height 21
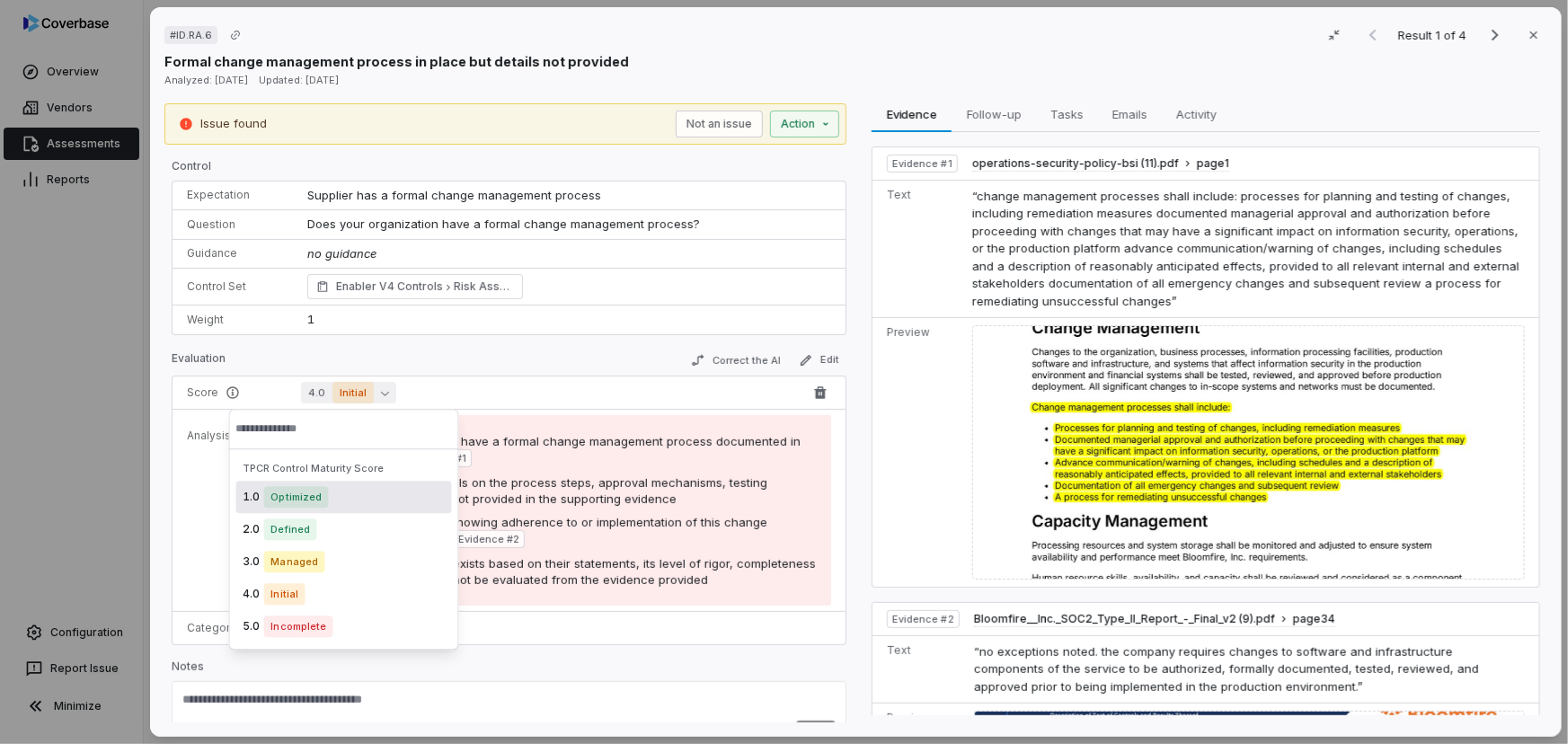
click at [368, 389] on button "4.0 Initial" at bounding box center [349, 392] width 96 height 21
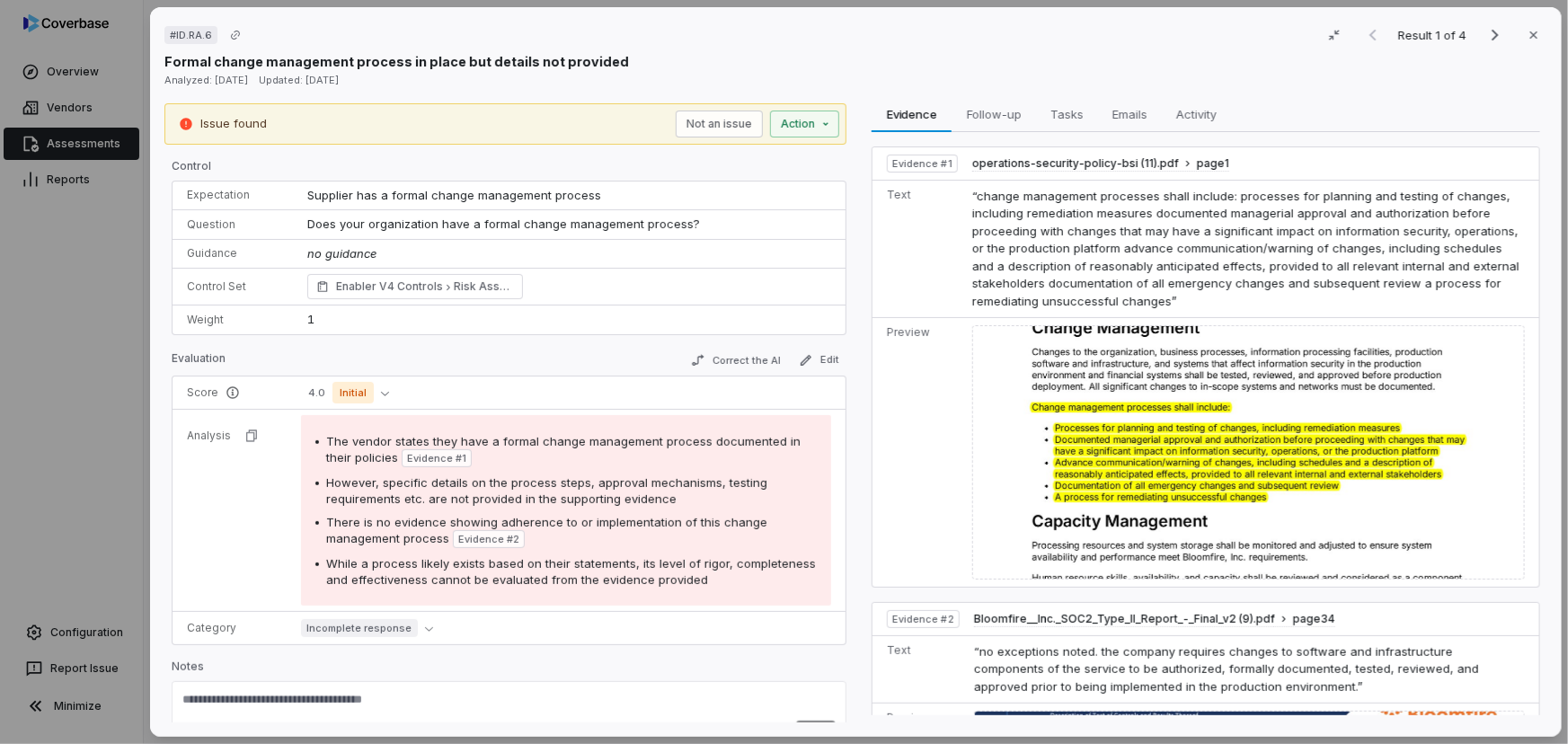
click at [407, 352] on div "Evaluation Correct the AI Edit" at bounding box center [509, 363] width 674 height 27
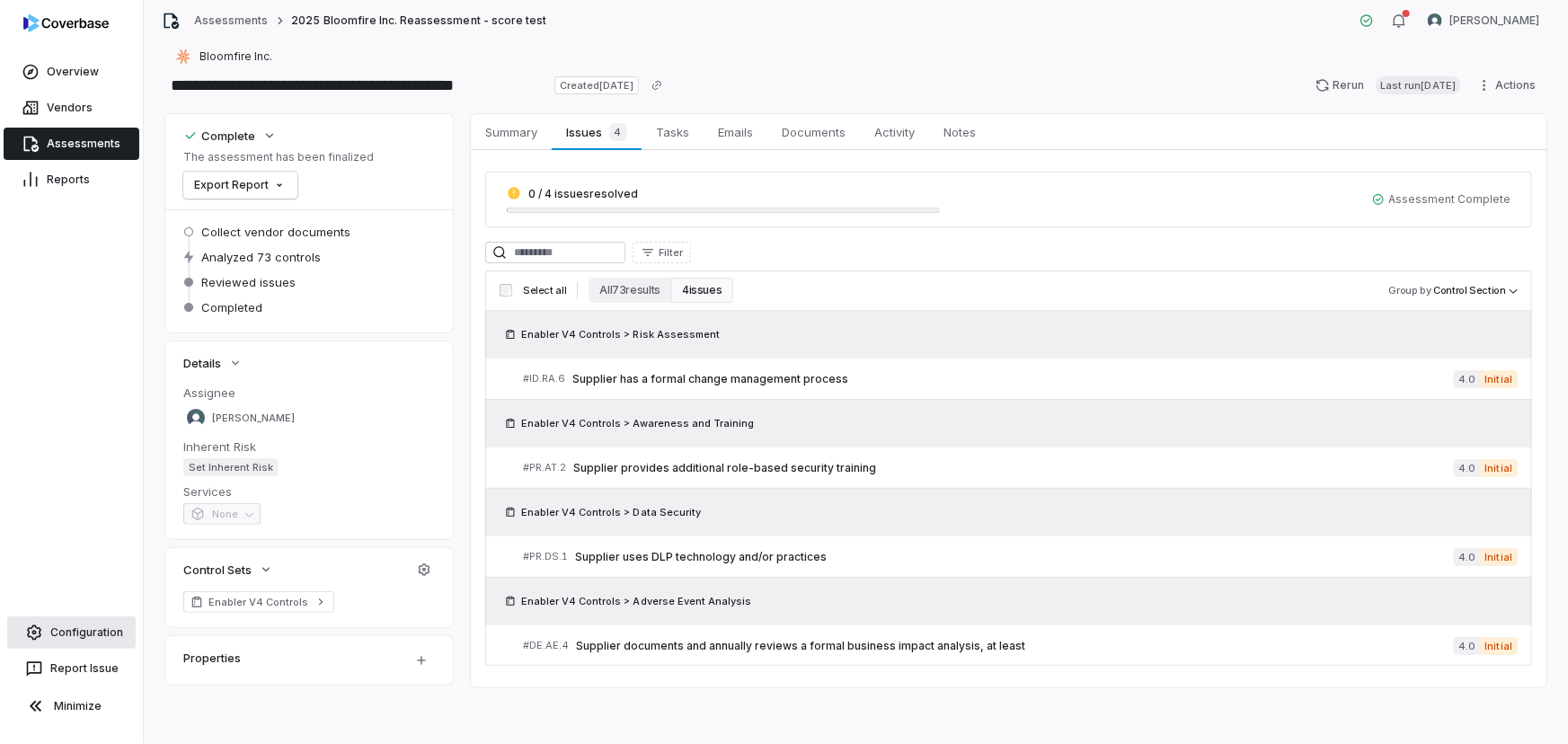
click at [76, 629] on link "Configuration" at bounding box center [71, 632] width 128 height 32
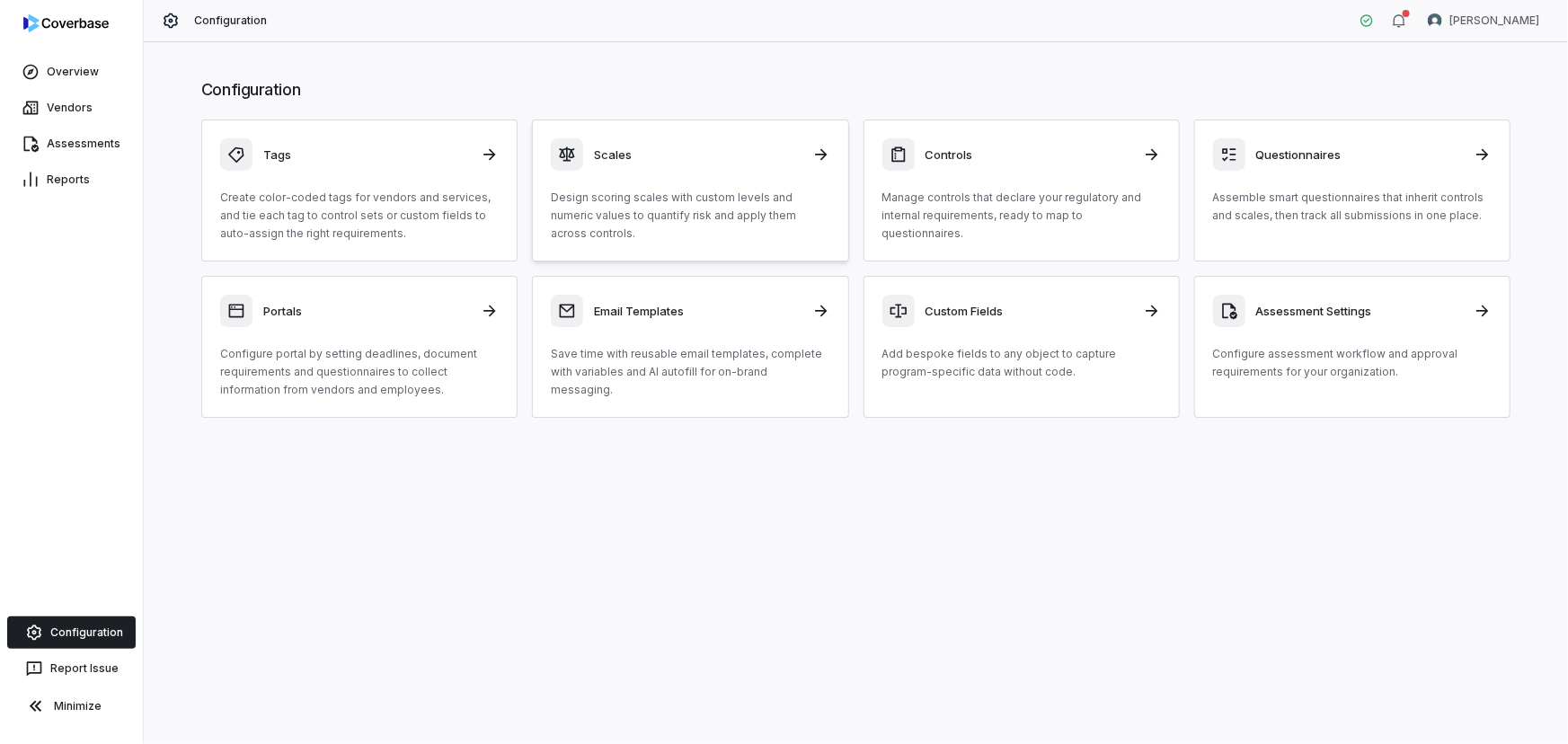
click at [703, 233] on link "Scales Design scoring scales with custom levels and numeric values to quantify …" at bounding box center [690, 190] width 316 height 142
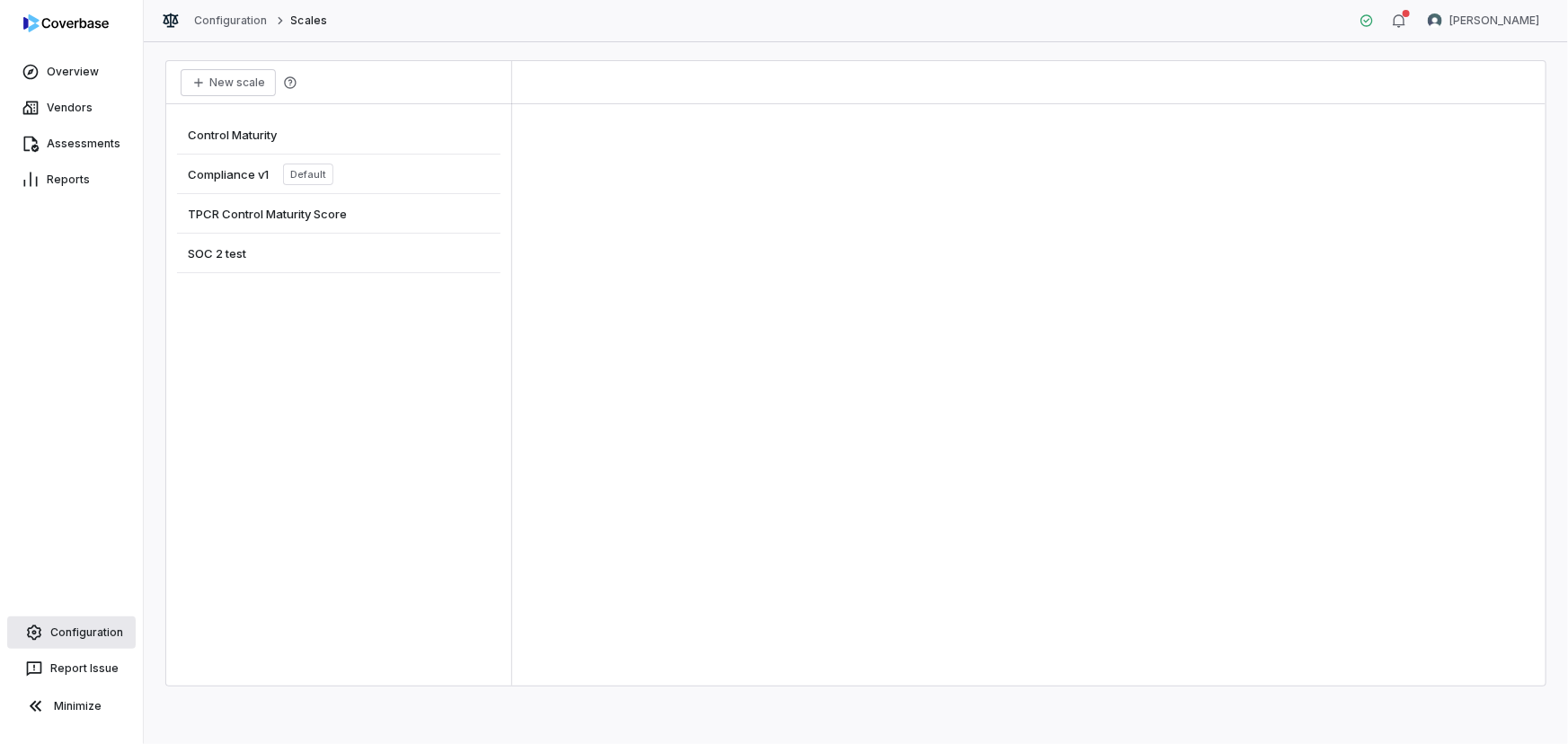
click at [85, 628] on link "Configuration" at bounding box center [71, 632] width 128 height 32
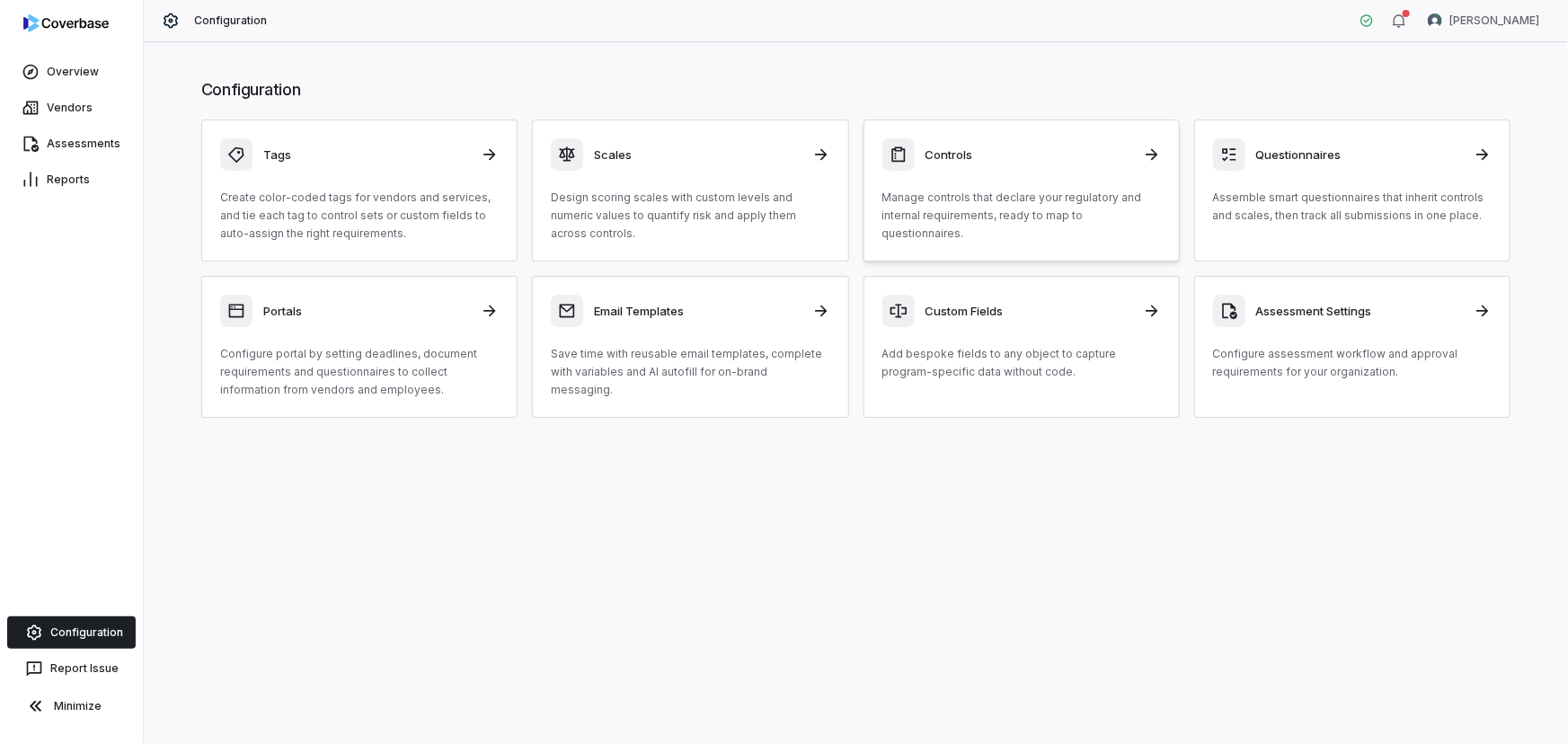
click at [1037, 198] on p "Manage controls that declare your regulatory and internal requirements, ready t…" at bounding box center [1021, 215] width 278 height 54
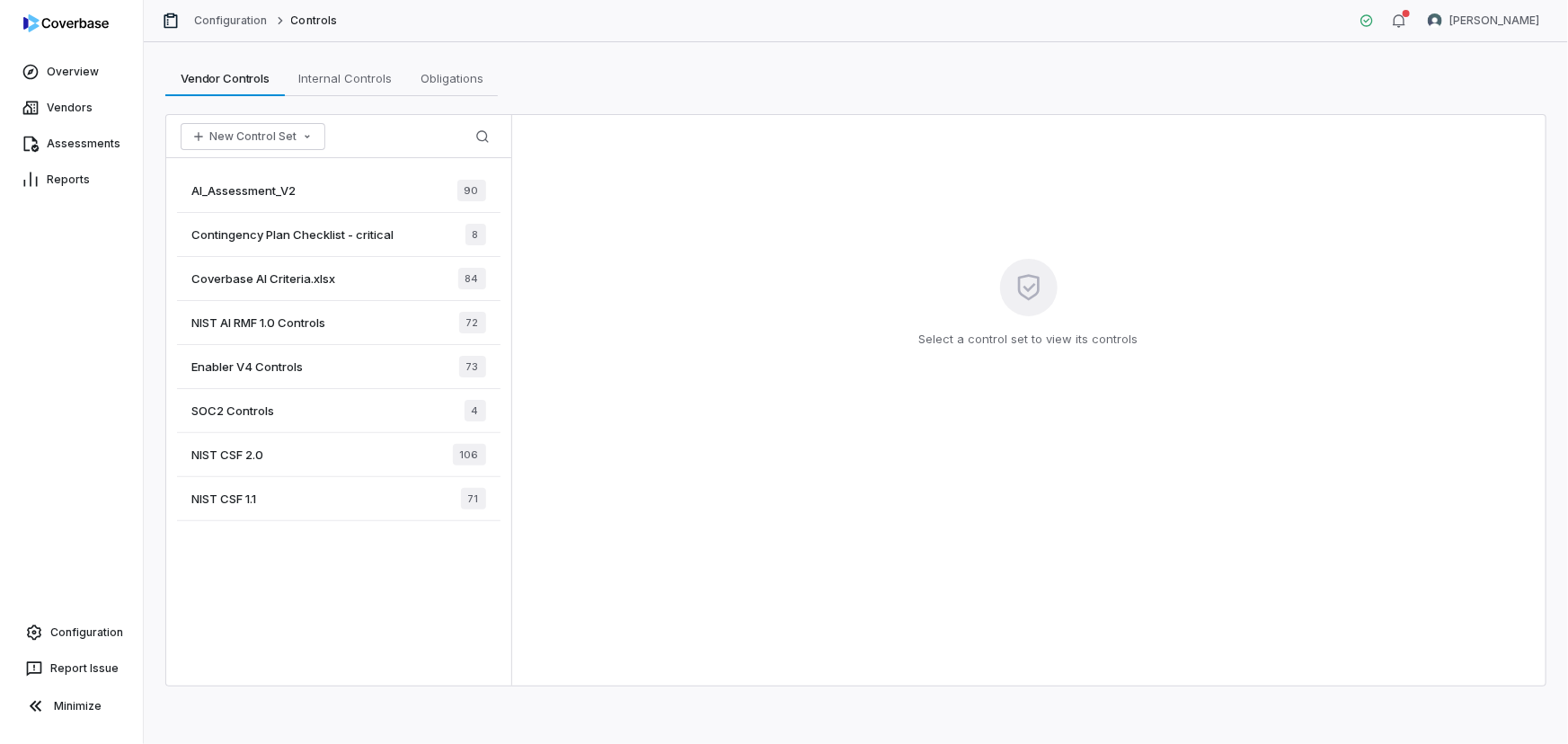
click at [308, 182] on div "AI_Assessment_V2 90" at bounding box center [338, 191] width 324 height 44
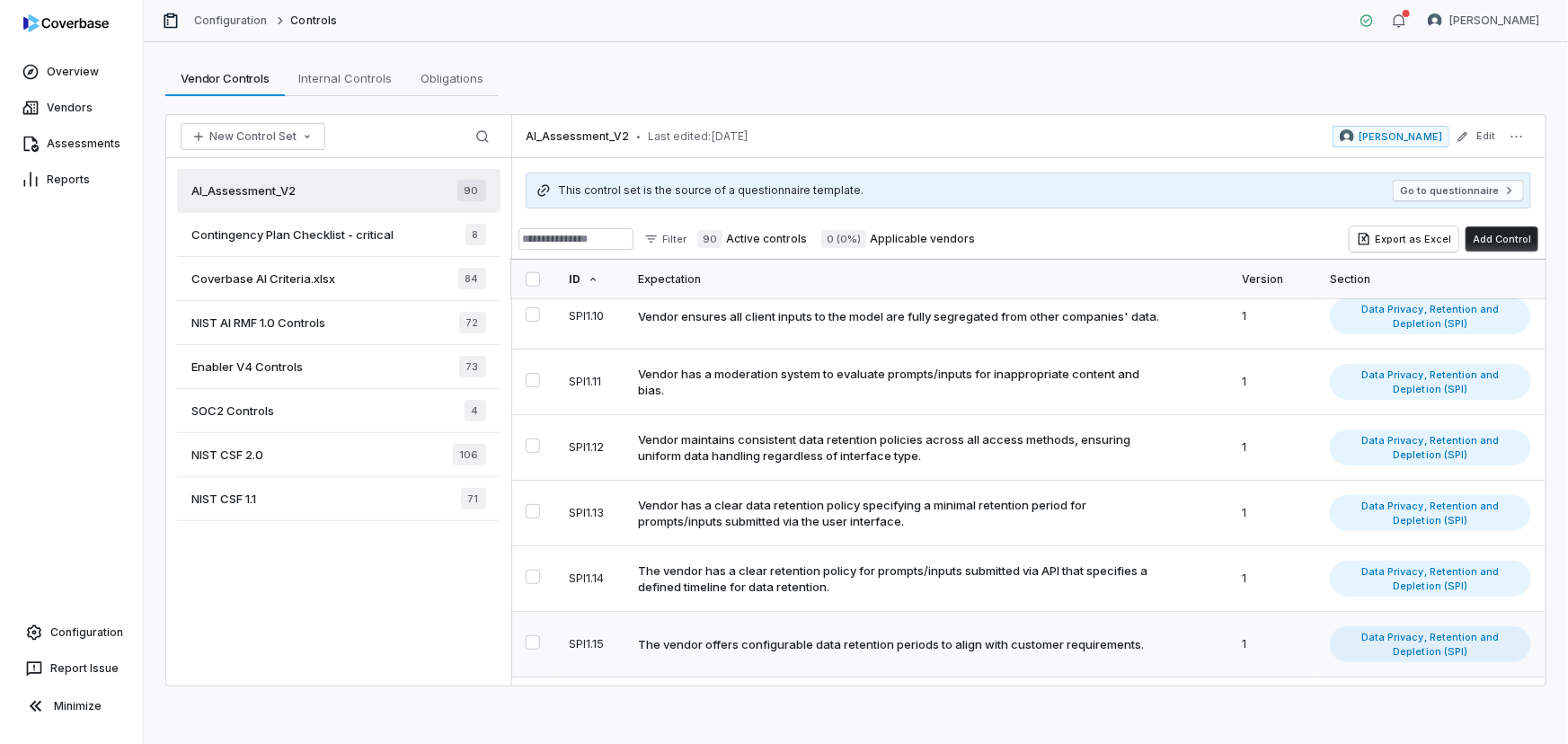
scroll to position [816, 0]
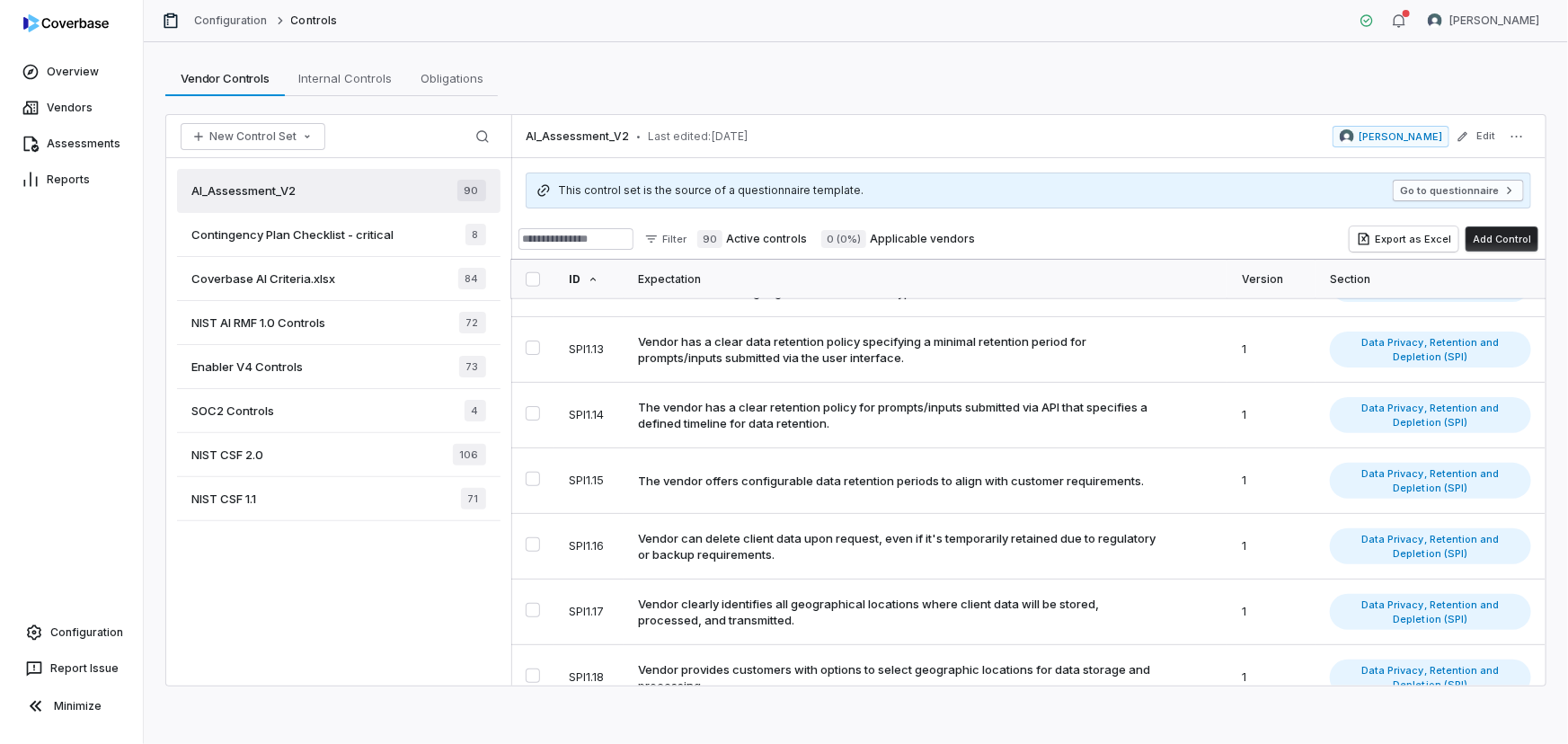
click at [1443, 186] on button "Go to questionnaire" at bounding box center [1459, 190] width 131 height 21
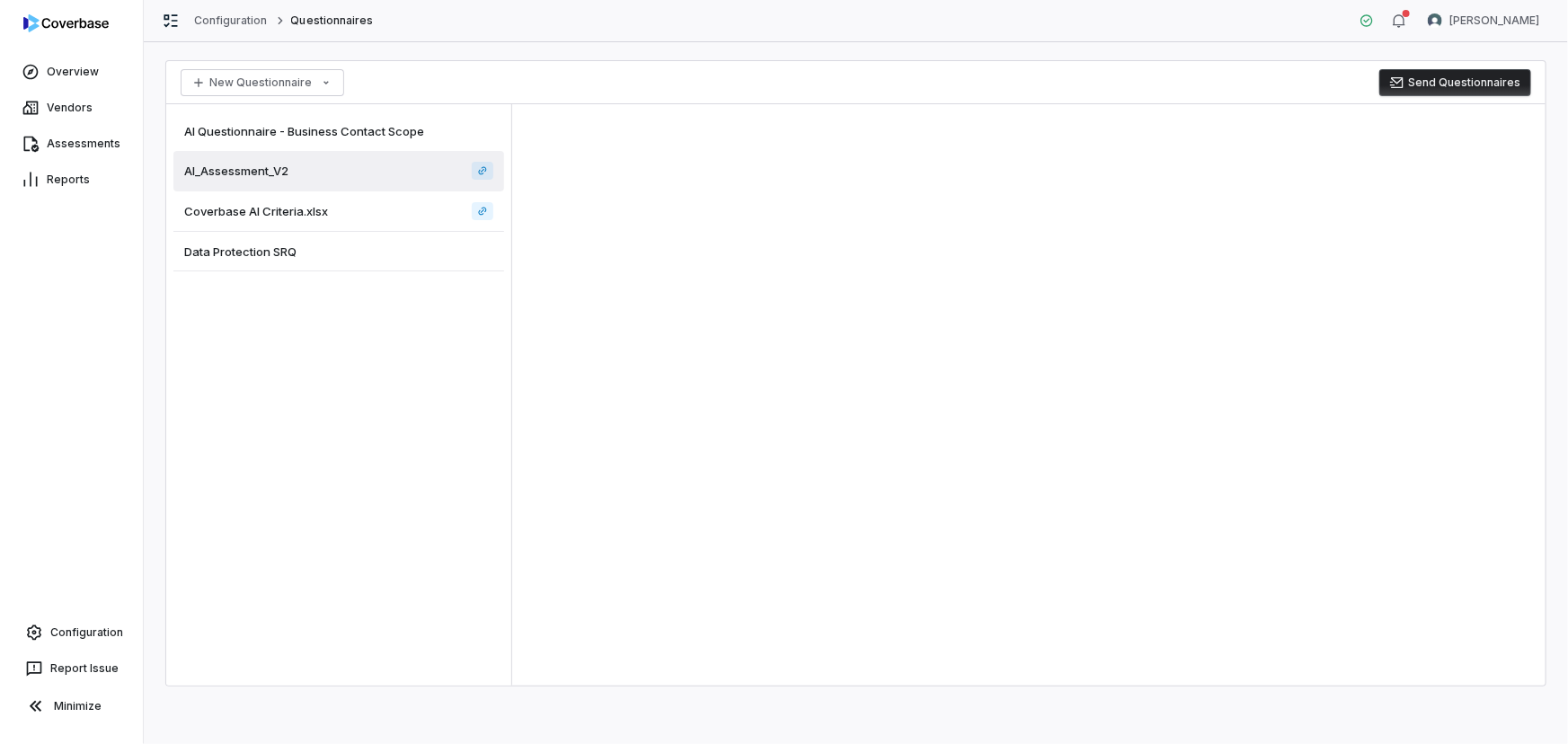
click at [242, 168] on span "AI_Assessment_V2" at bounding box center [237, 170] width 104 height 16
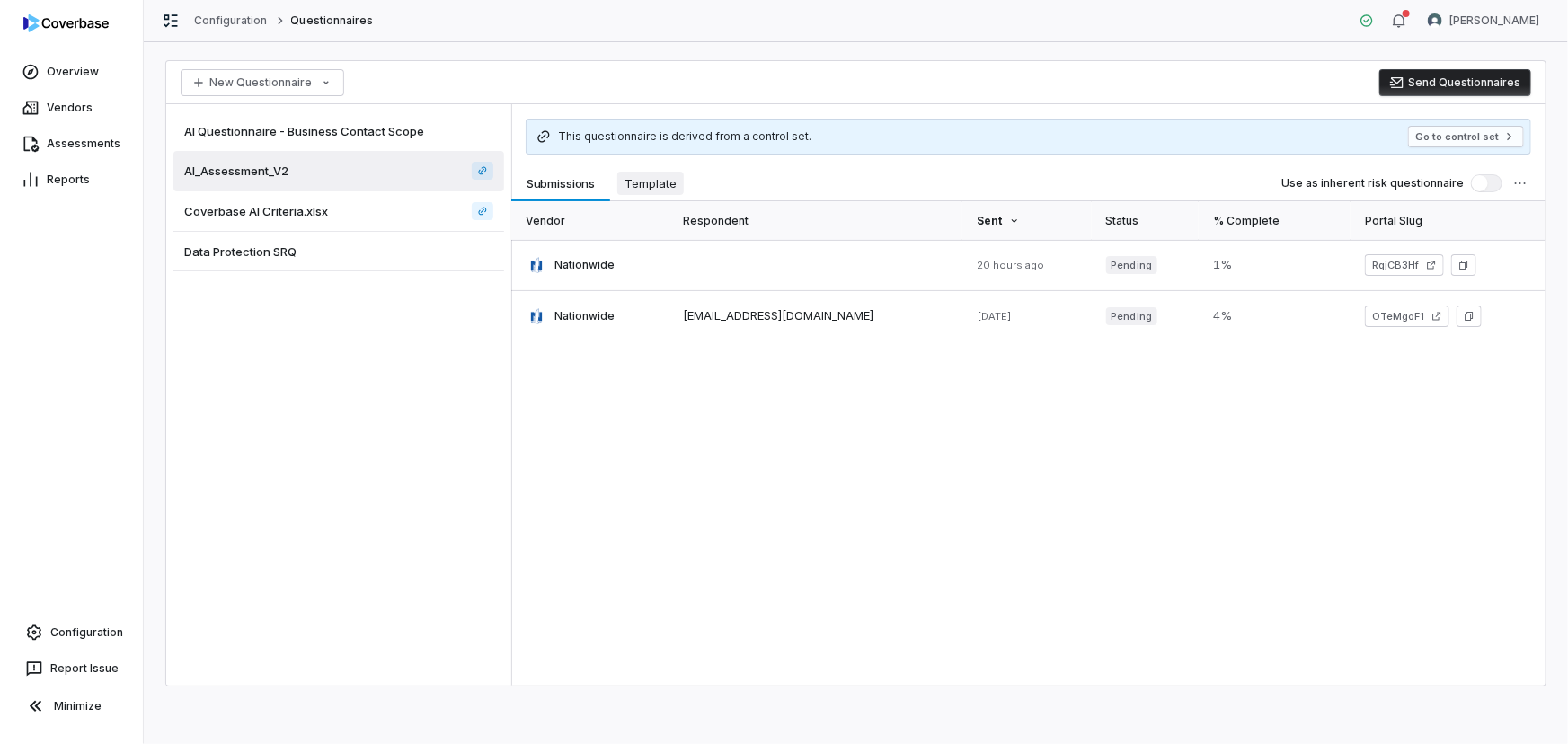
click at [647, 189] on span "Template" at bounding box center [650, 184] width 67 height 23
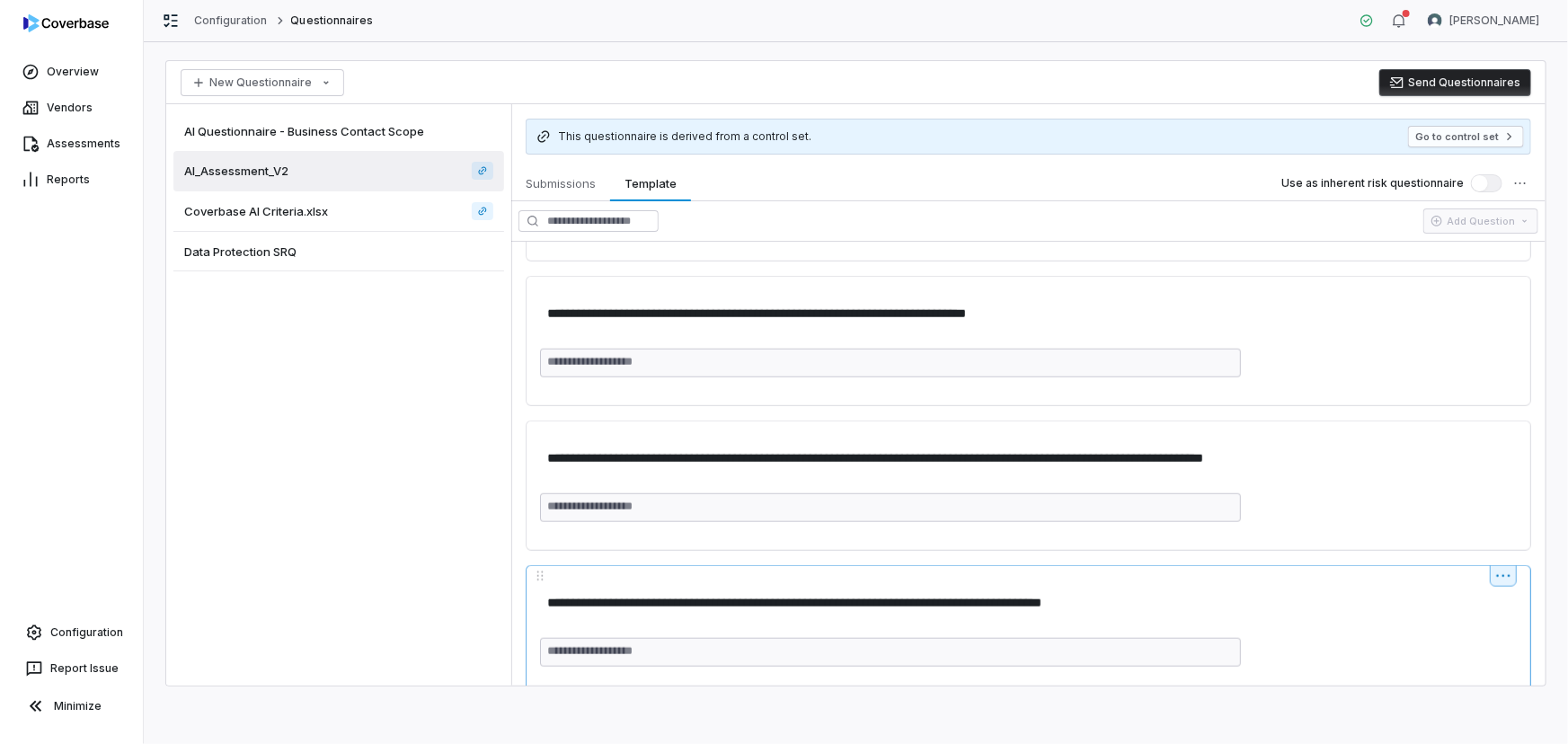
scroll to position [980, 0]
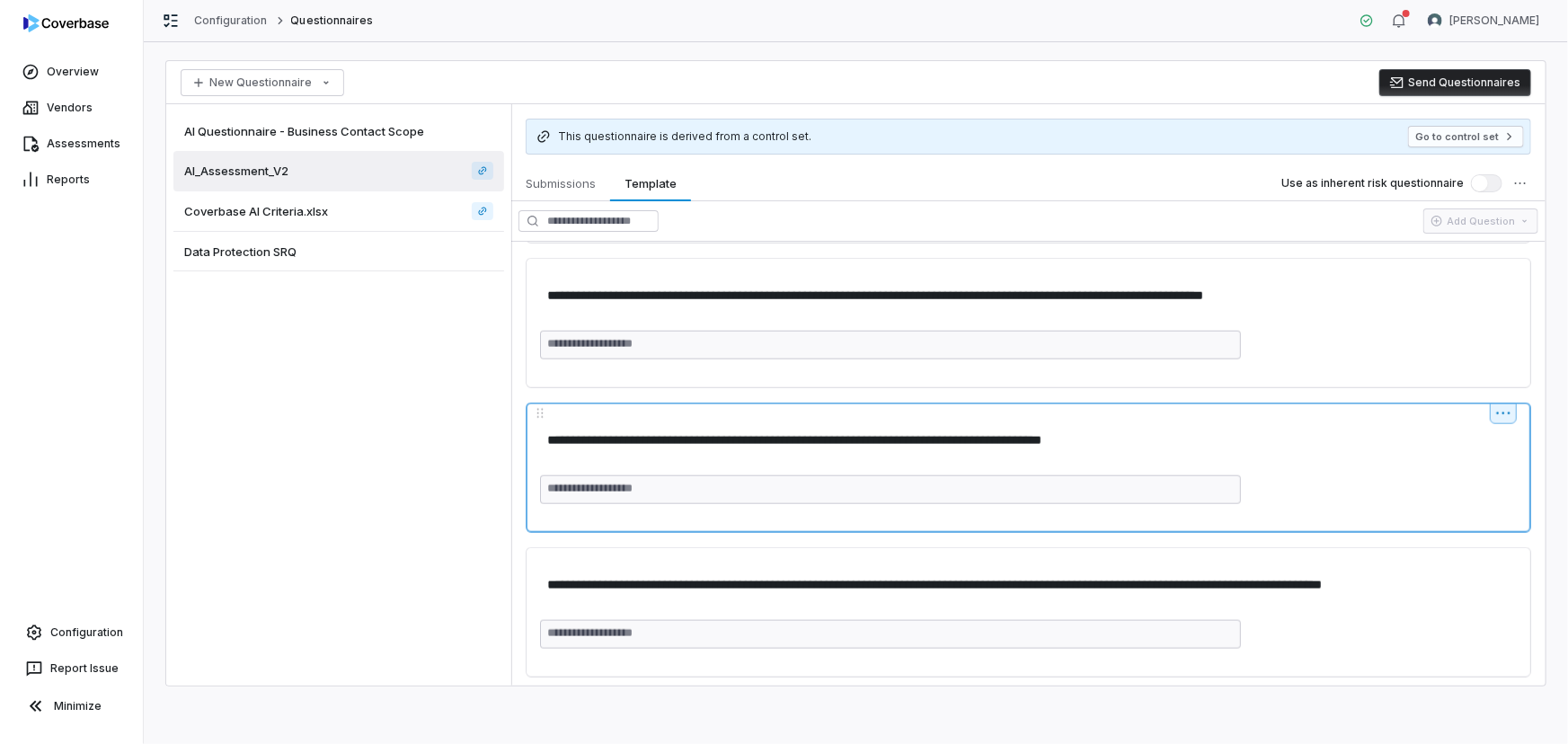
drag, startPoint x: 680, startPoint y: 437, endPoint x: 1129, endPoint y: 445, distance: 449.1
click at [1128, 445] on textarea "**********" at bounding box center [1024, 441] width 969 height 33
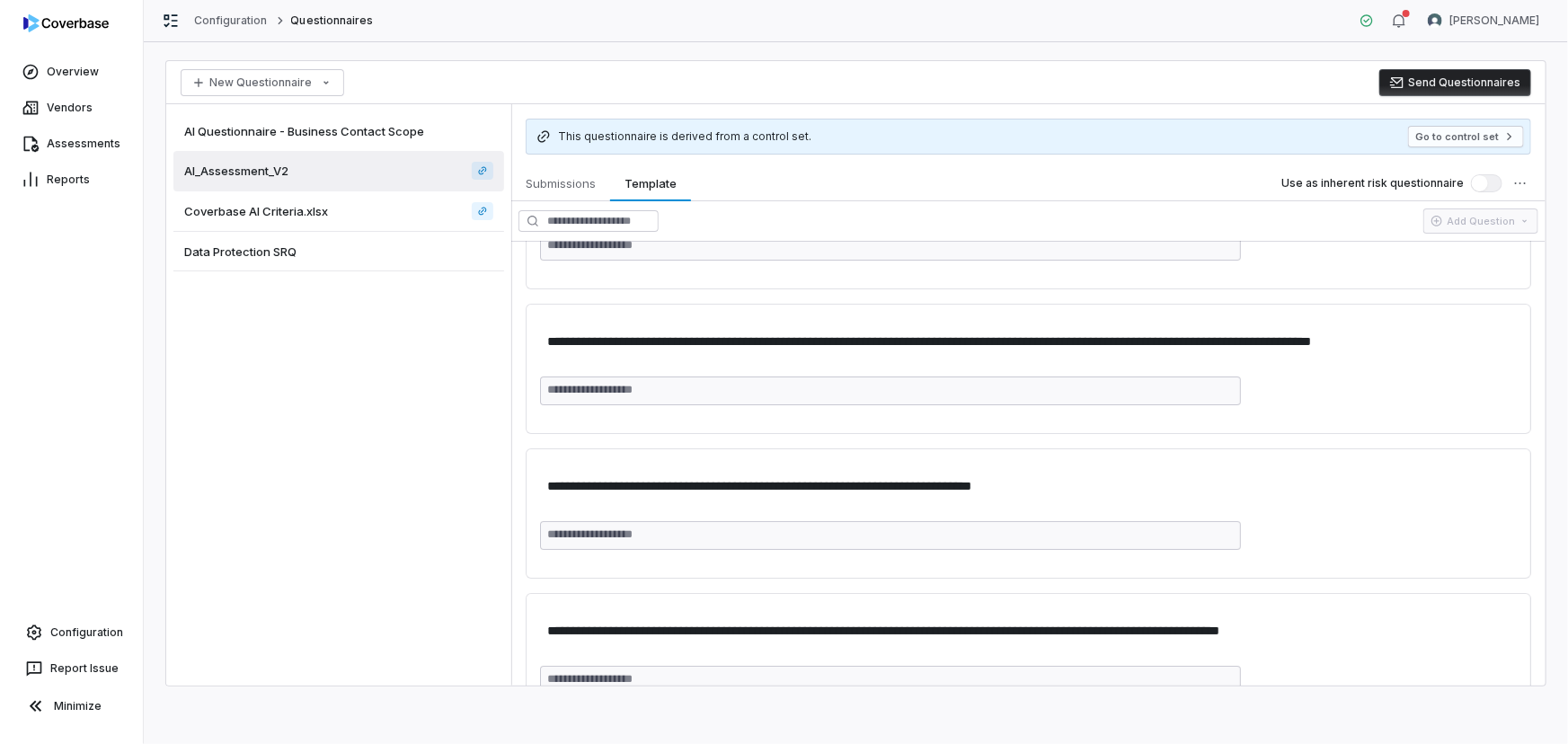
scroll to position [3676, 0]
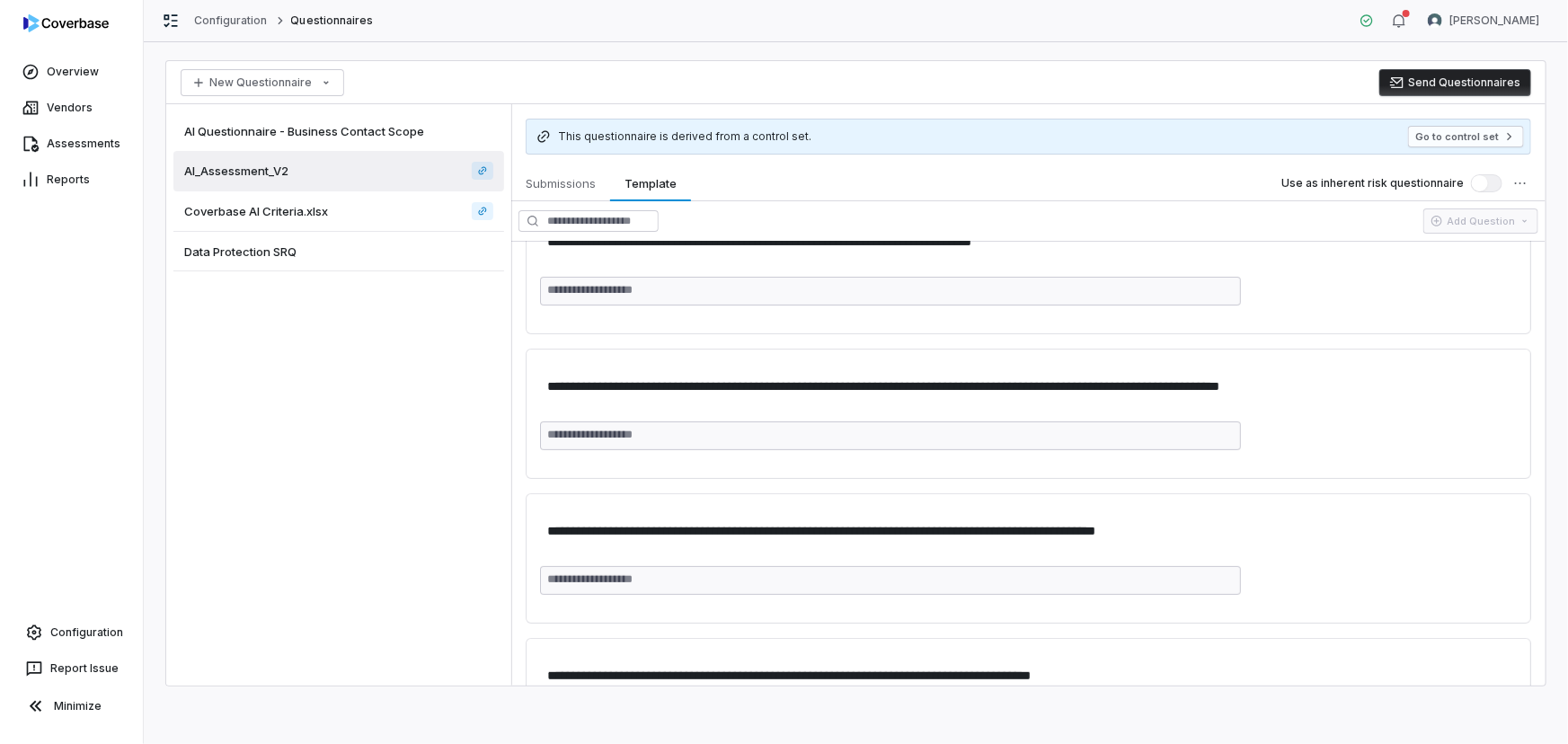
type textarea "*"
click at [59, 637] on link "Configuration" at bounding box center [71, 632] width 128 height 32
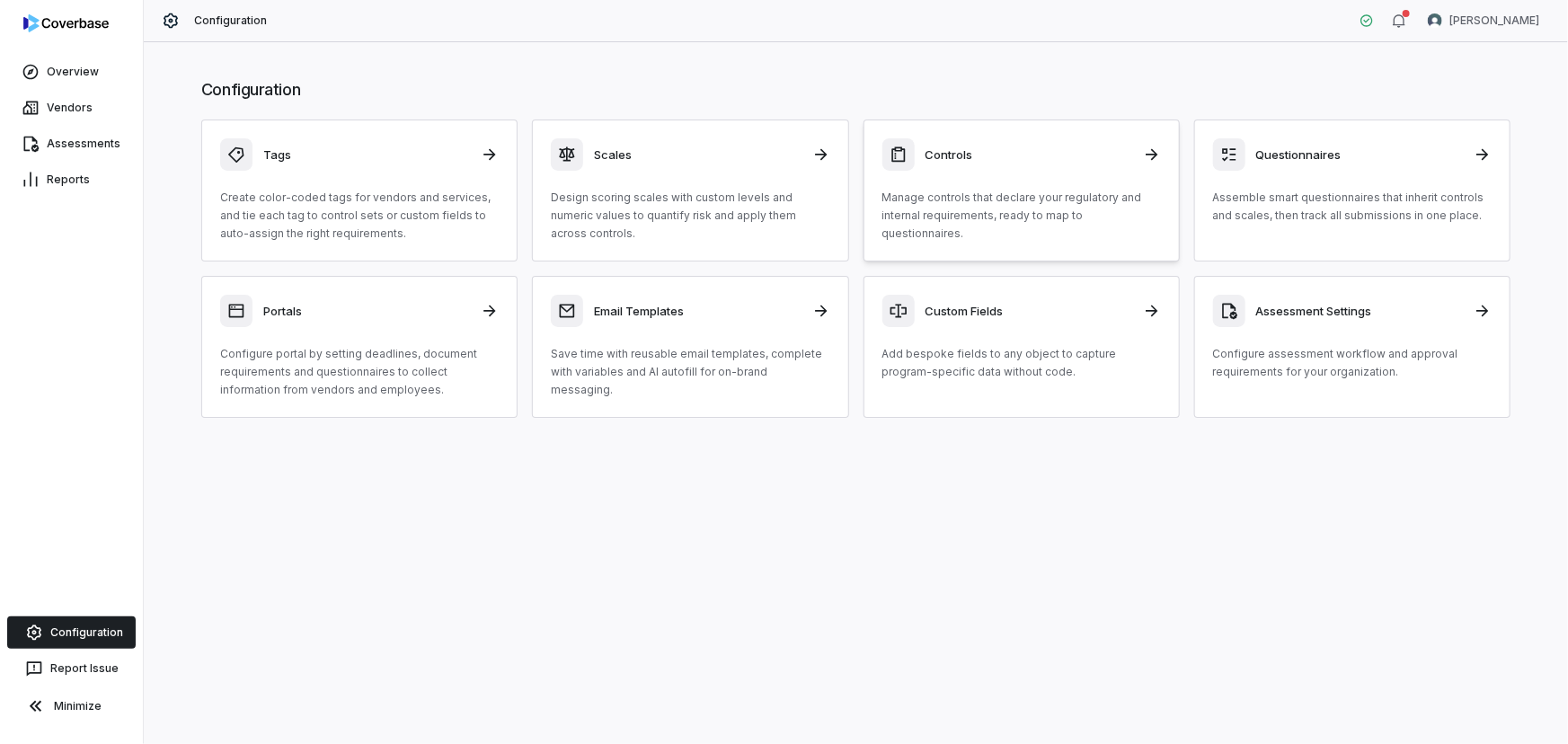
click at [1055, 184] on div "Controls Manage controls that declare your regulatory and internal requirements…" at bounding box center [1021, 190] width 278 height 104
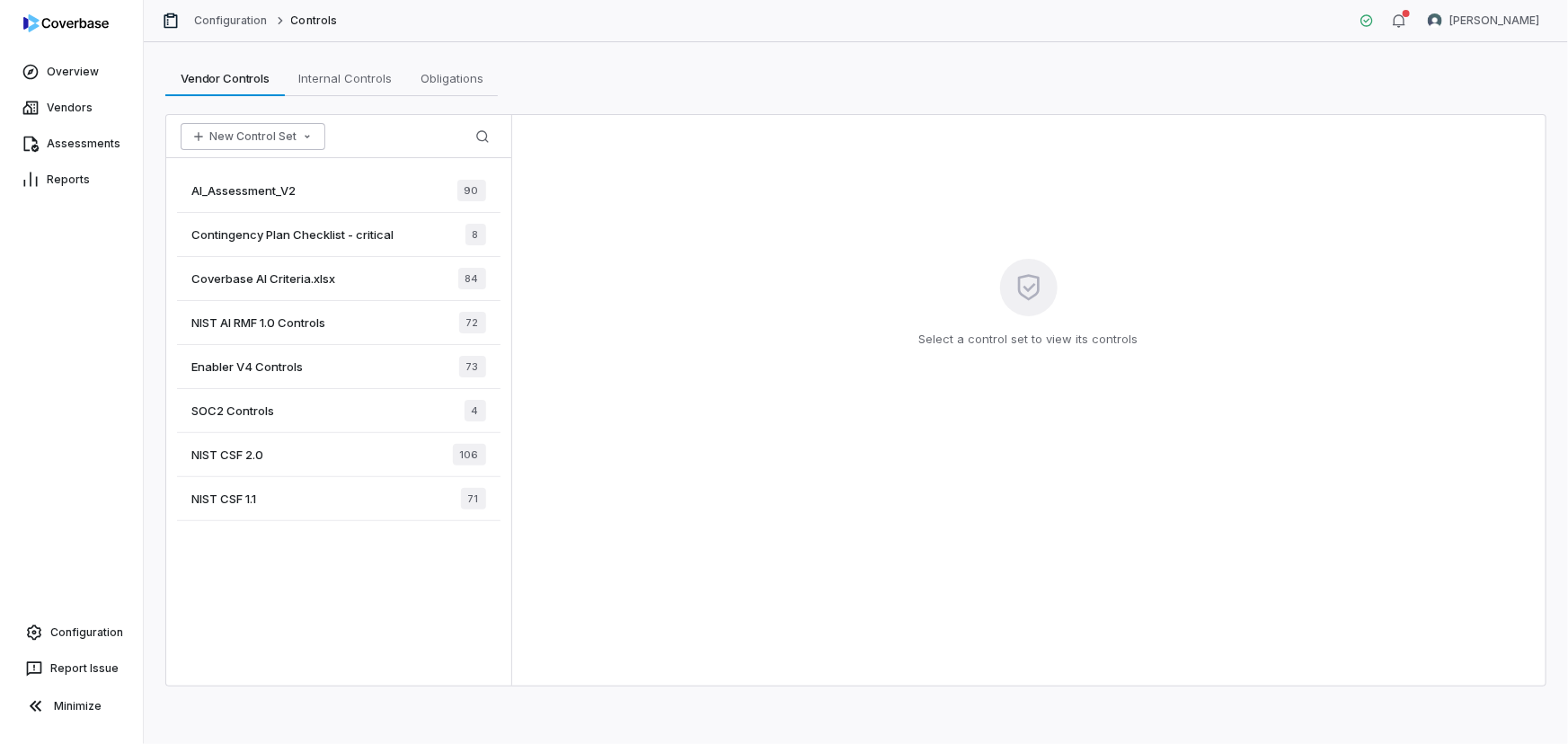
click at [305, 141] on icon "button" at bounding box center [307, 136] width 14 height 14
click at [305, 139] on icon "button" at bounding box center [307, 136] width 14 height 14
click at [291, 324] on span "NIST AI RMF 1.0 Controls" at bounding box center [258, 323] width 134 height 16
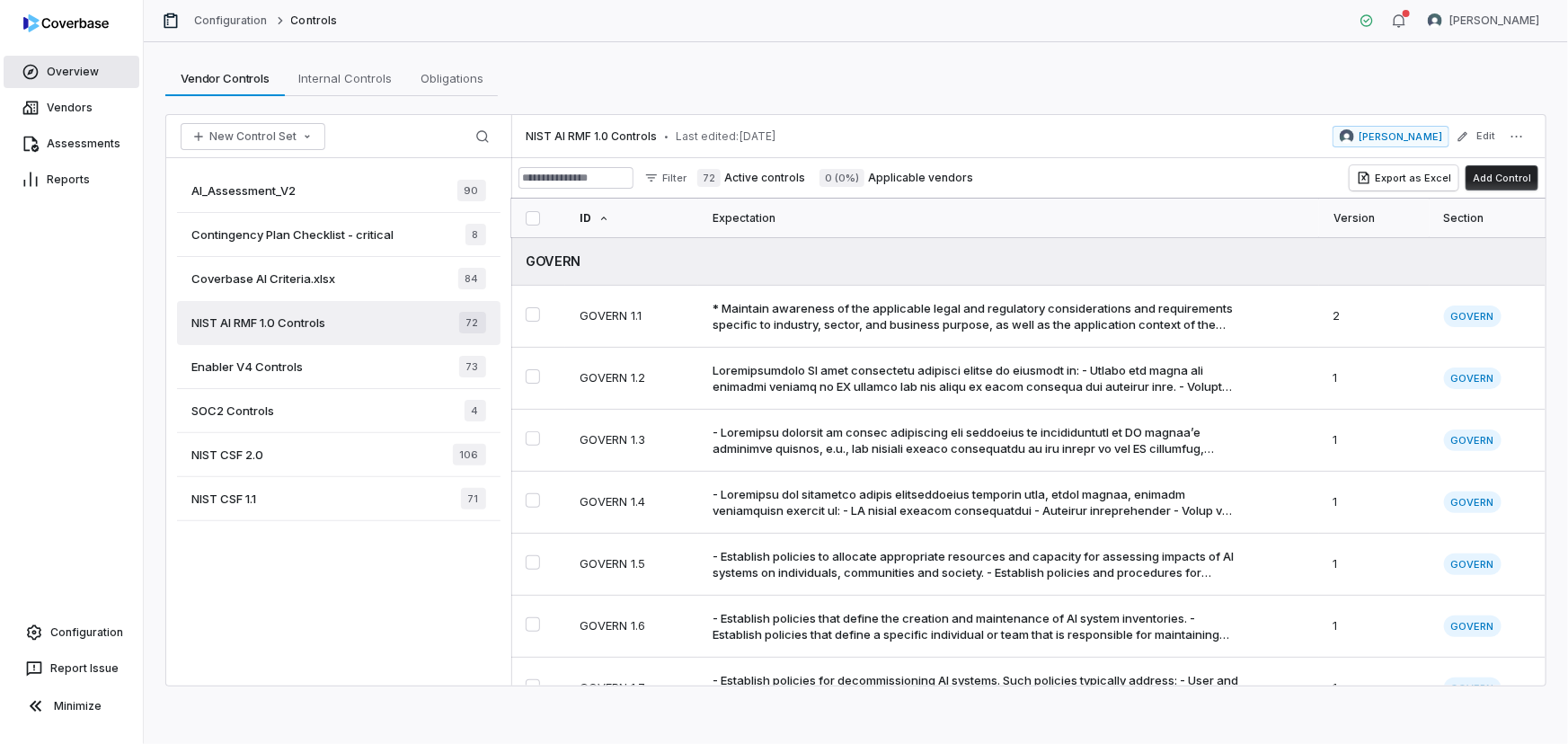
click at [76, 64] on link "Overview" at bounding box center [71, 72] width 135 height 32
